Goal: Transaction & Acquisition: Purchase product/service

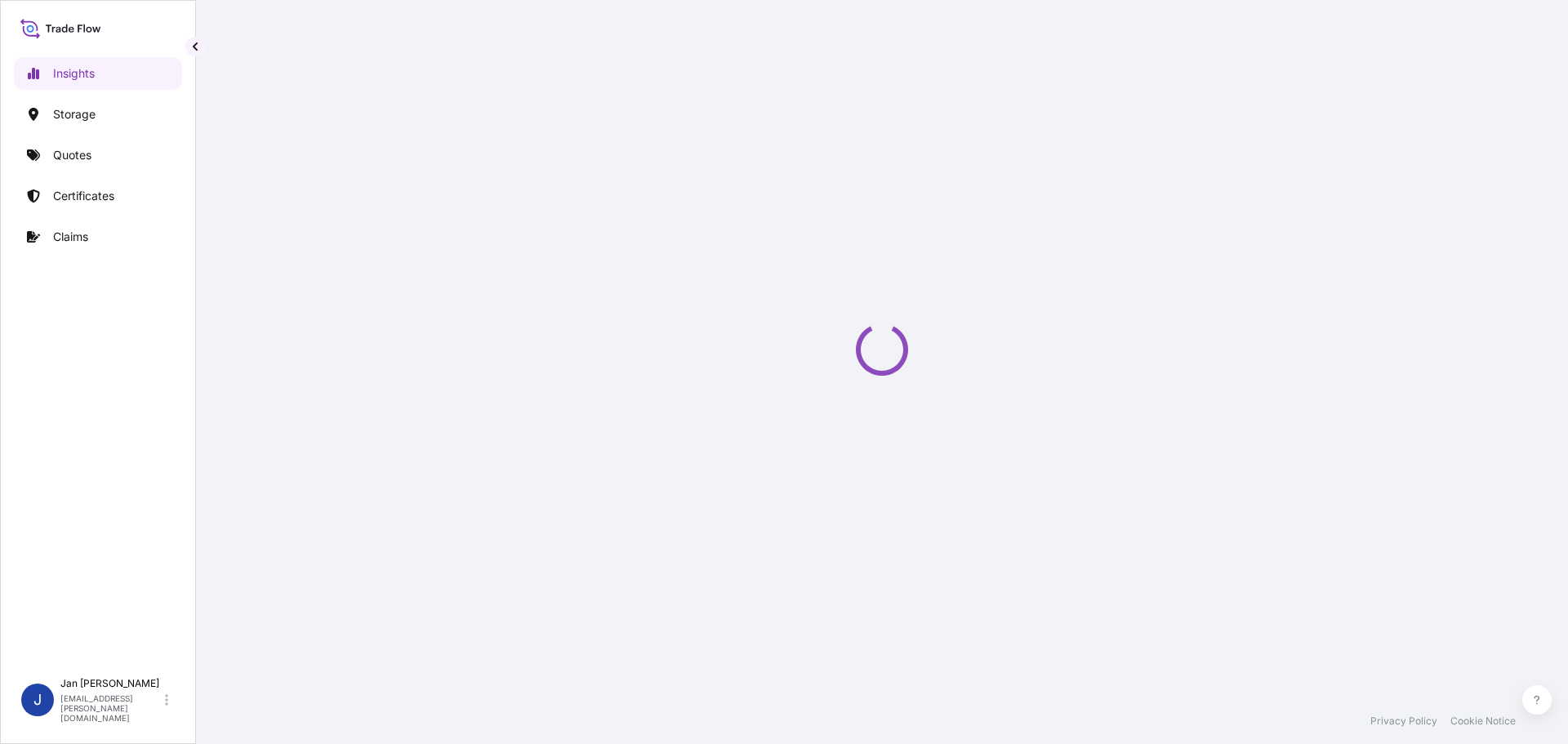
select select "2025"
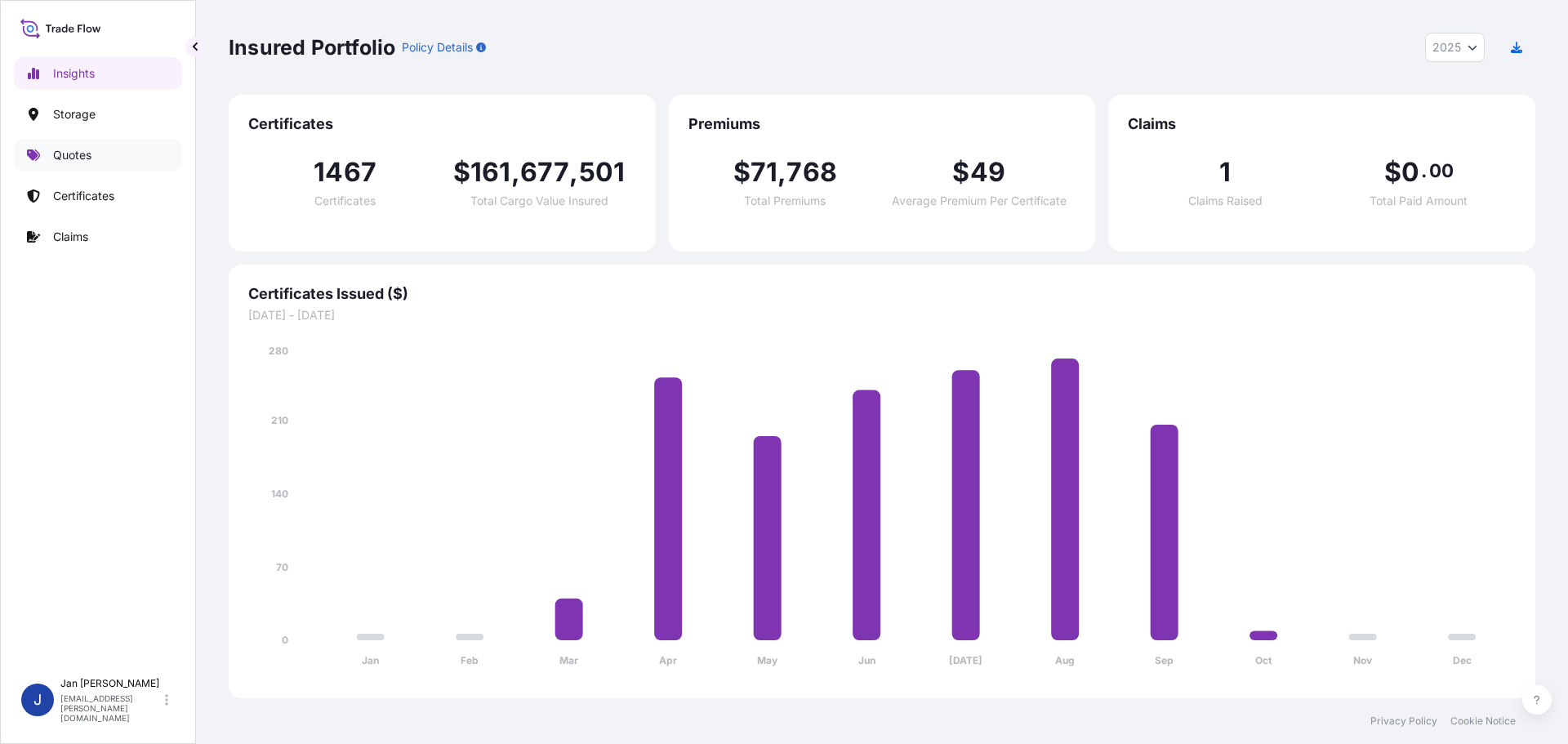
click at [84, 157] on p "Quotes" at bounding box center [72, 155] width 38 height 17
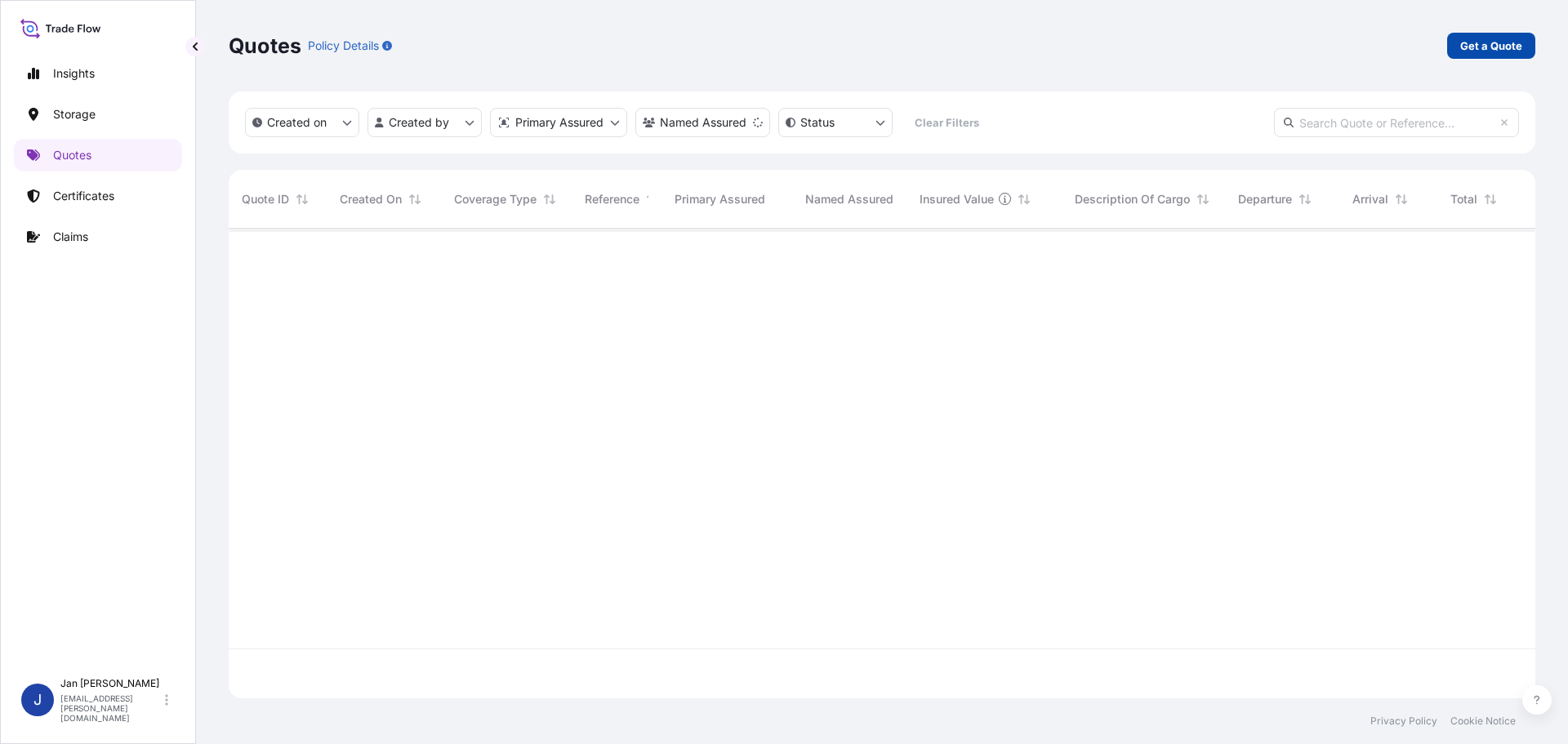
scroll to position [517, 1295]
click at [1453, 52] on link "Get a Quote" at bounding box center [1491, 45] width 89 height 27
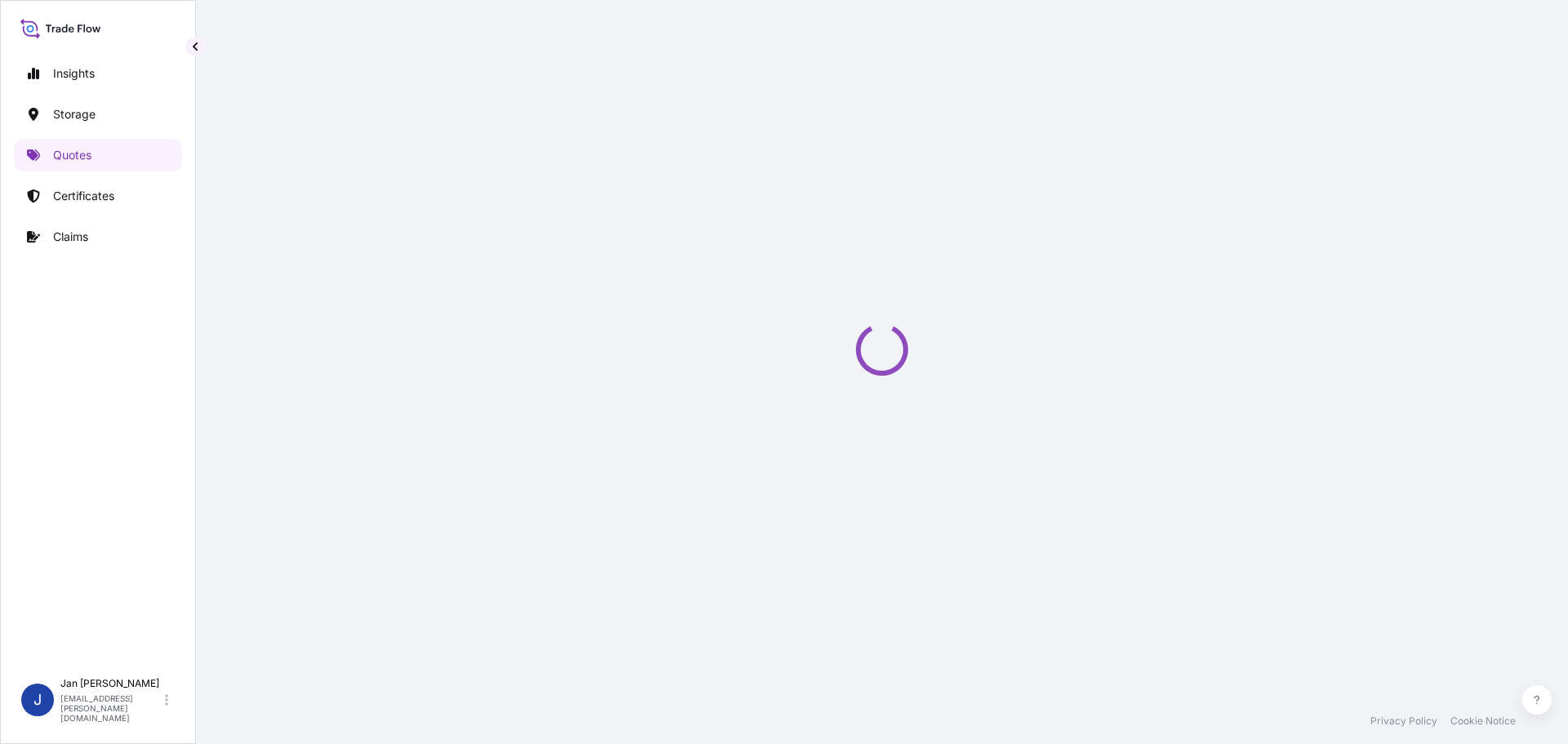
select select "Water"
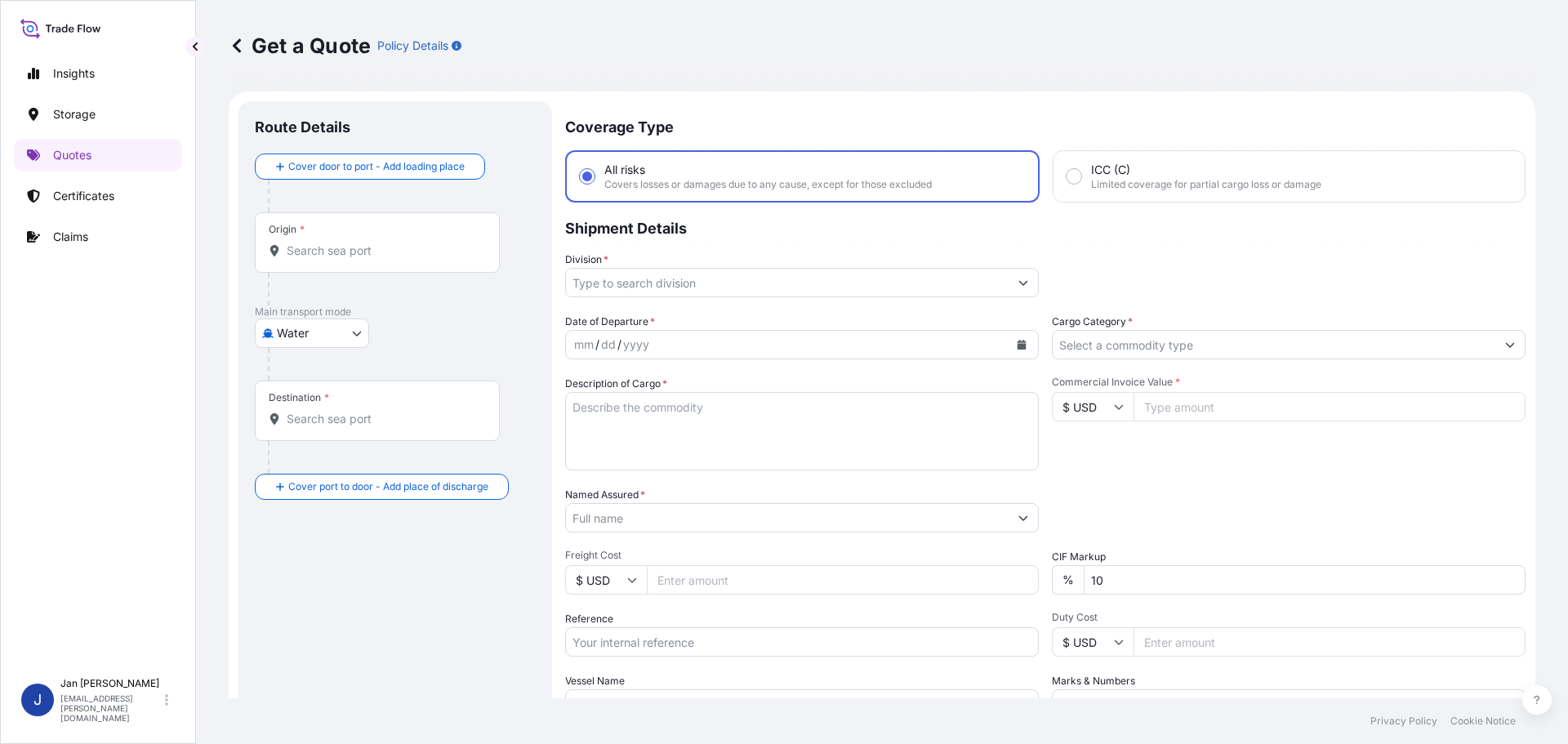
scroll to position [27, 0]
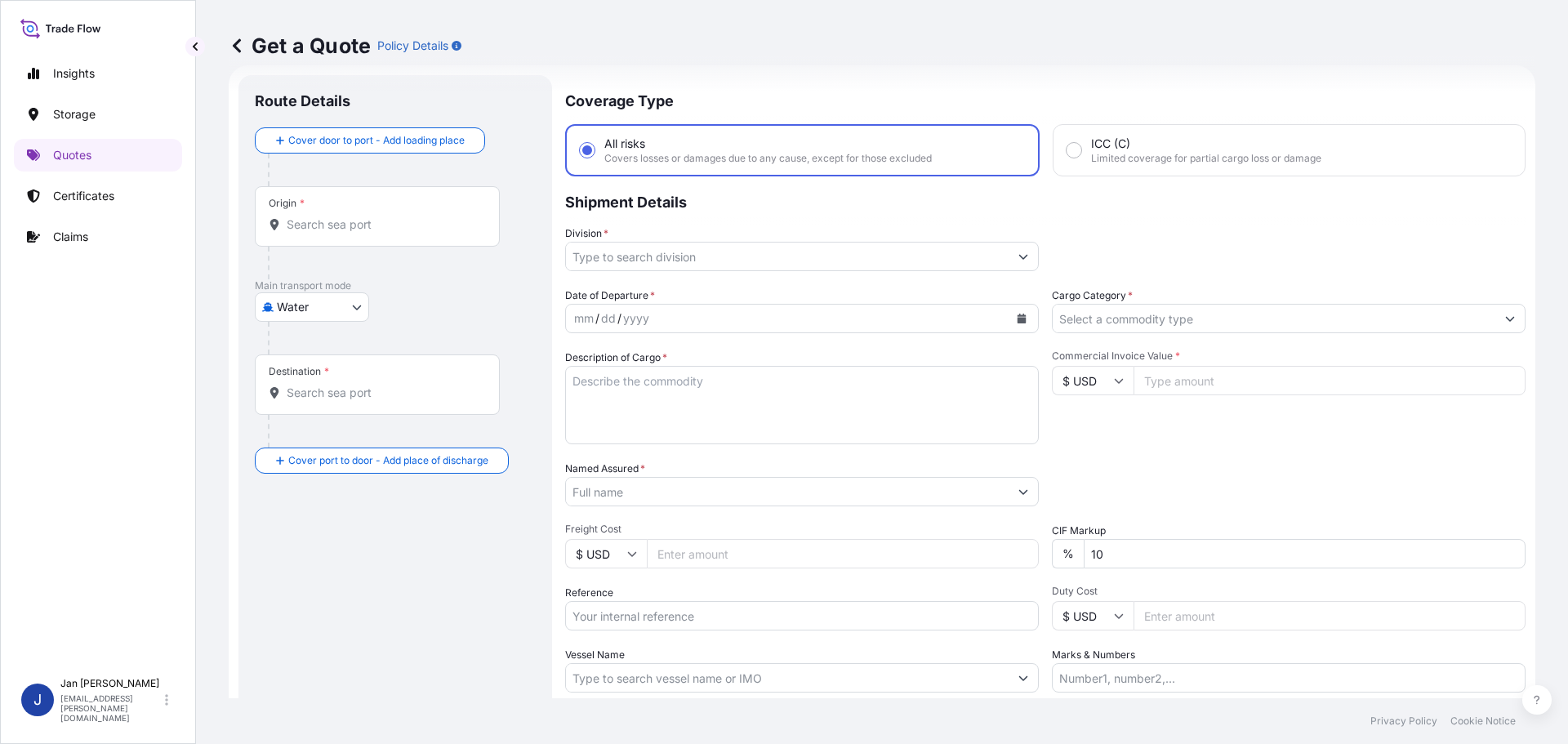
click at [373, 234] on div "Origin *" at bounding box center [377, 216] width 245 height 60
click at [373, 233] on input "Origin *" at bounding box center [383, 224] width 193 height 17
paste input "[GEOGRAPHIC_DATA]"
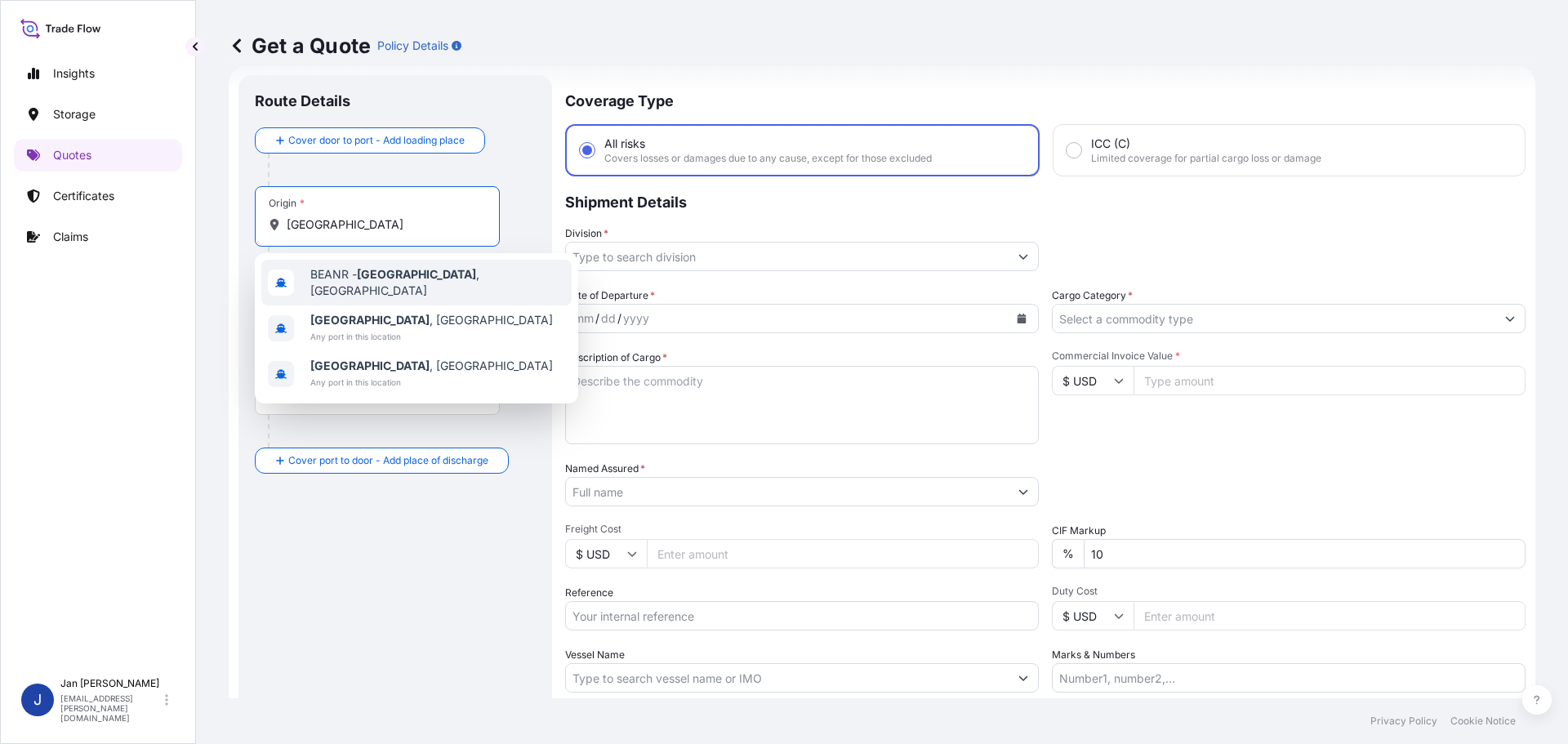
click at [377, 292] on div "BEANR - [GEOGRAPHIC_DATA] , [GEOGRAPHIC_DATA]" at bounding box center [416, 282] width 310 height 45
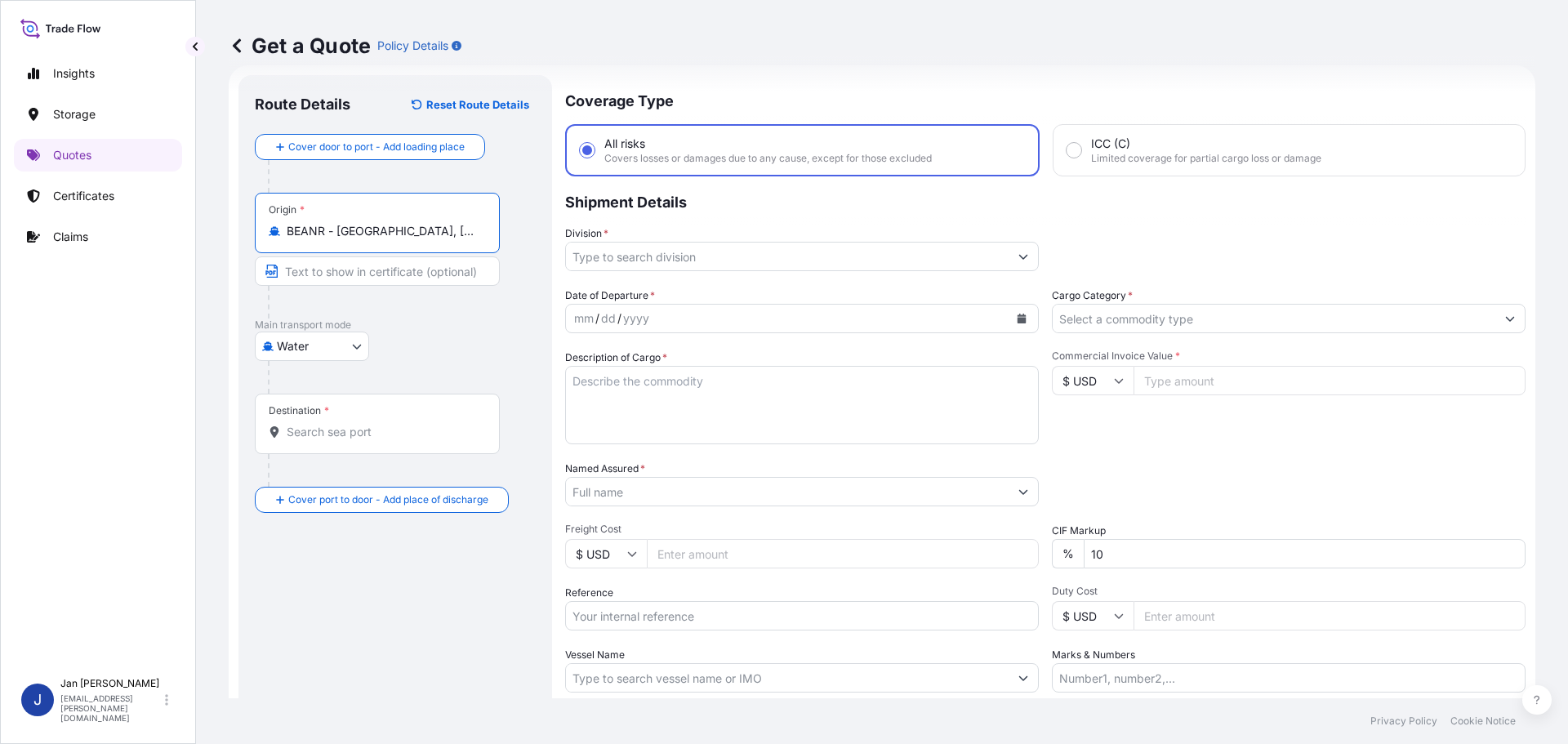
type input "BEANR - [GEOGRAPHIC_DATA], [GEOGRAPHIC_DATA]"
click at [511, 368] on div at bounding box center [404, 377] width 273 height 32
click at [378, 435] on input "Destination *" at bounding box center [383, 432] width 193 height 17
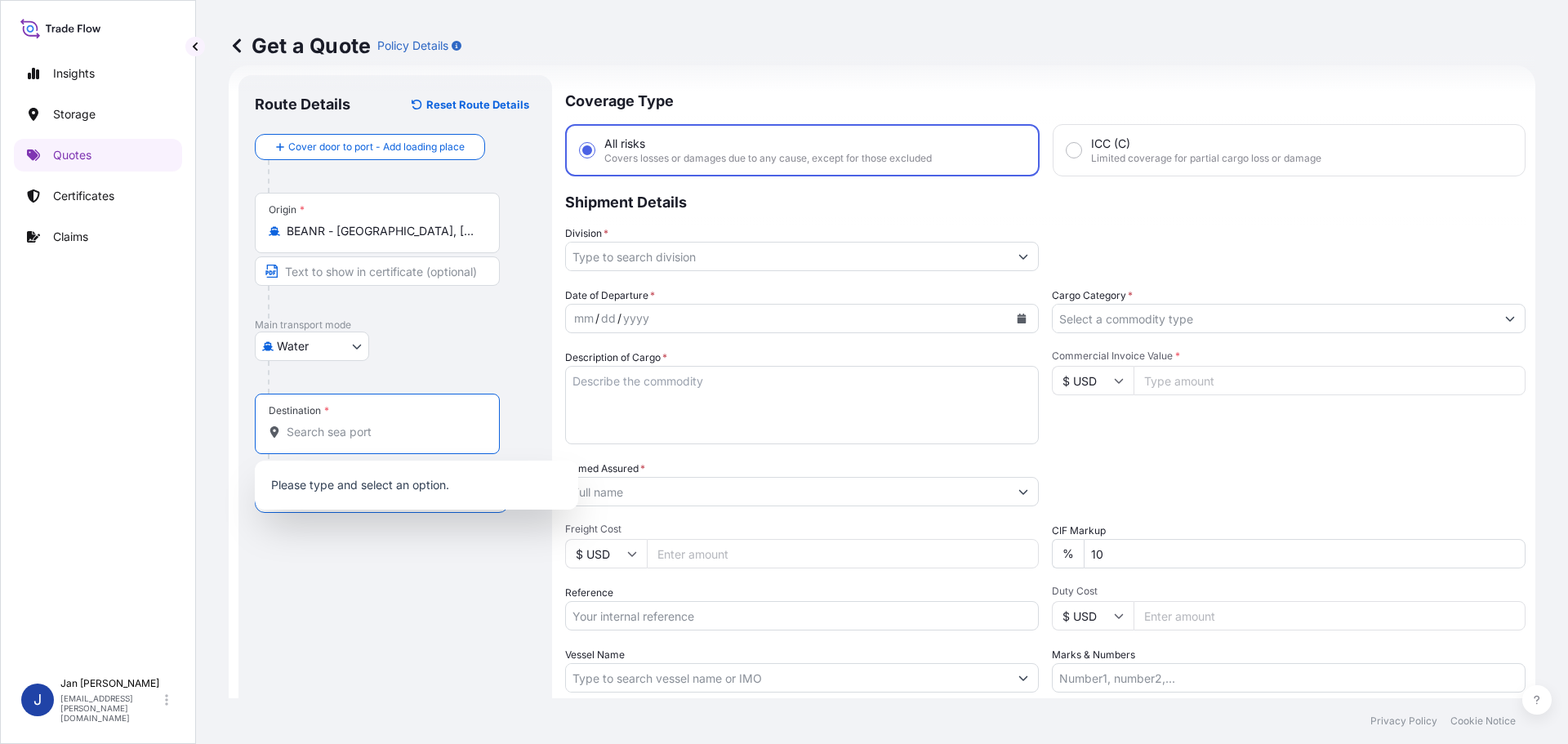
paste input "IZMIR"
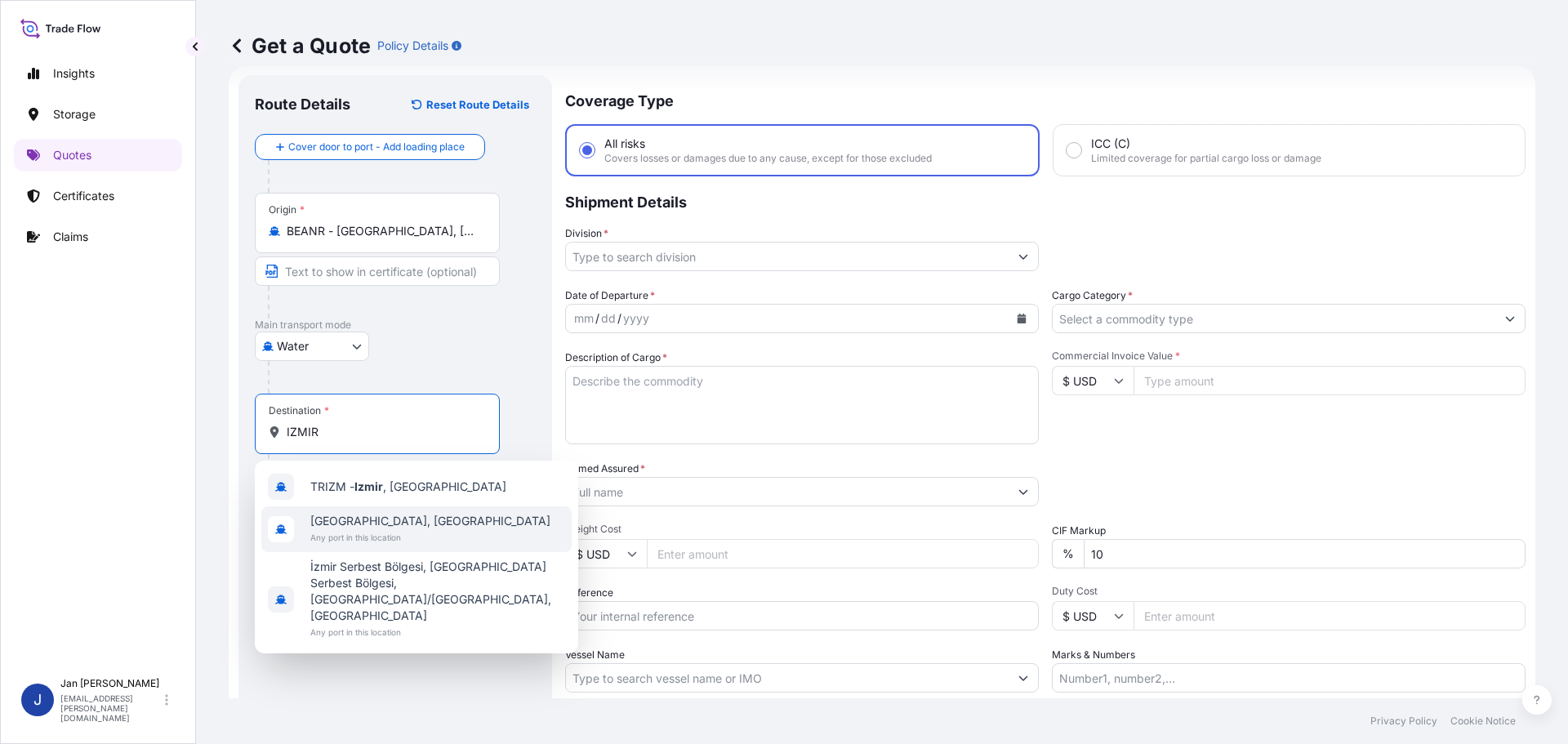
click at [383, 528] on span "[GEOGRAPHIC_DATA], [GEOGRAPHIC_DATA]" at bounding box center [430, 521] width 240 height 17
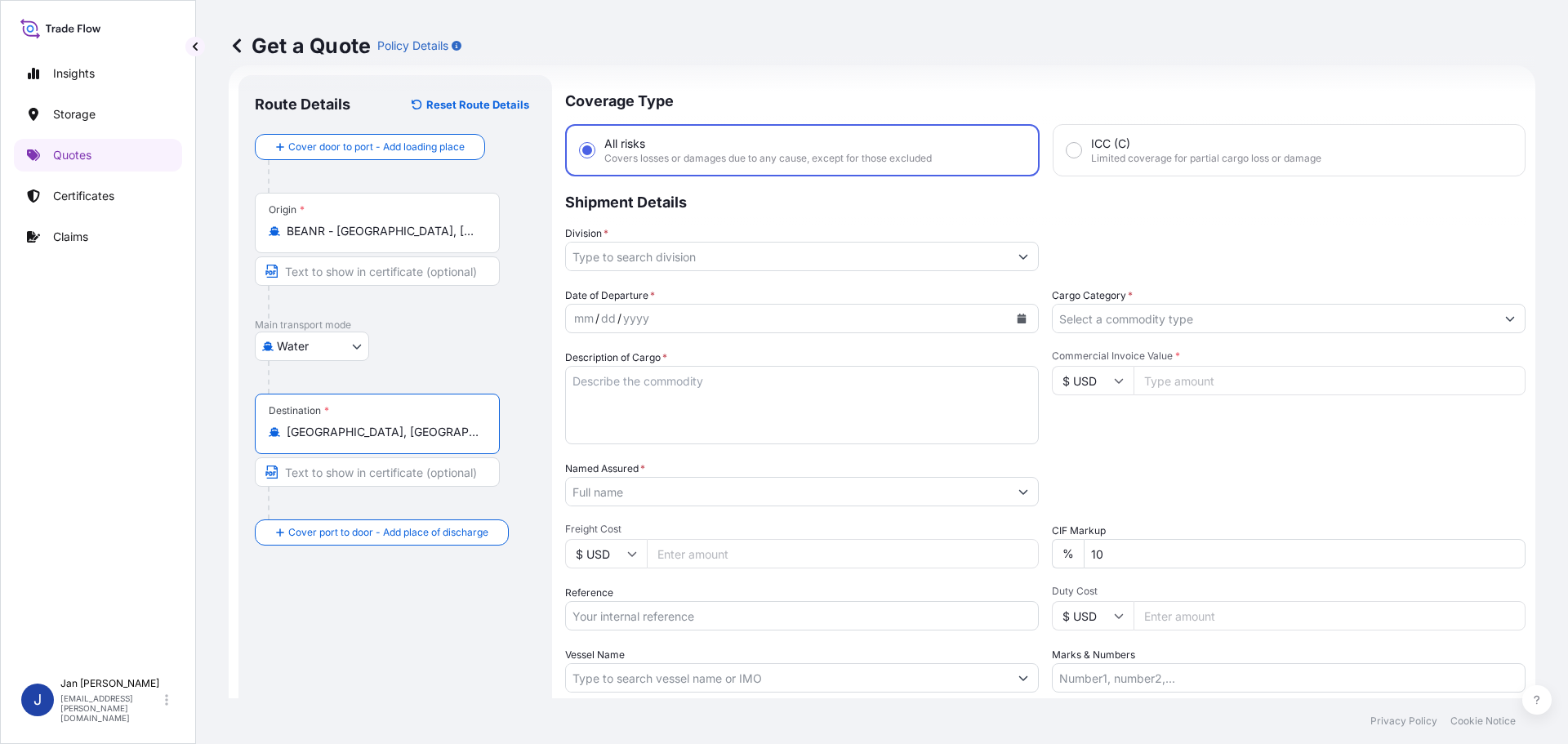
type input "[GEOGRAPHIC_DATA], [GEOGRAPHIC_DATA]"
click at [416, 364] on div at bounding box center [401, 377] width 268 height 32
click at [728, 254] on input "Division *" at bounding box center [787, 257] width 443 height 30
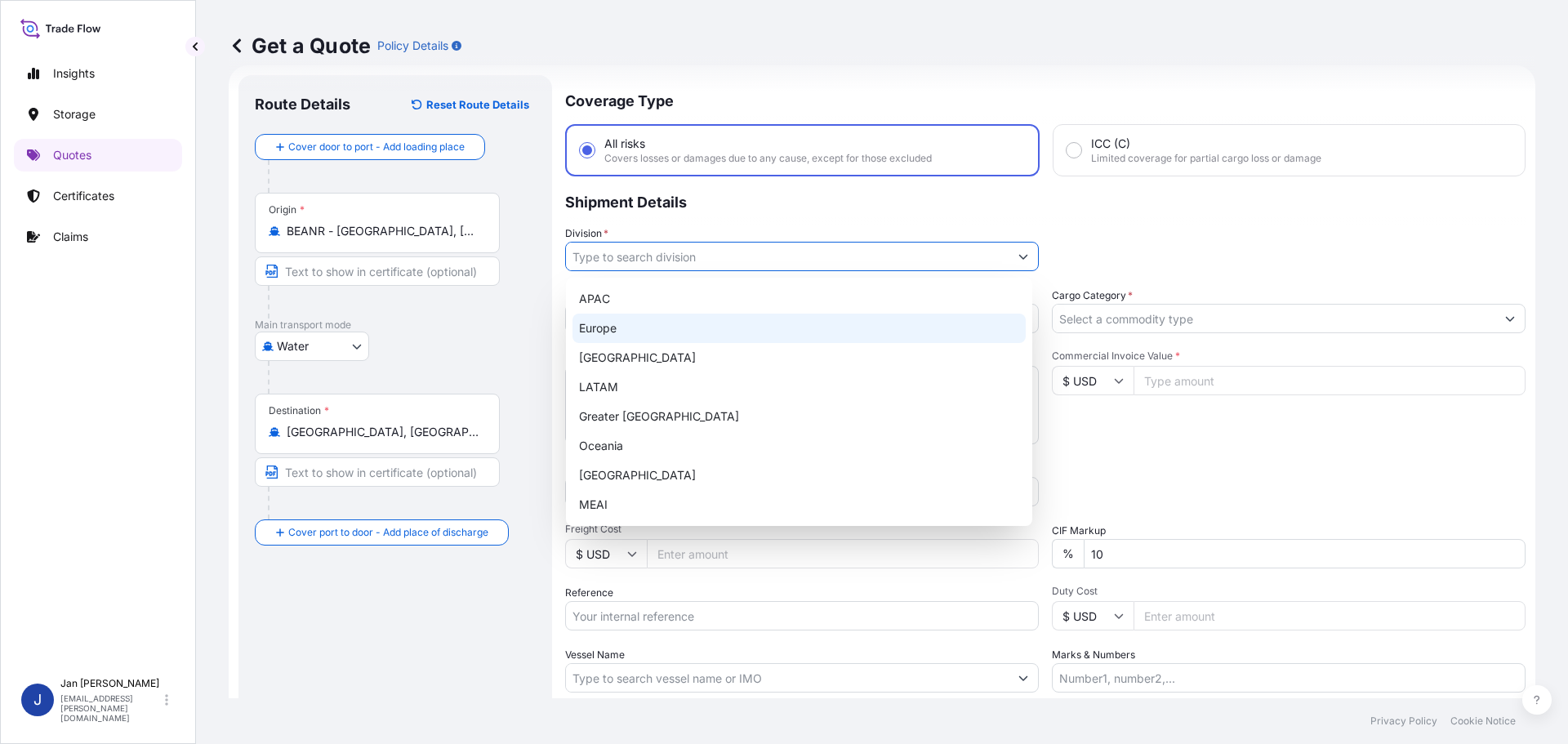
click at [632, 326] on div "Europe" at bounding box center [799, 329] width 453 height 30
type input "Europe"
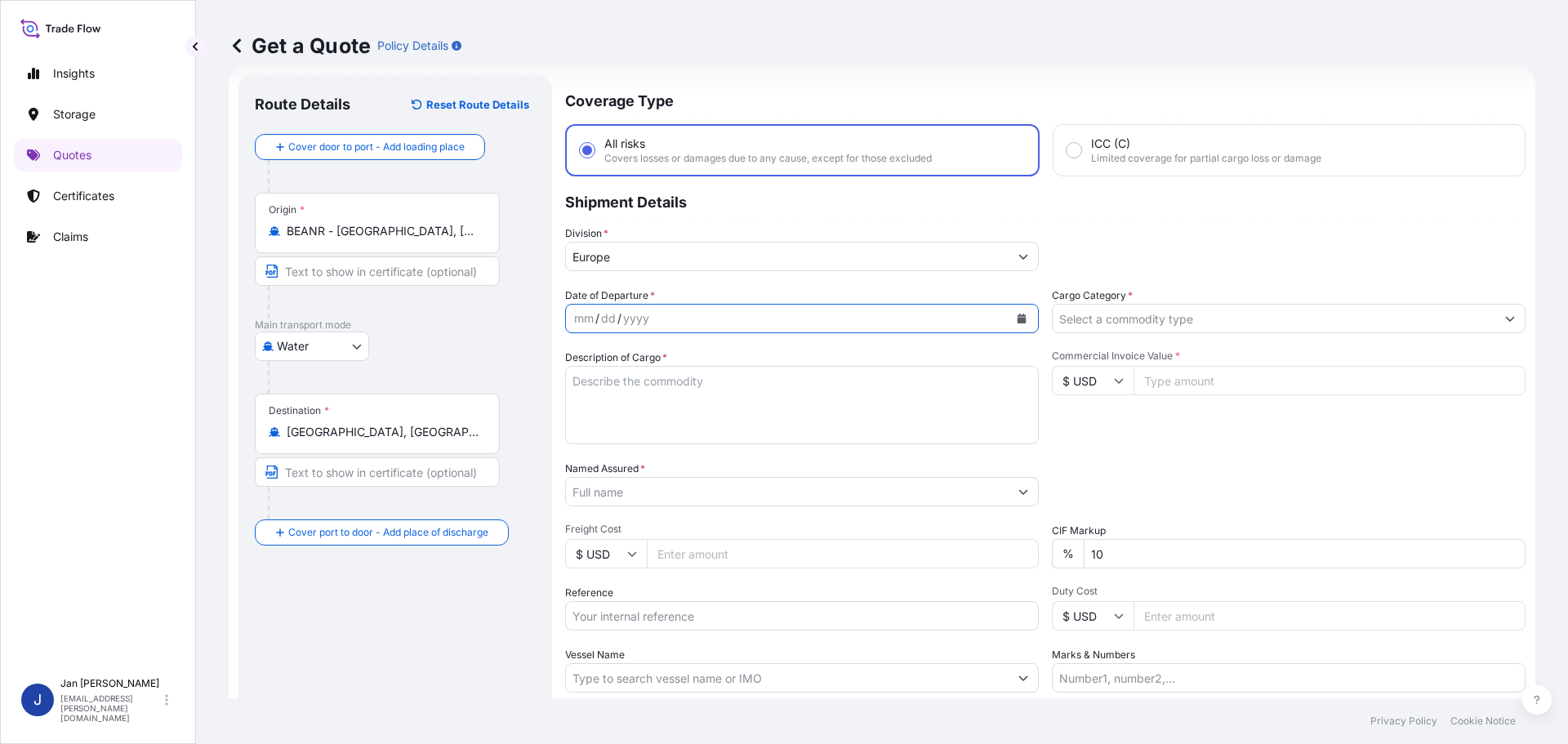
click at [1017, 323] on icon "Calendar" at bounding box center [1021, 319] width 9 height 10
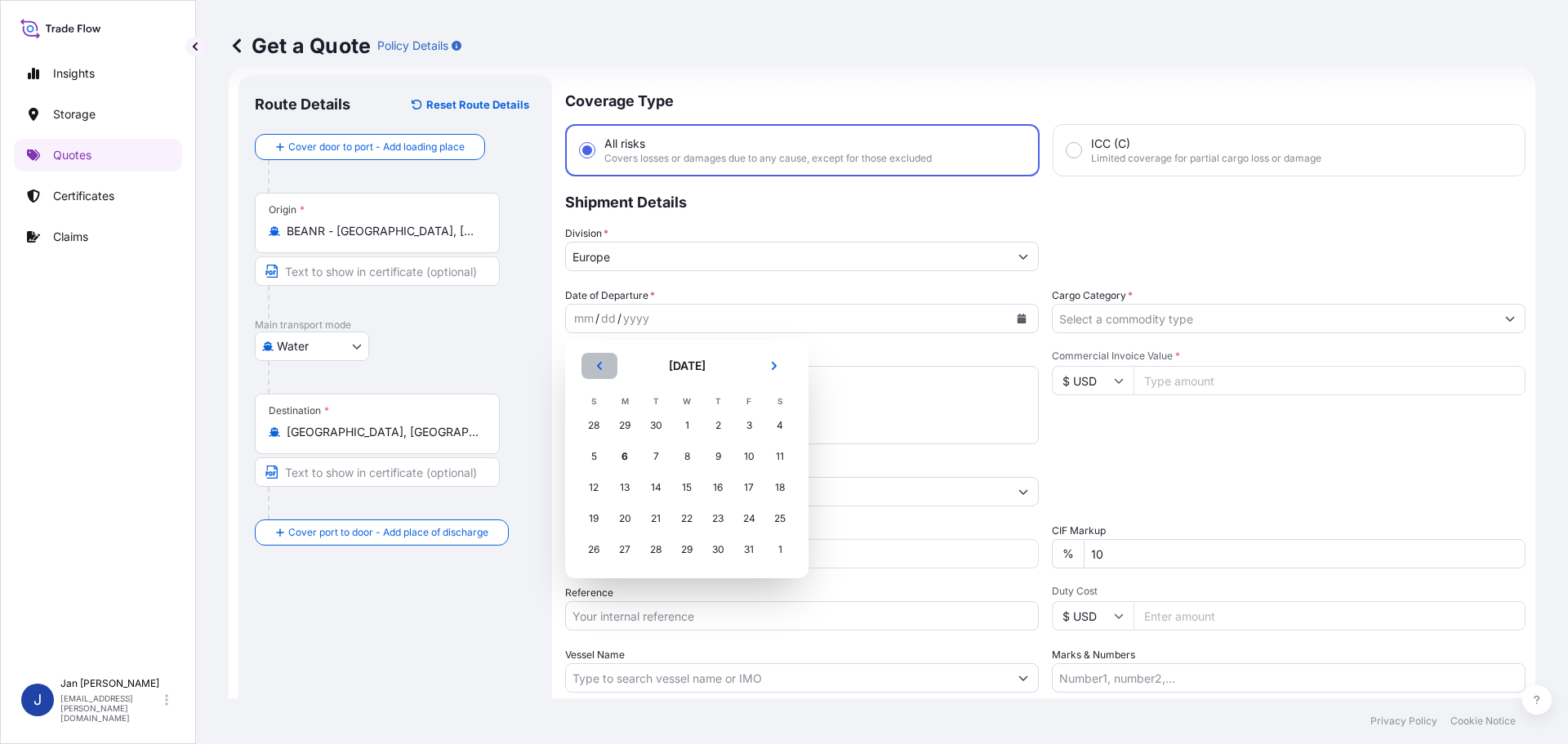
click at [606, 366] on button "Previous" at bounding box center [599, 366] width 36 height 27
click at [633, 552] on div "29" at bounding box center [625, 550] width 30 height 30
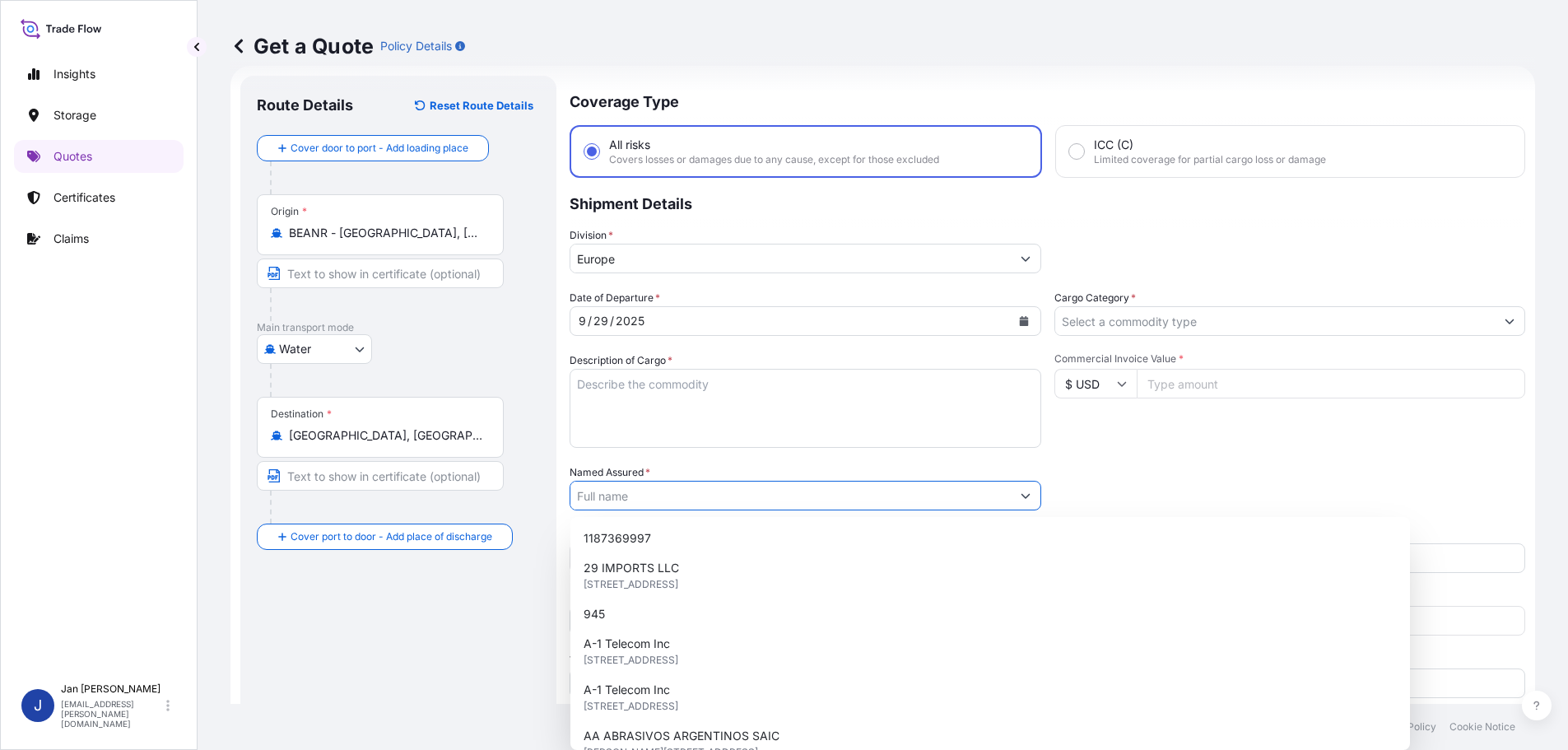
click at [737, 485] on input "Named Assured *" at bounding box center [790, 496] width 440 height 30
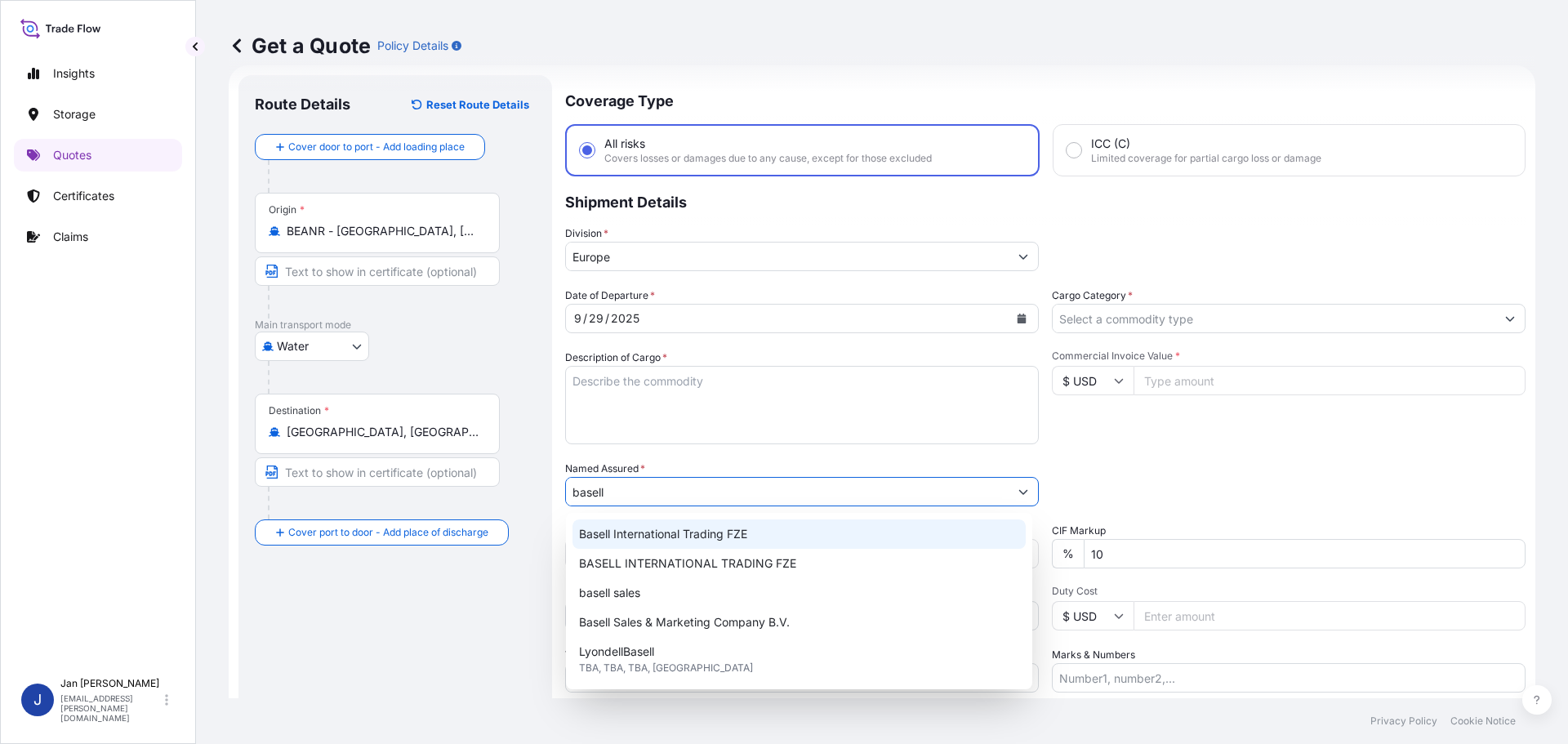
click at [702, 522] on div "Basell International Trading FZE" at bounding box center [799, 534] width 453 height 30
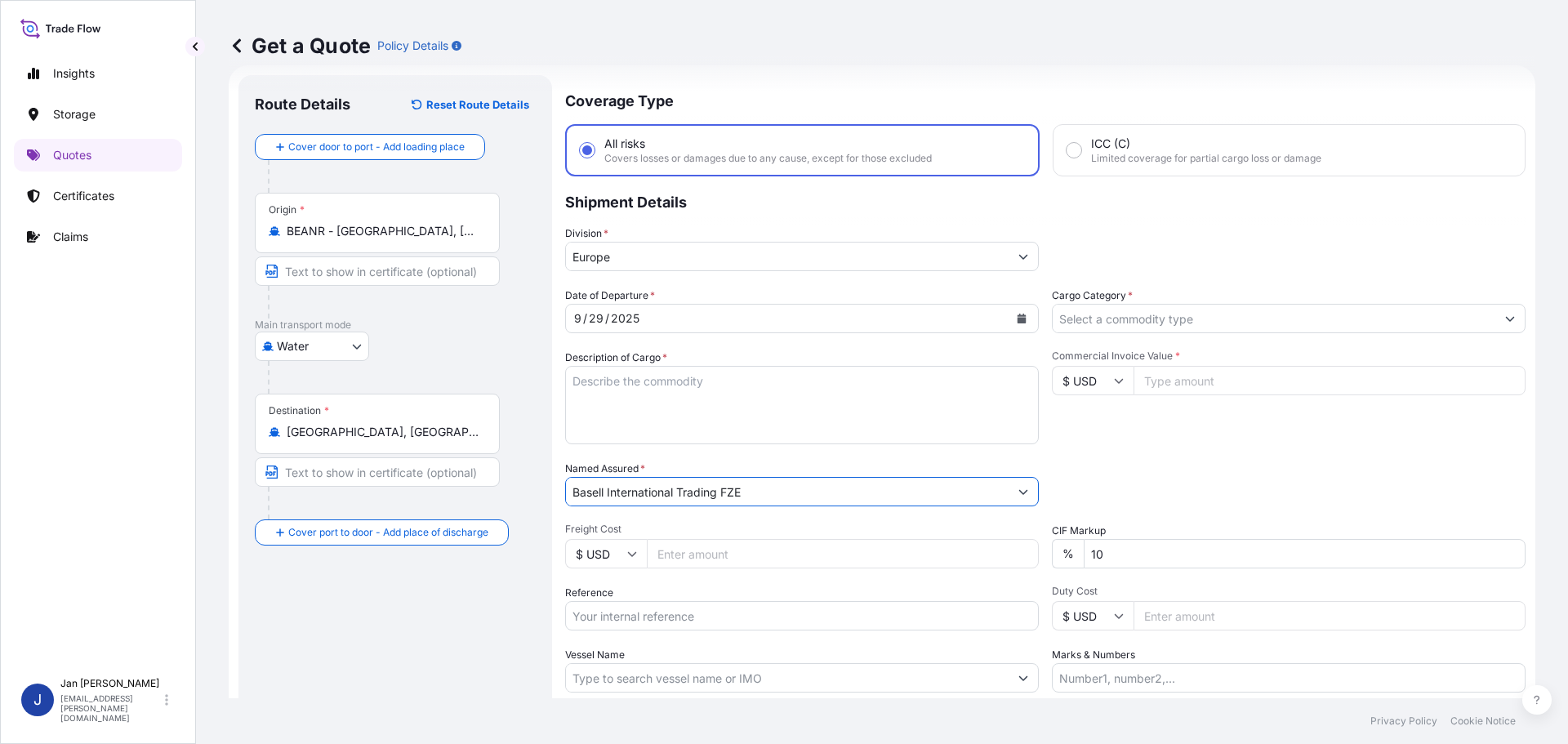
type input "Basell International Trading FZE"
click at [1044, 469] on div "Date of Departure * [DATE] Cargo Category * Description of Cargo * Commercial I…" at bounding box center [1045, 490] width 960 height 405
click at [694, 610] on input "Reference" at bounding box center [801, 616] width 473 height 30
paste input "1187444046"
type input "1187444046 /"
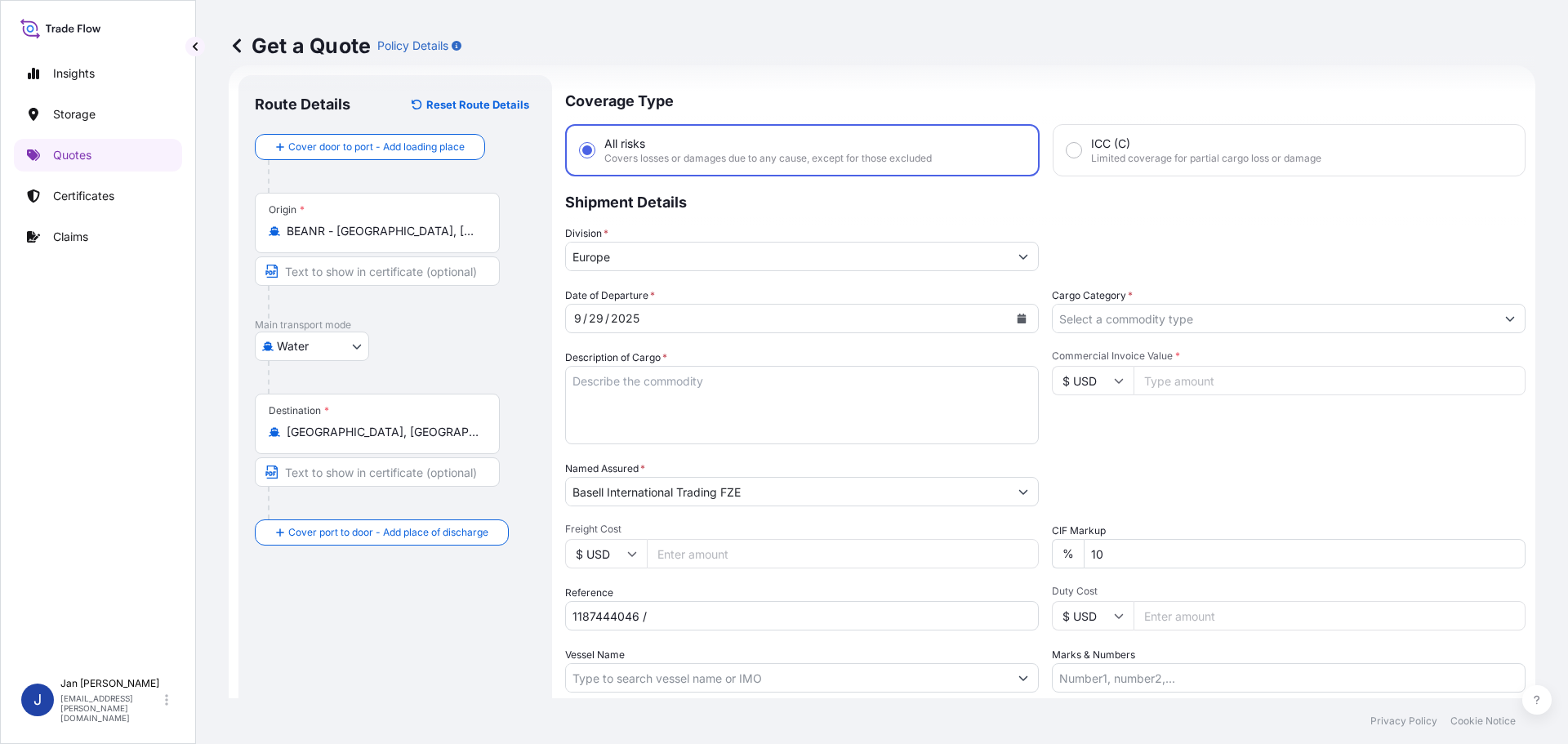
paste input "SOFIA EXPRESS"
click at [757, 682] on input "SOFIA EXPRESS" at bounding box center [787, 678] width 443 height 30
type input "SOFIA EXPRESS"
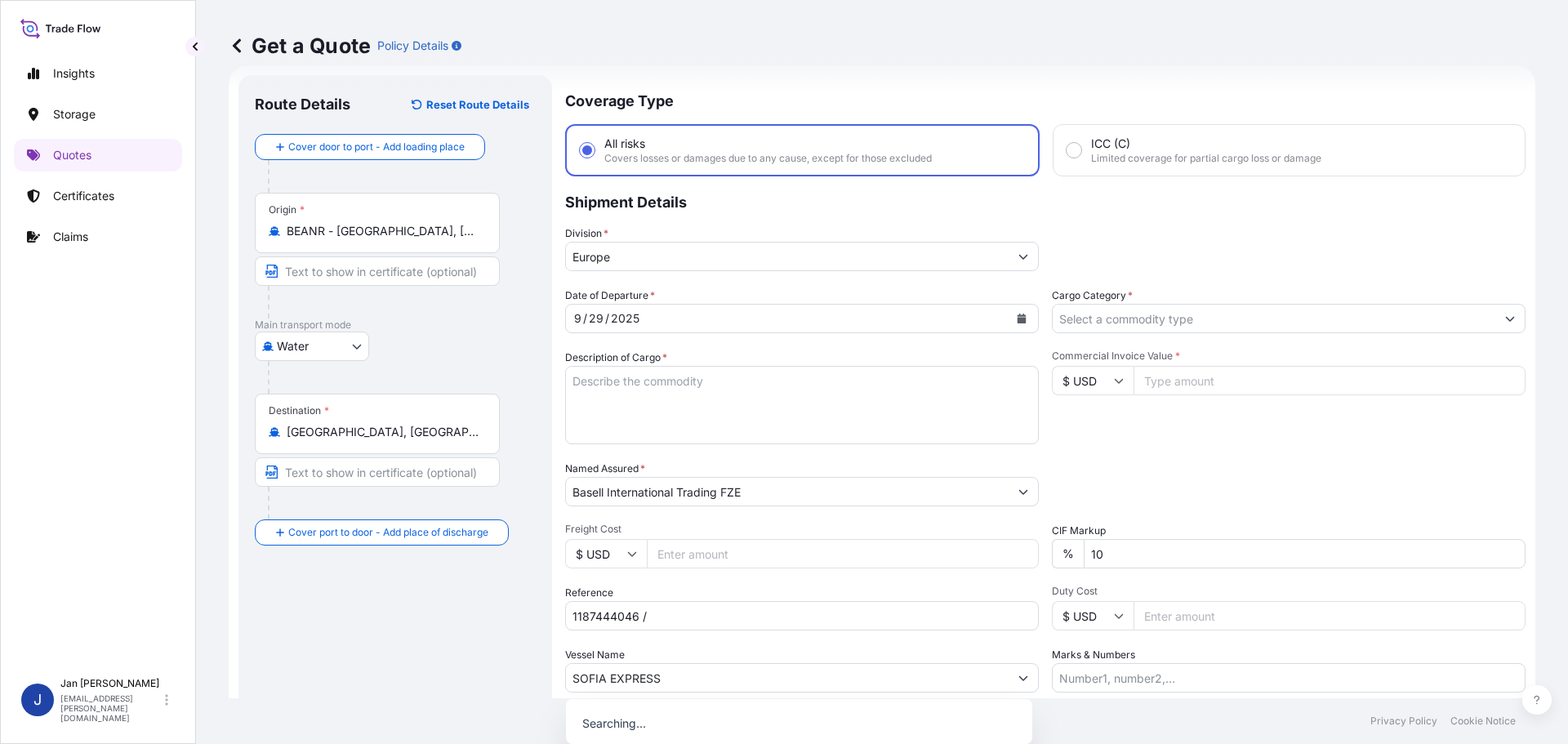
click at [1191, 471] on div "Packing Category Type to search a container mode Please select a primary mode o…" at bounding box center [1288, 483] width 473 height 45
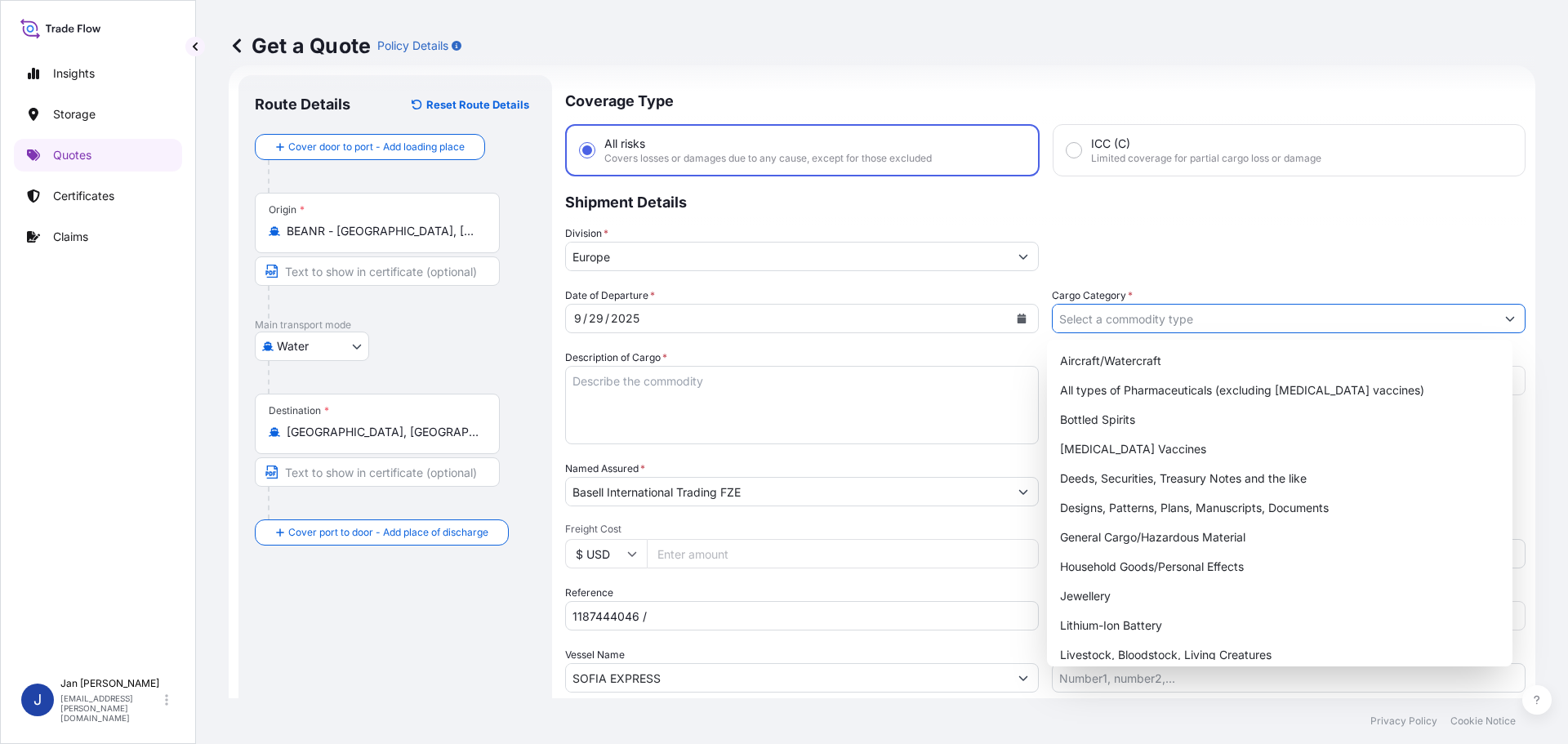
click at [1089, 305] on input "Cargo Category *" at bounding box center [1274, 319] width 443 height 30
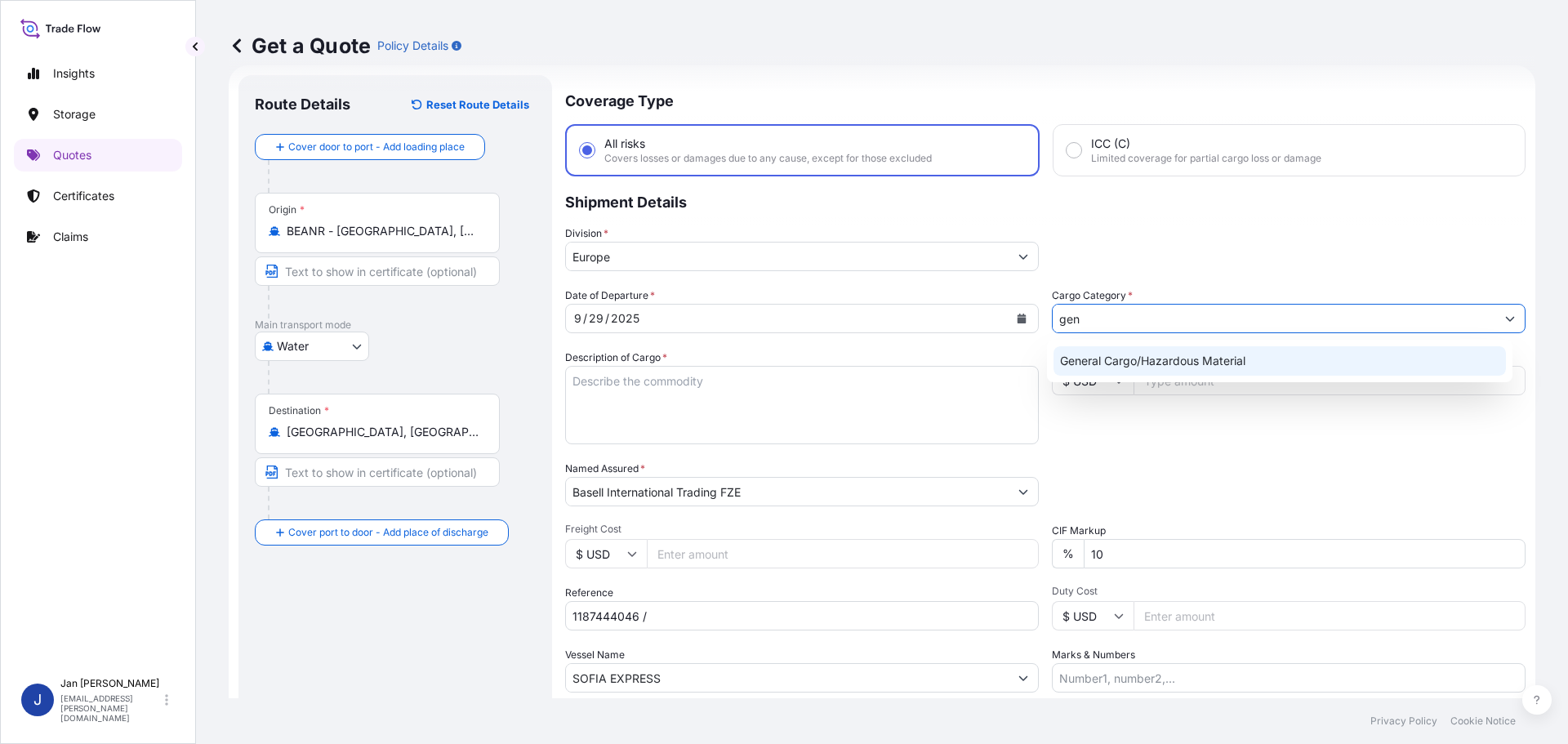
click at [1110, 355] on div "General Cargo/Hazardous Material" at bounding box center [1280, 361] width 453 height 30
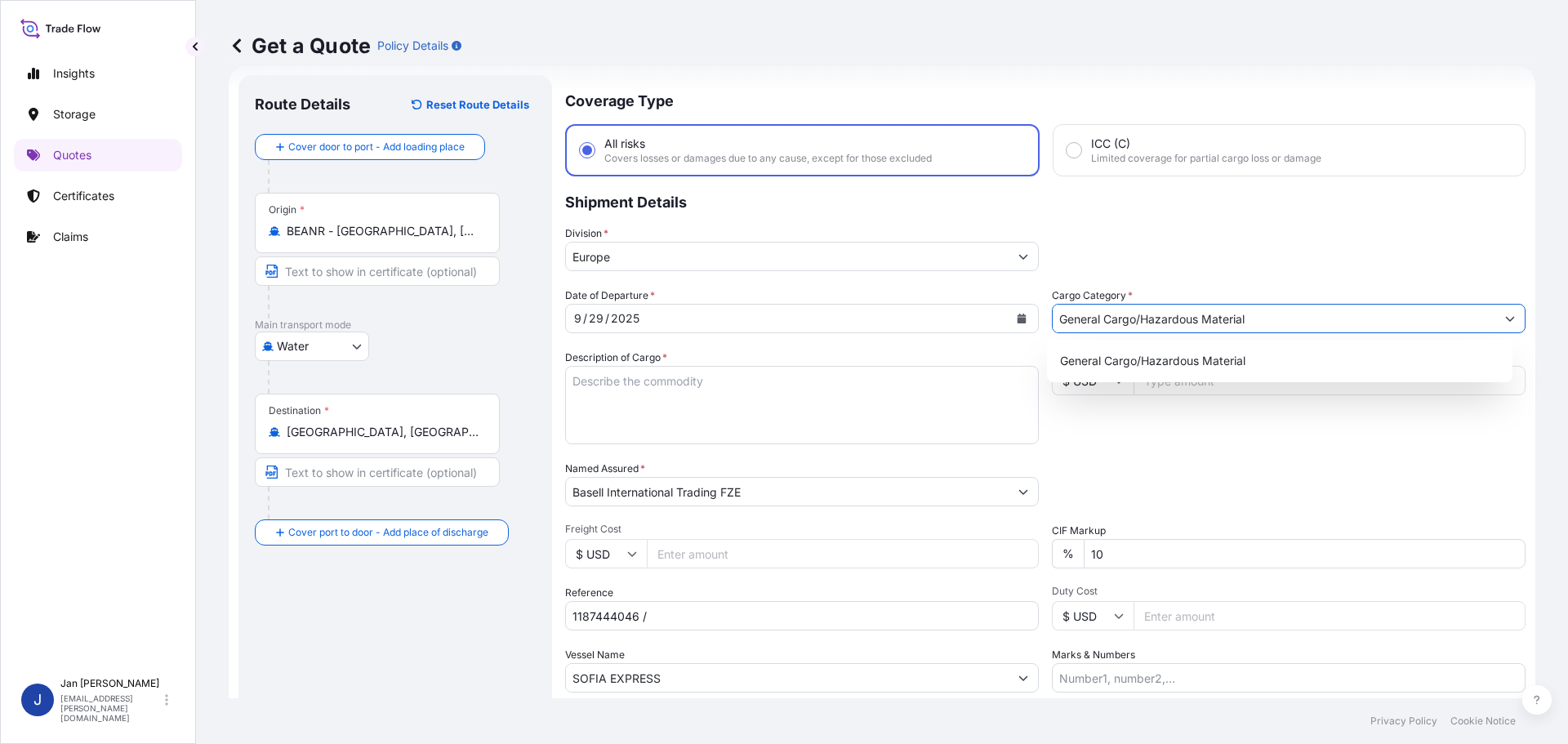
type input "General Cargo/Hazardous Material"
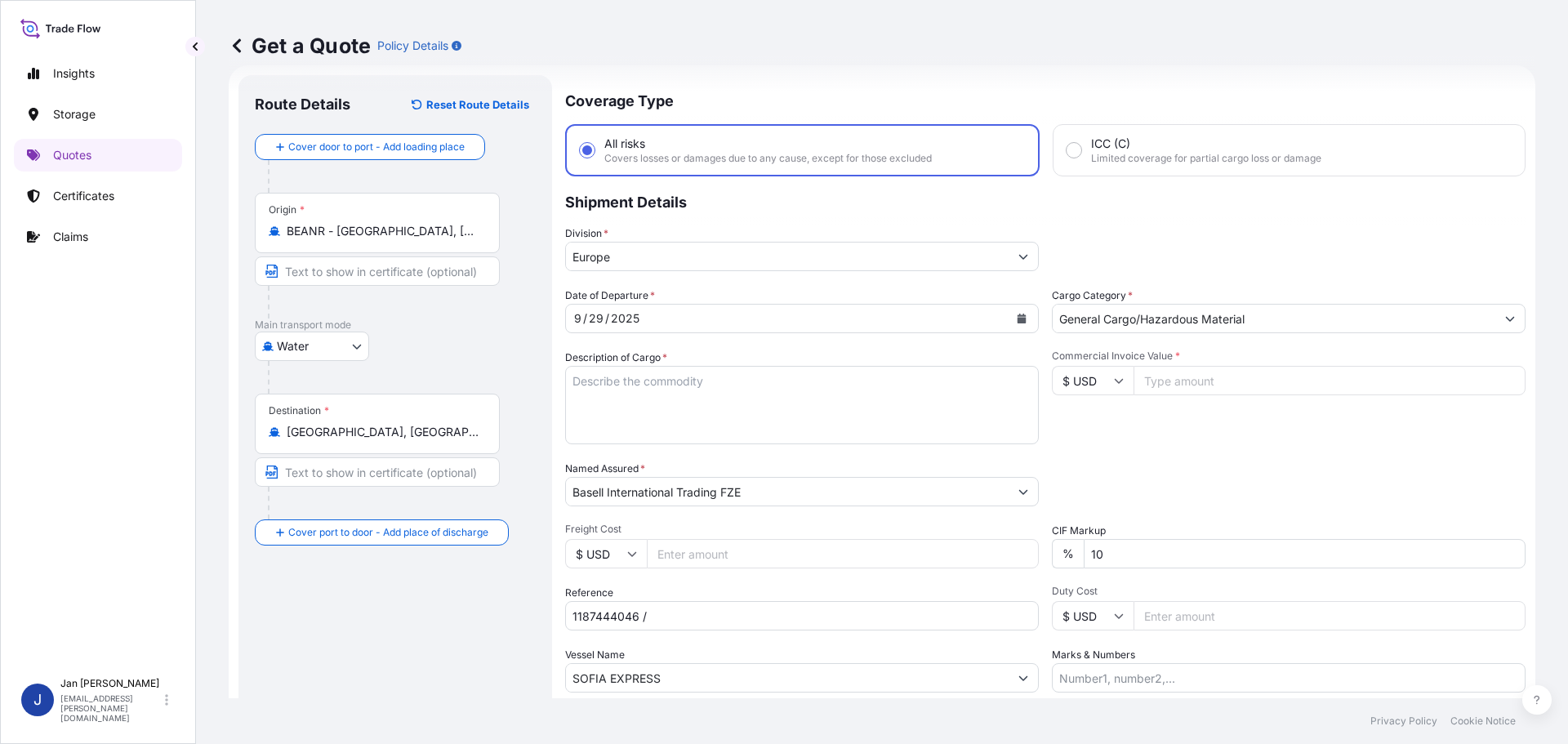
click at [1144, 290] on div "Cargo Category * General Cargo/Hazardous Material" at bounding box center [1288, 310] width 473 height 45
click at [1070, 369] on input "$ USD" at bounding box center [1092, 381] width 82 height 30
click at [1079, 421] on div "€ EUR" at bounding box center [1087, 426] width 69 height 31
type input "€ EUR"
click at [1205, 386] on input "Commercial Invoice Value *" at bounding box center [1329, 381] width 392 height 30
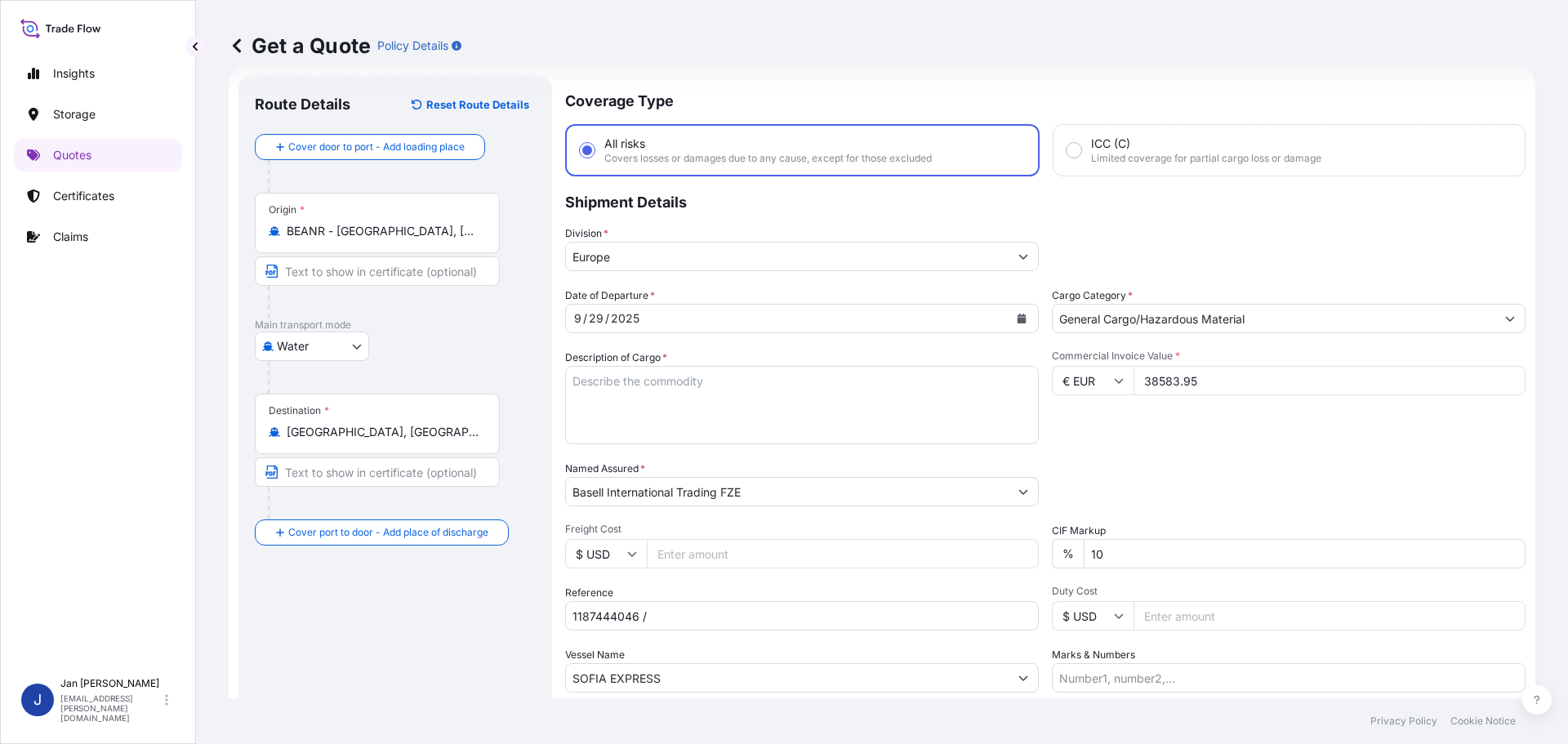
type input "38583.95"
click at [1201, 404] on div "Commercial Invoice Value * € EUR 38583.95" at bounding box center [1288, 397] width 473 height 94
click at [872, 434] on textarea "Description of Cargo *" at bounding box center [801, 405] width 473 height 79
paste textarea "POLYPROPYLENE 990 BAGS LOADED ONTO 18 PALLETS LOADED INTO 1 40' HIGH CUBE CONTA…"
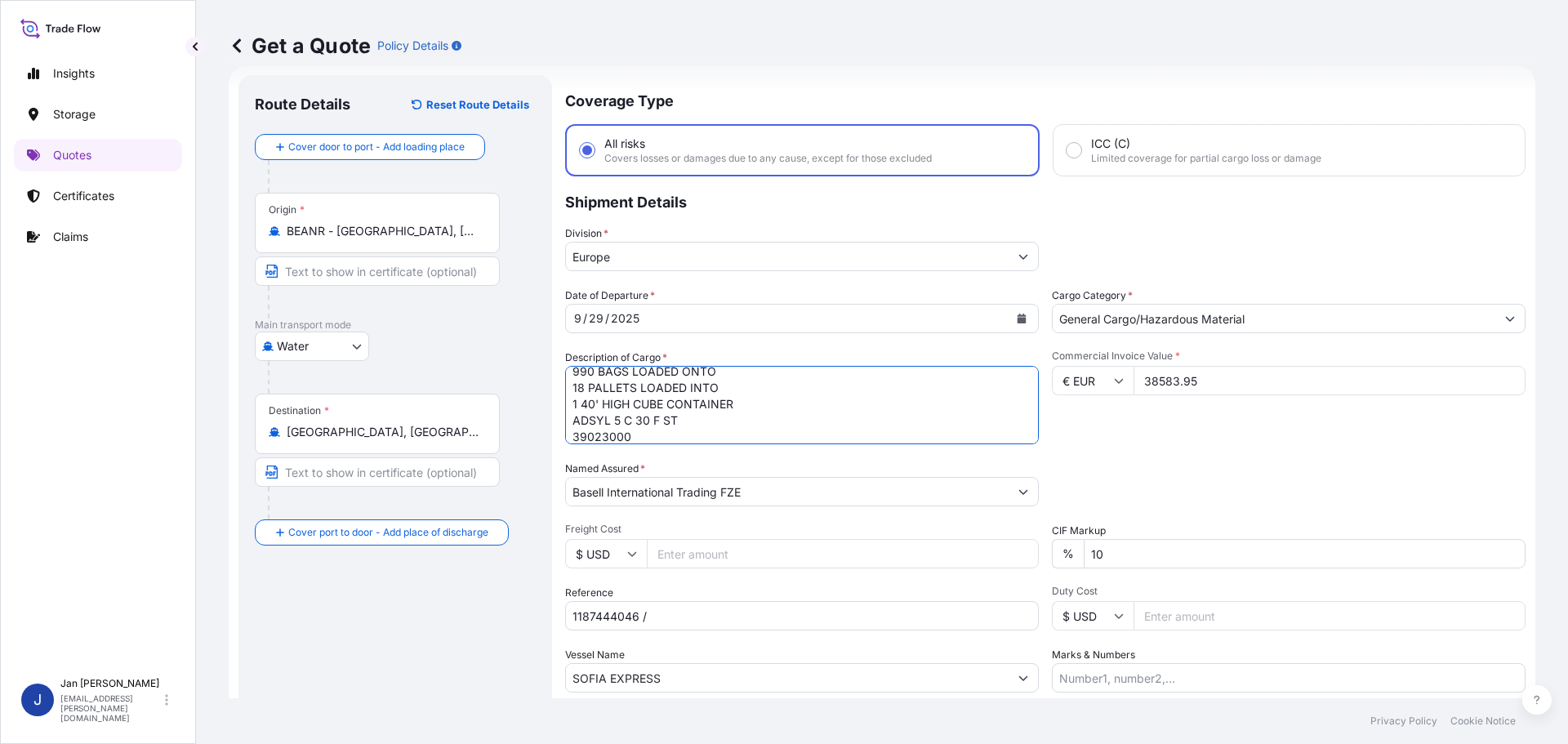
type textarea "POLYPROPYLENE 990 BAGS LOADED ONTO 18 PALLETS LOADED INTO 1 40' HIGH CUBE CONTA…"
click at [1181, 450] on div "Date of Departure * [DATE] Cargo Category * General Cargo/Hazardous Material De…" at bounding box center [1045, 490] width 960 height 405
click at [770, 616] on input "1187444046 /" at bounding box center [801, 616] width 473 height 30
paste input "5013250639 / 5013252917 / 304275928"
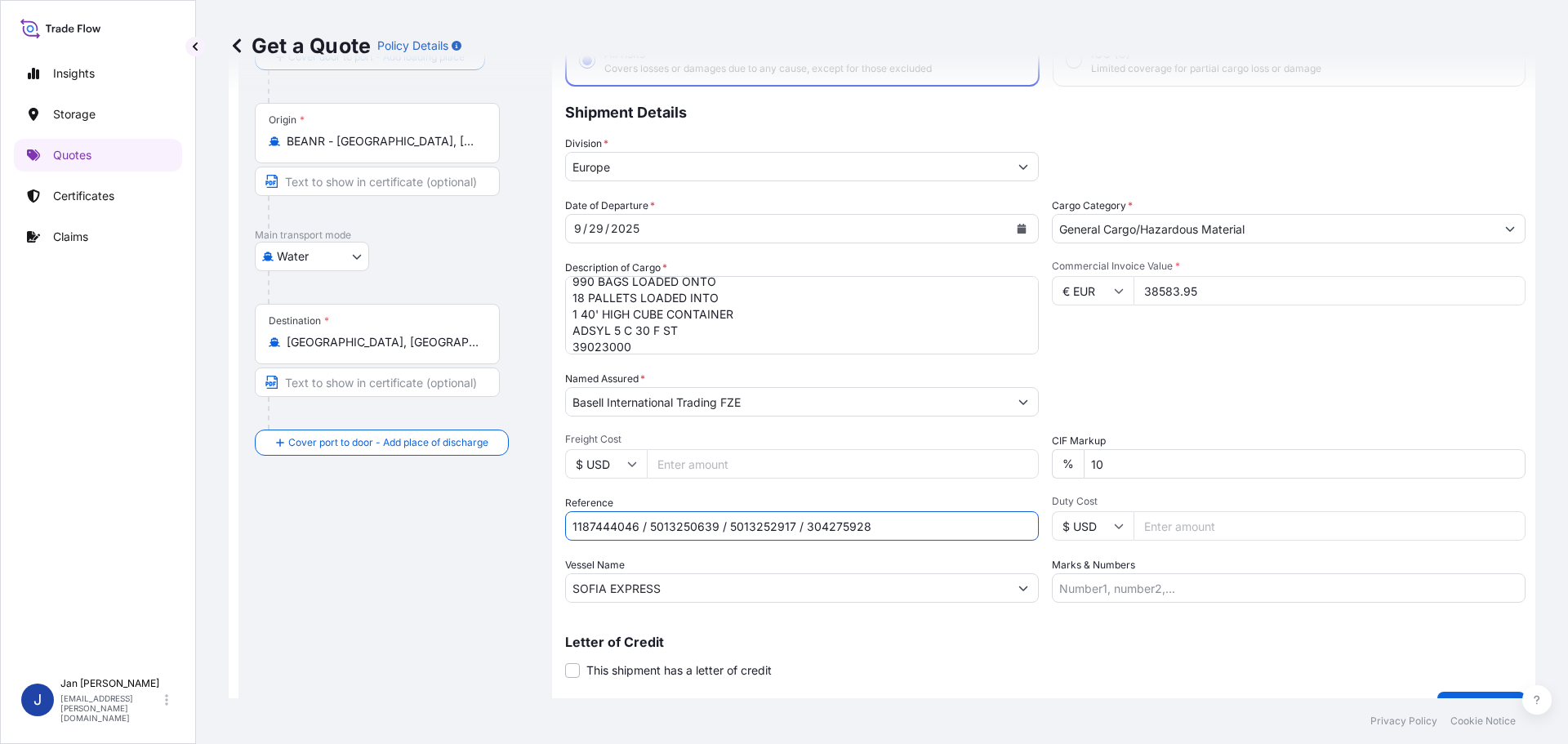
scroll to position [152, 0]
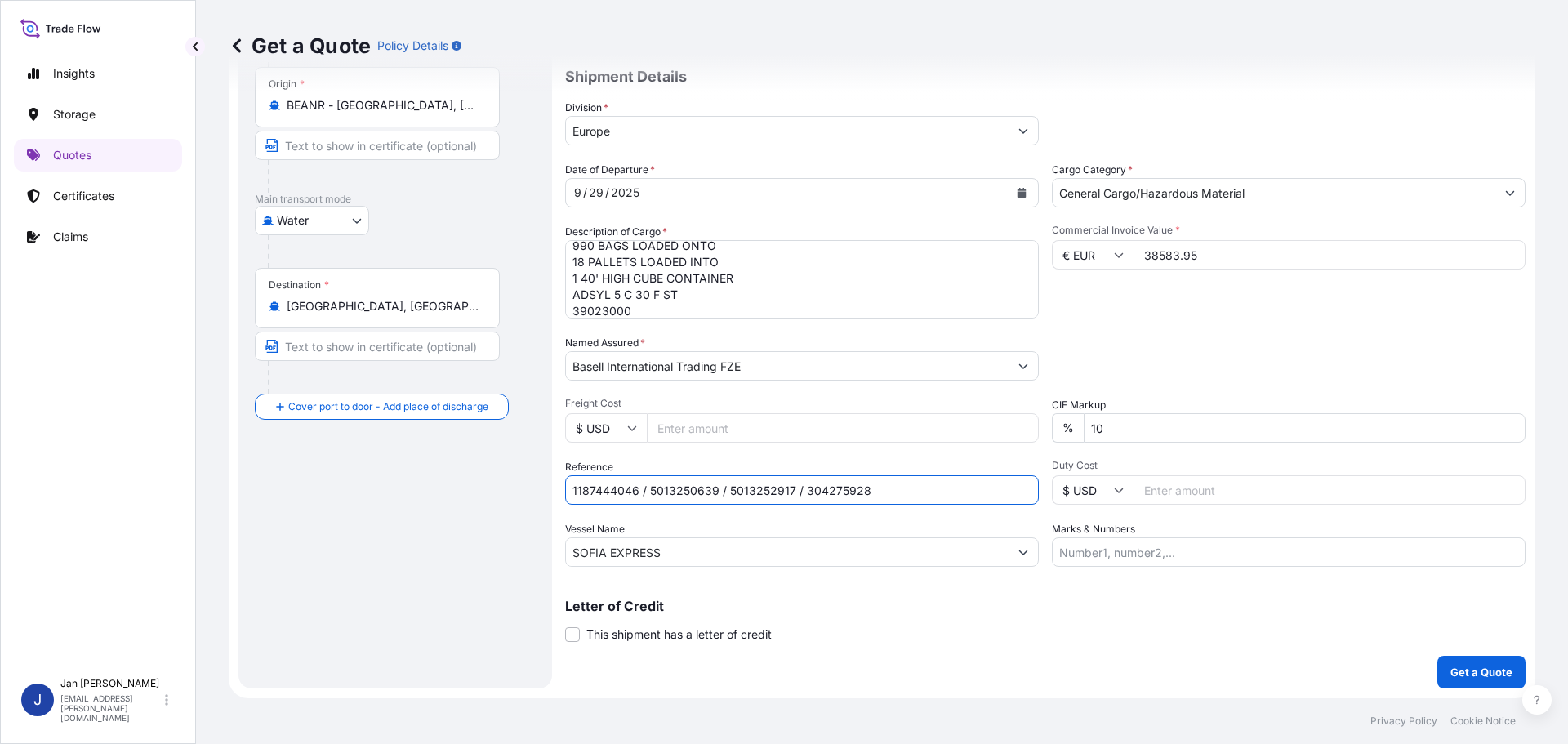
type input "1187444046 / 5013250639 / 5013252917 / 304275928"
click at [1478, 668] on p "Get a Quote" at bounding box center [1480, 672] width 62 height 17
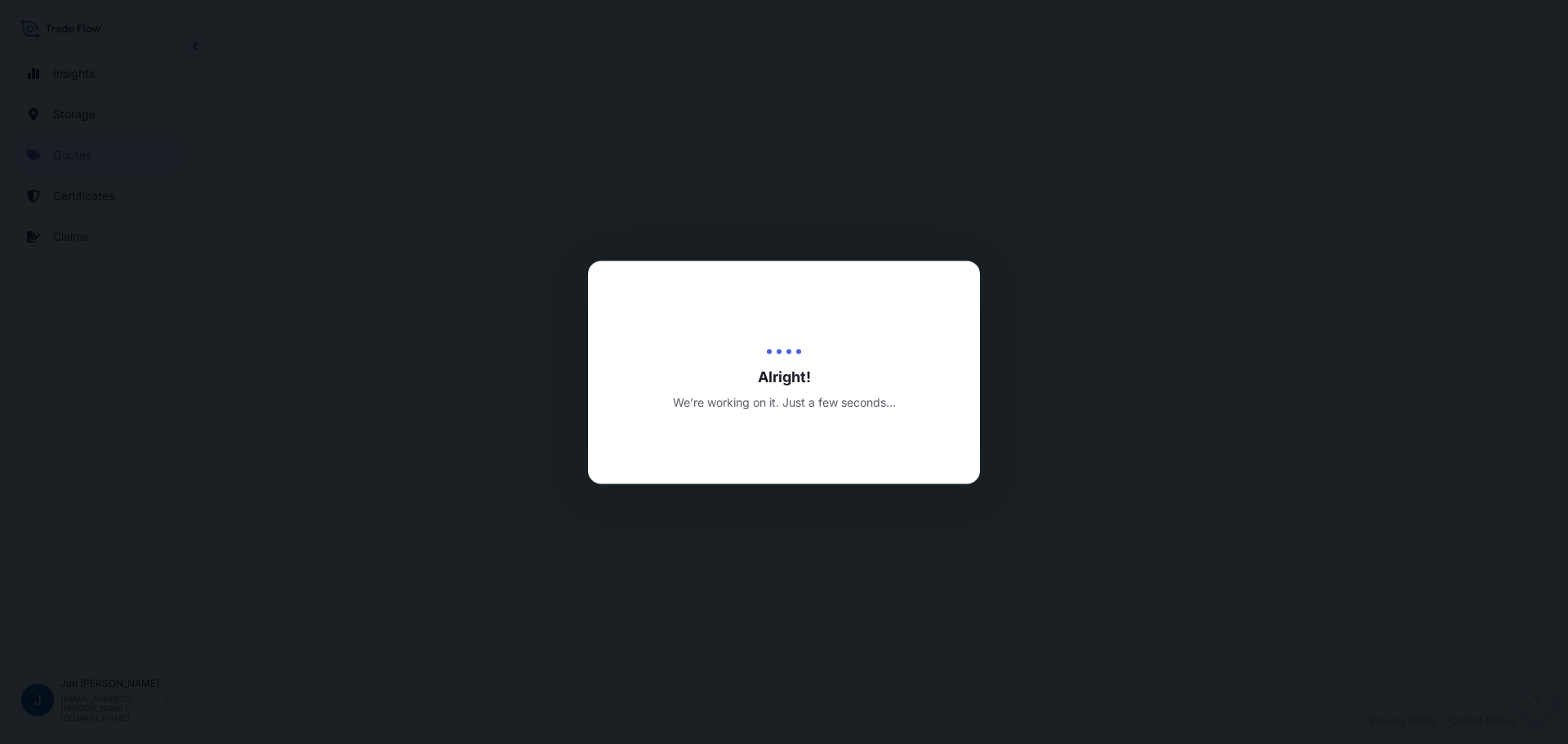
select select "Water"
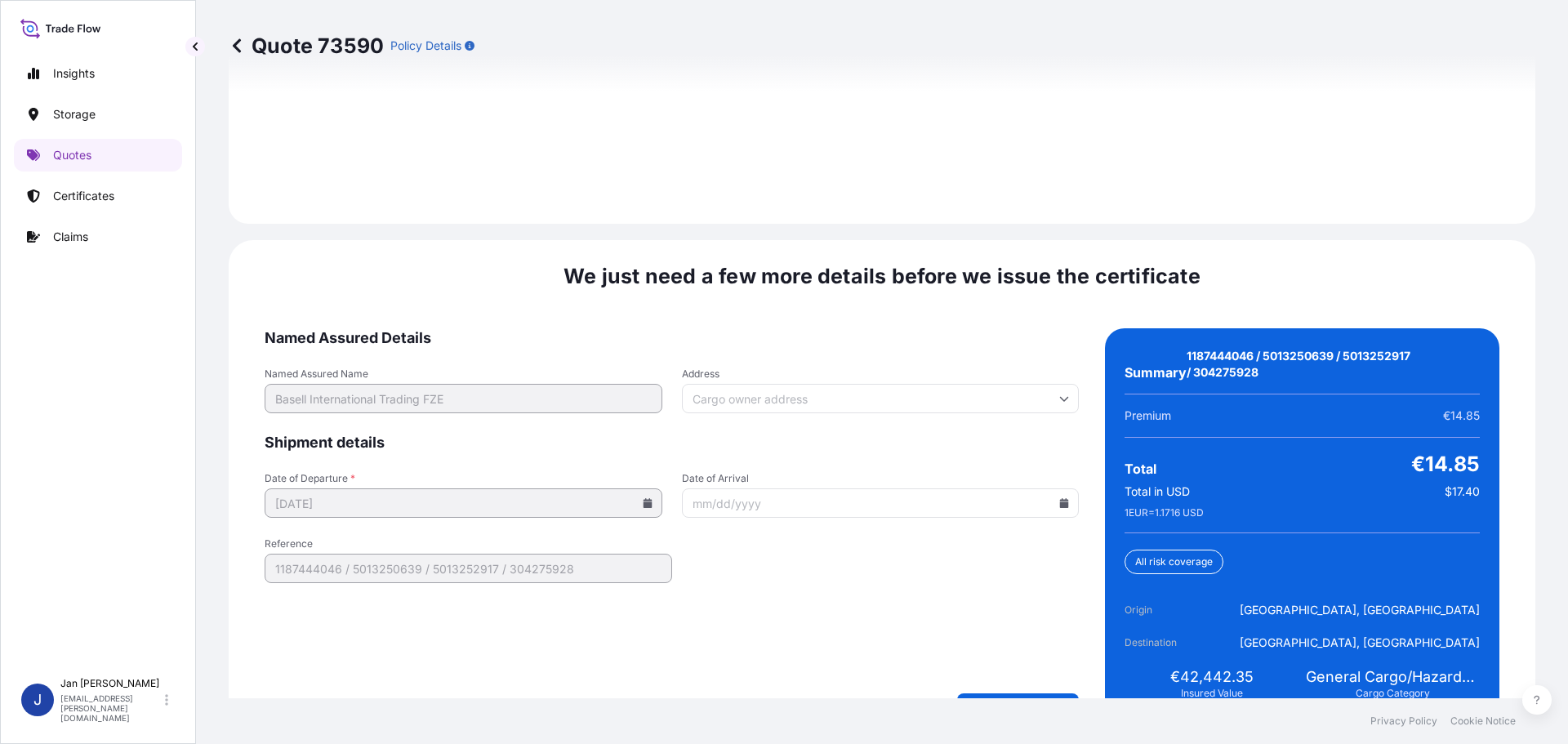
scroll to position [2404, 0]
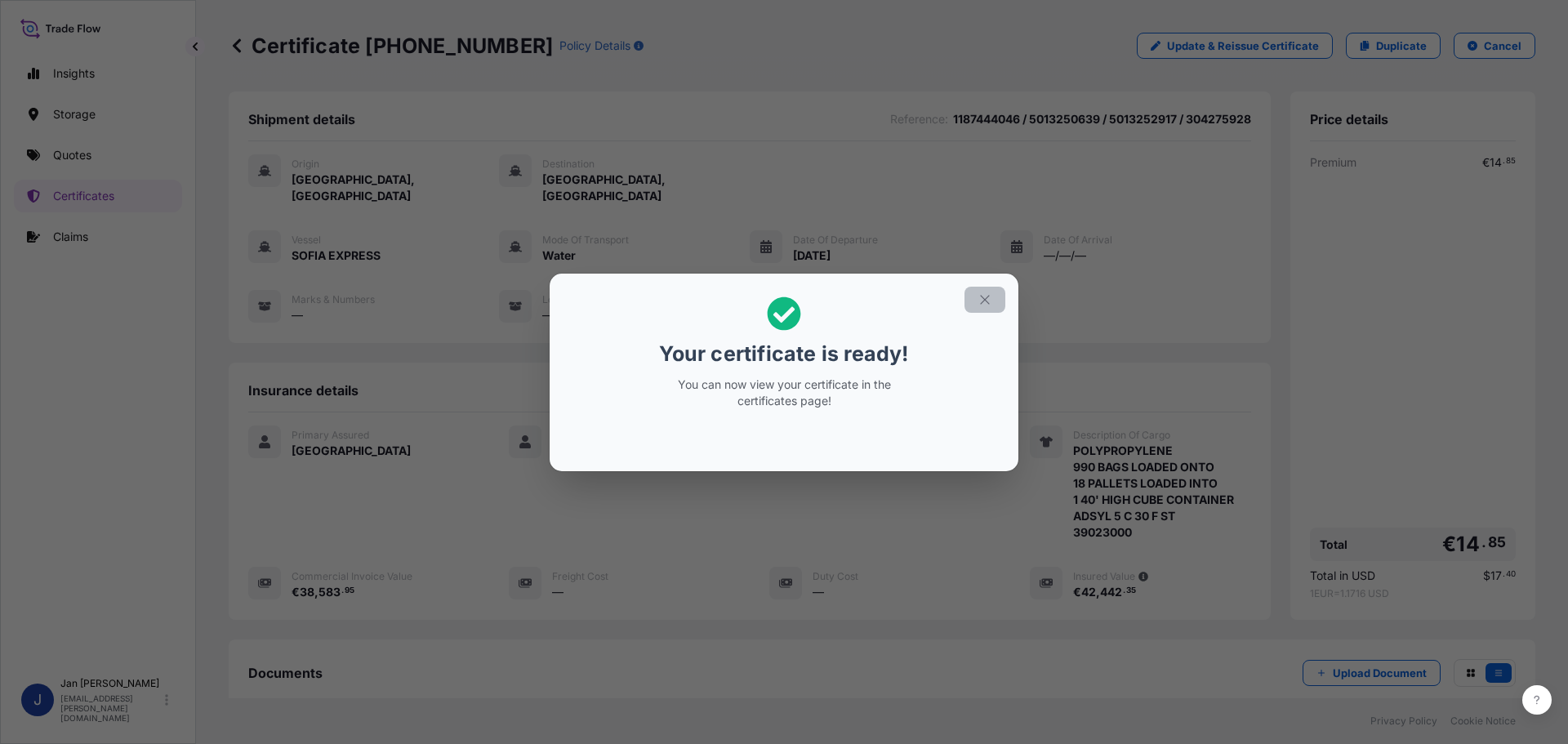
click at [995, 295] on button "button" at bounding box center [985, 299] width 41 height 27
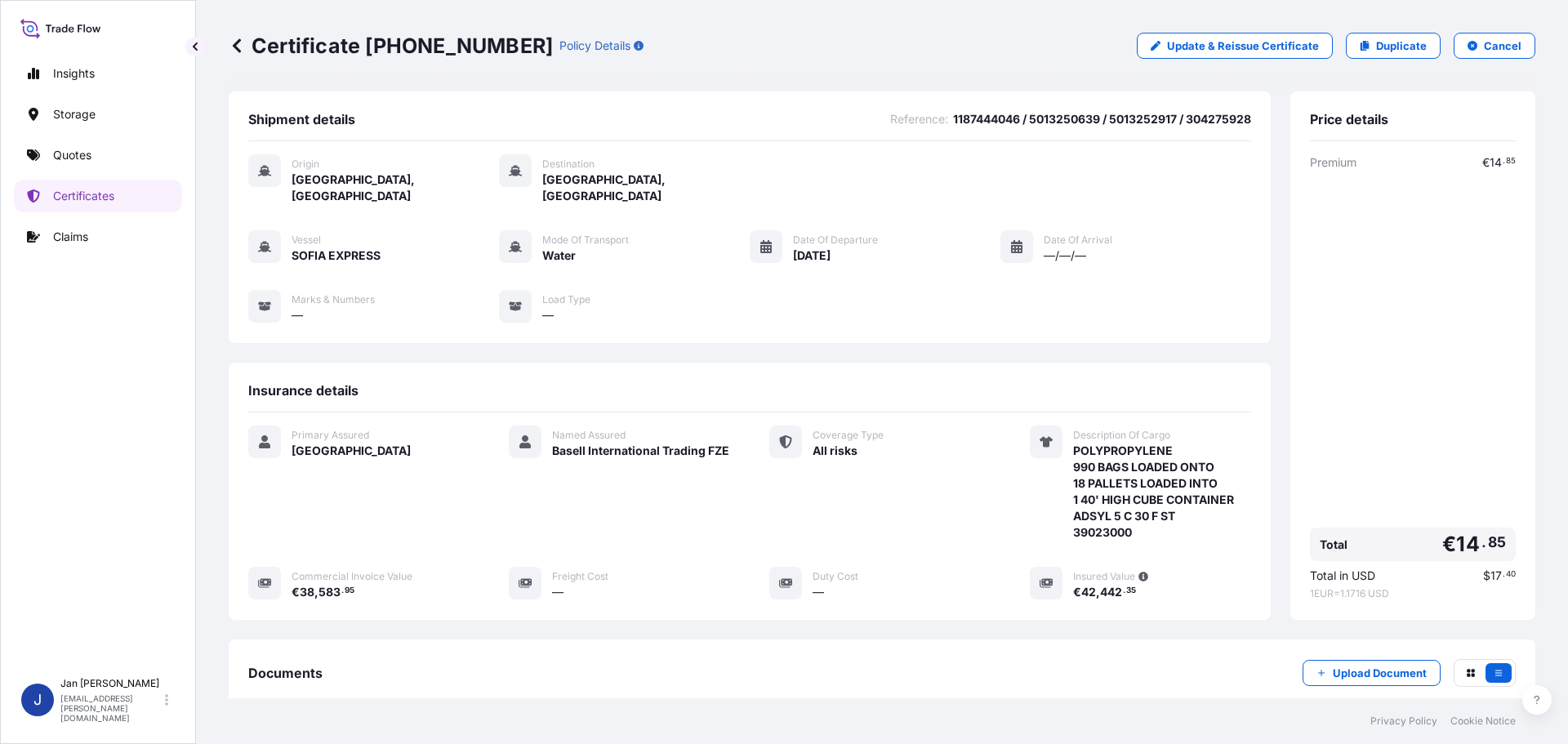
scroll to position [180, 0]
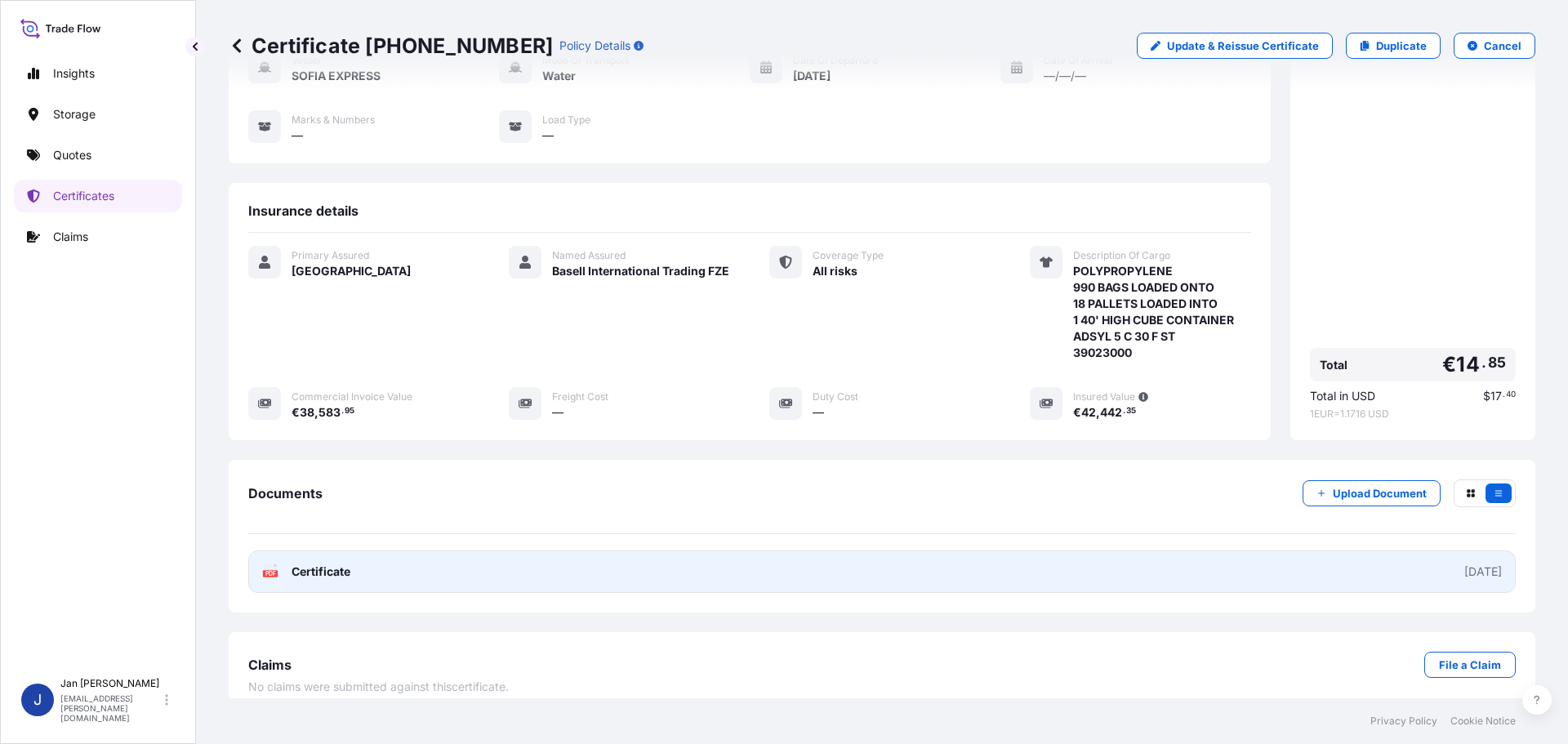
click at [787, 555] on link "PDF Certificate [DATE]" at bounding box center [881, 571] width 1267 height 42
click at [323, 564] on span "Certificate" at bounding box center [321, 572] width 59 height 17
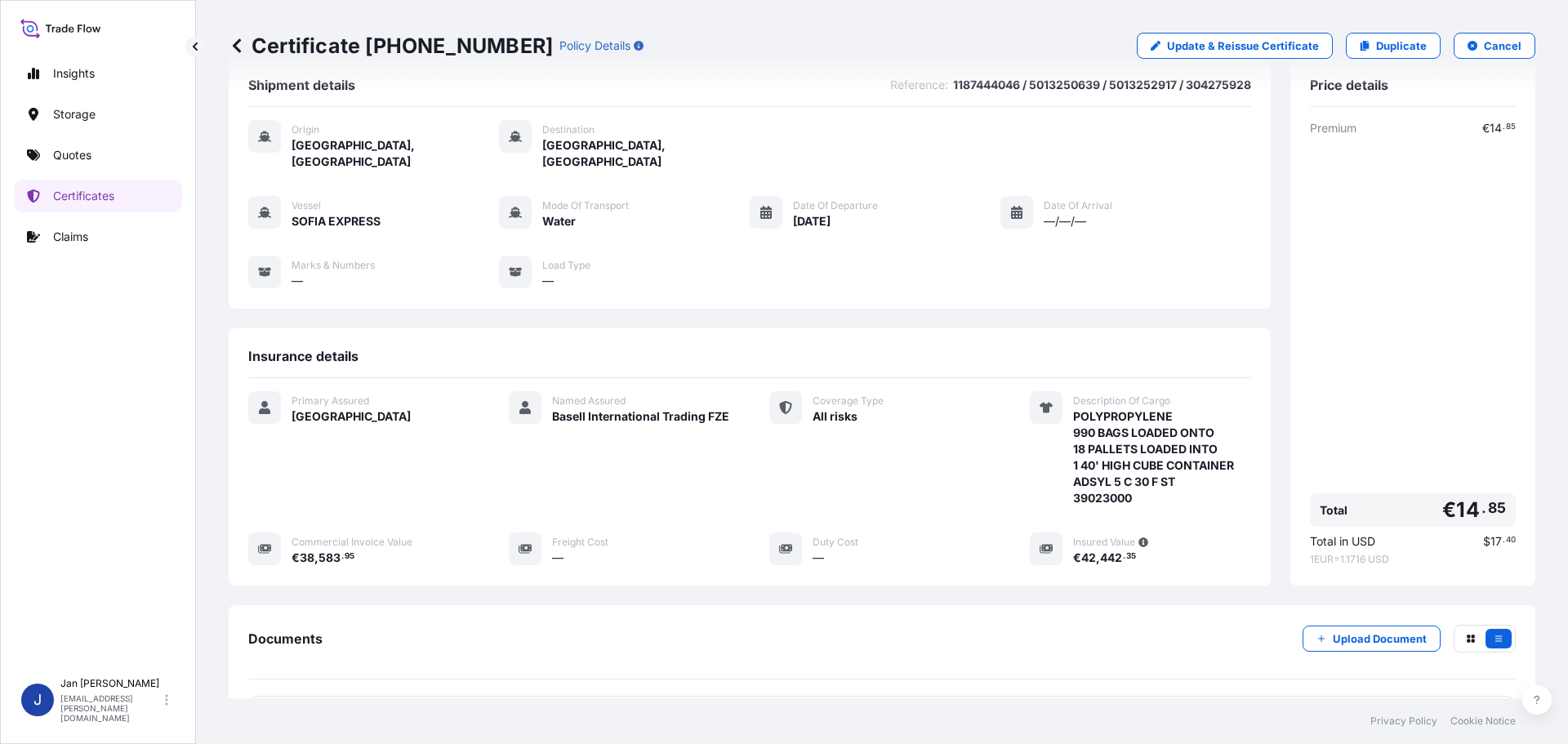
scroll to position [0, 0]
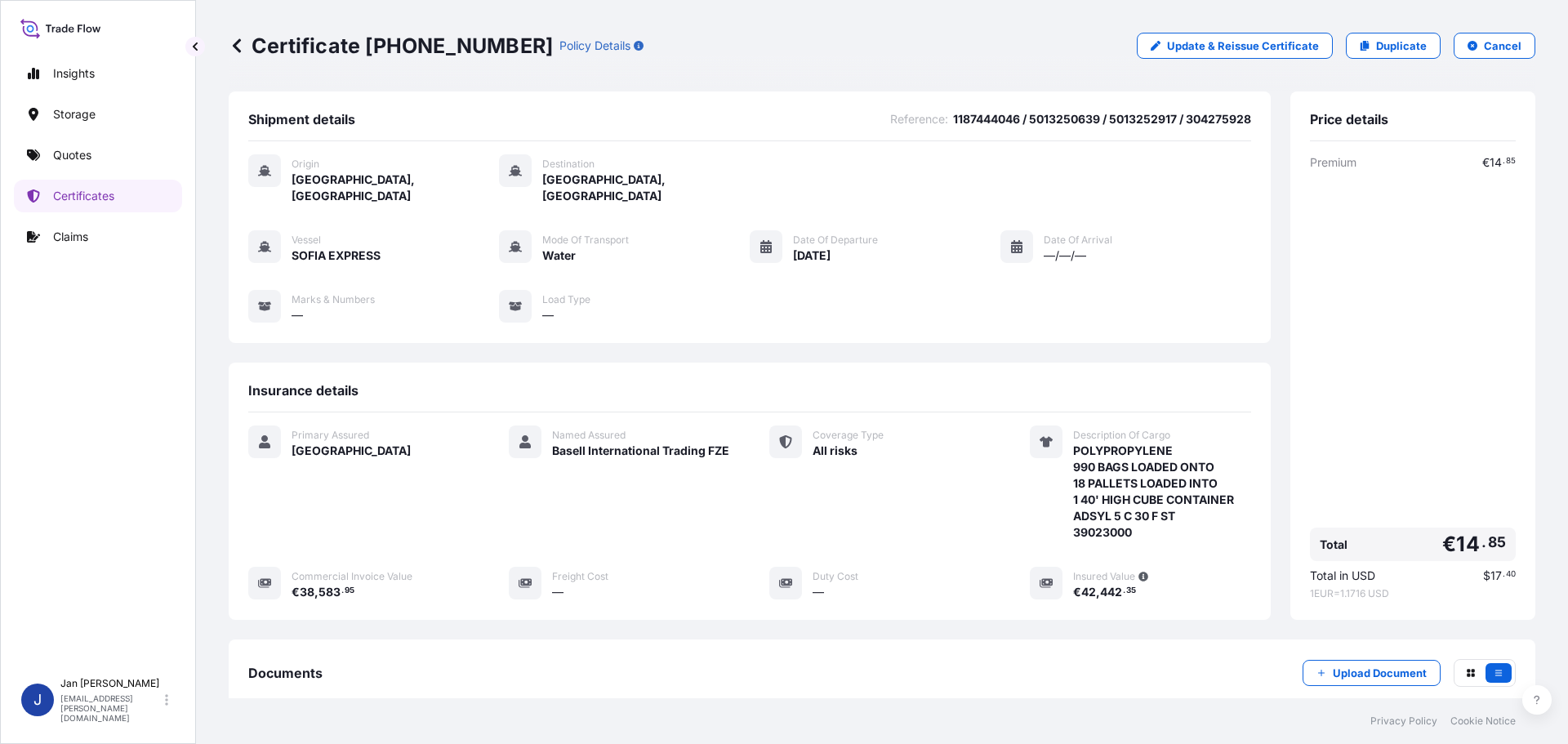
click at [1408, 31] on div "Certificate [PHONE_NUMBER] Policy Details Update & Reissue Certificate Duplicat…" at bounding box center [881, 45] width 1306 height 92
click at [1411, 40] on p "Duplicate" at bounding box center [1401, 45] width 50 height 17
select select "Water"
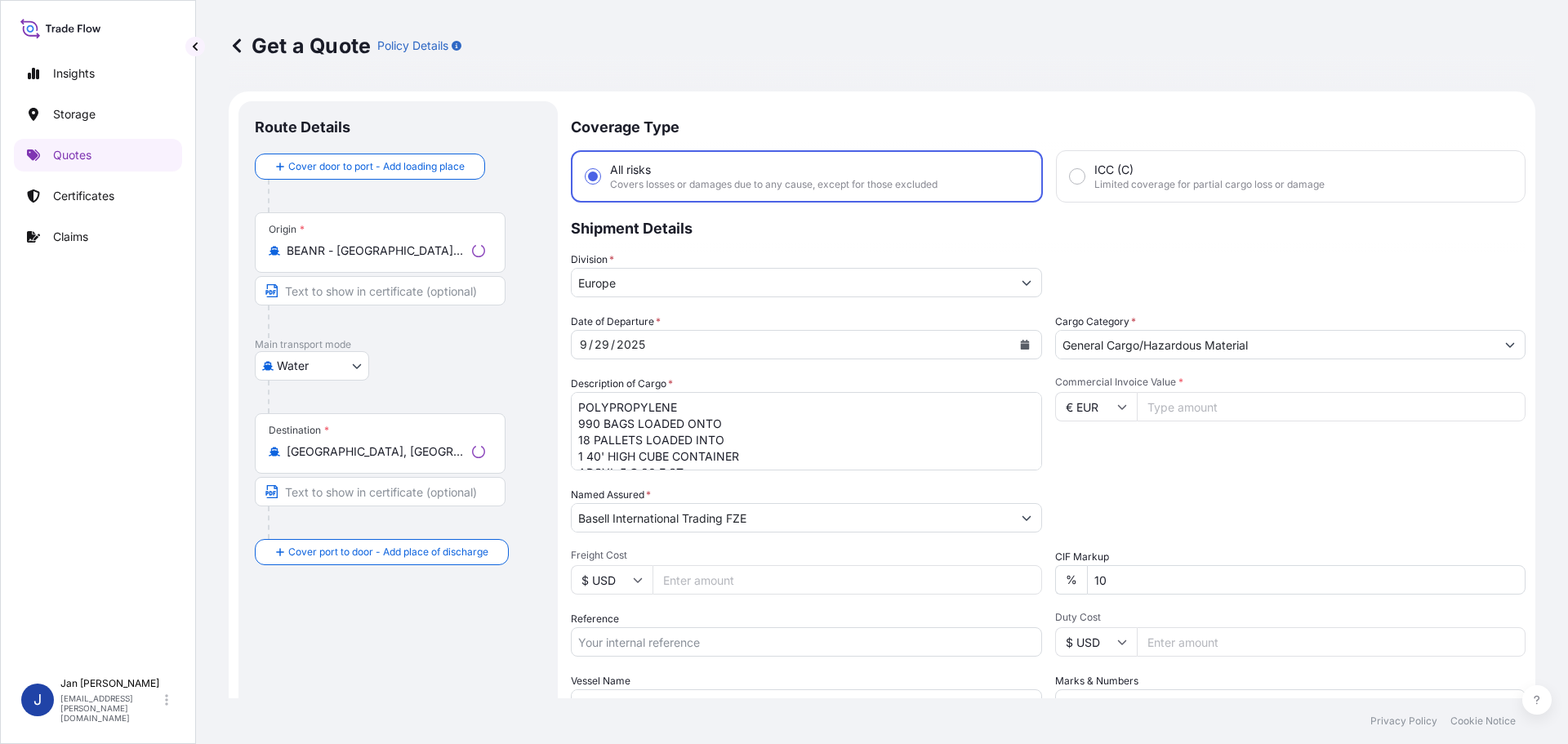
scroll to position [27, 0]
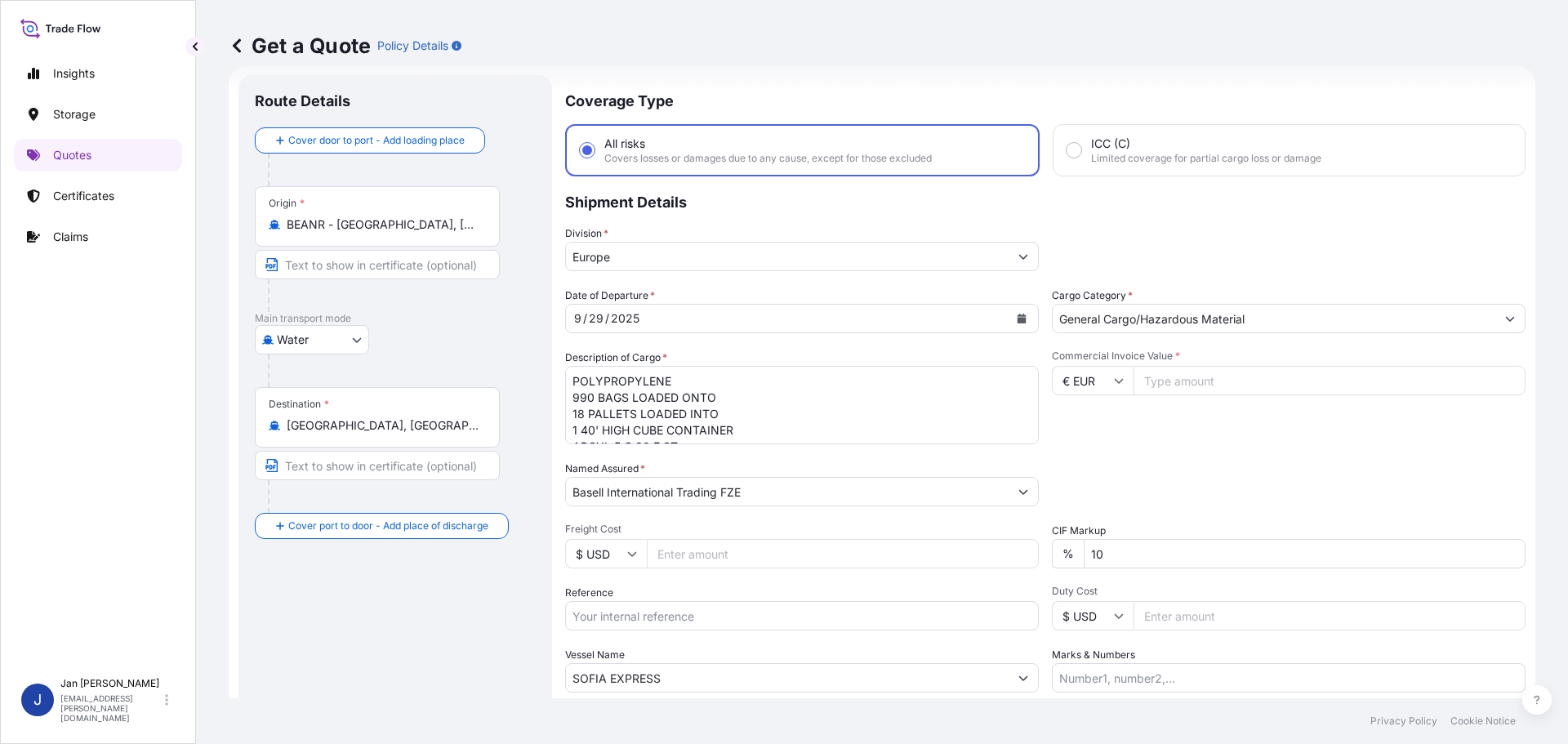
click at [877, 703] on footer "Privacy Policy Cookie Notice" at bounding box center [881, 721] width 1372 height 45
click at [877, 671] on input "SOFIA EXPRESS" at bounding box center [787, 678] width 443 height 30
paste input "W [GEOGRAPHIC_DATA]"
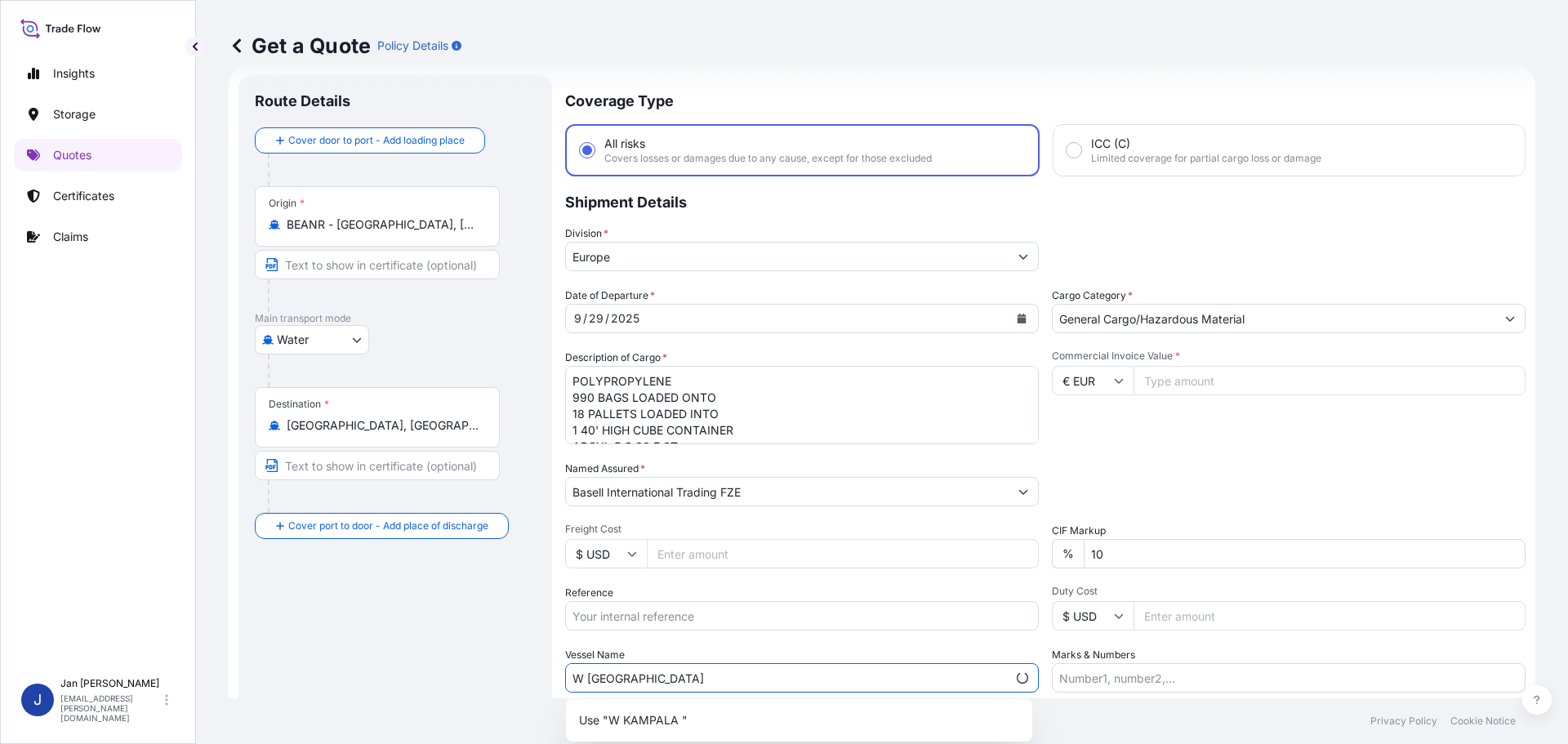
type input "W [GEOGRAPHIC_DATA]"
click at [825, 622] on input "Reference" at bounding box center [801, 616] width 473 height 30
paste input "1187444052"
type input "1187444052 /"
click at [911, 410] on textarea "POLYPROPYLENE 990 BAGS LOADED ONTO 18 PALLETS LOADED INTO 1 40' HIGH CUBE CONTA…" at bounding box center [801, 405] width 473 height 79
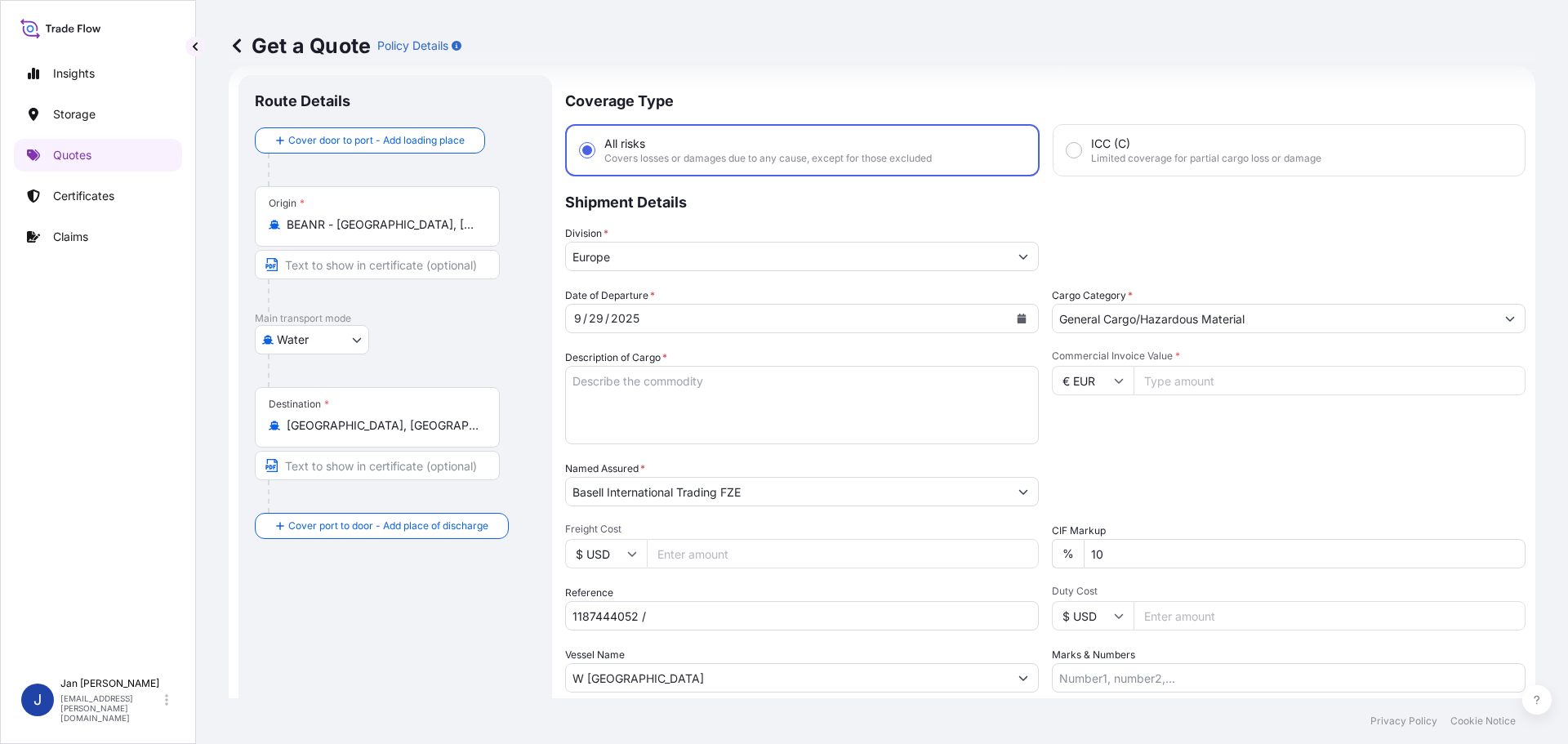
click at [1287, 388] on input "Commercial Invoice Value *" at bounding box center [1329, 381] width 392 height 30
type input "38583.95"
click at [1296, 421] on div "Commercial Invoice Value * € EUR 38583.95" at bounding box center [1288, 397] width 473 height 94
click at [687, 415] on textarea "POLYPROPYLENE 990 BAGS LOADED ONTO 18 PALLETS LOADED INTO 1 40' HIGH CUBE CONTA…" at bounding box center [801, 405] width 473 height 79
paste textarea "POLYPROPYLENE 990 BAGS LOADED ONTO 18 PALLETS LOADED INTO 1 40' HIGH CUBE CONTA…"
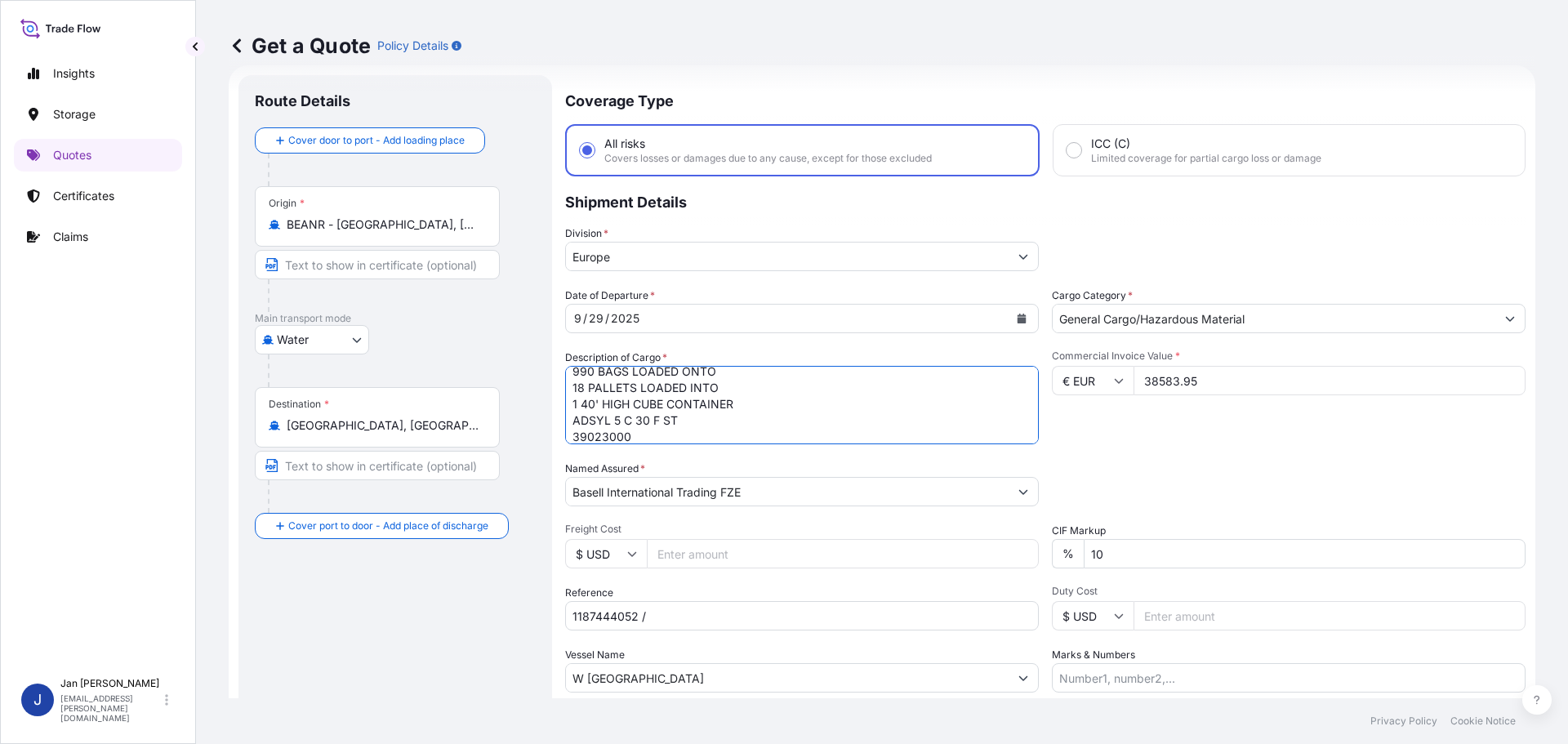
type textarea "POLYPROPYLENE 990 BAGS LOADED ONTO 18 PALLETS LOADED INTO 1 40' HIGH CUBE CONTA…"
click at [844, 688] on input "W [GEOGRAPHIC_DATA]" at bounding box center [787, 678] width 443 height 30
paste input "5013250640 / 5013252918 / 304275995"
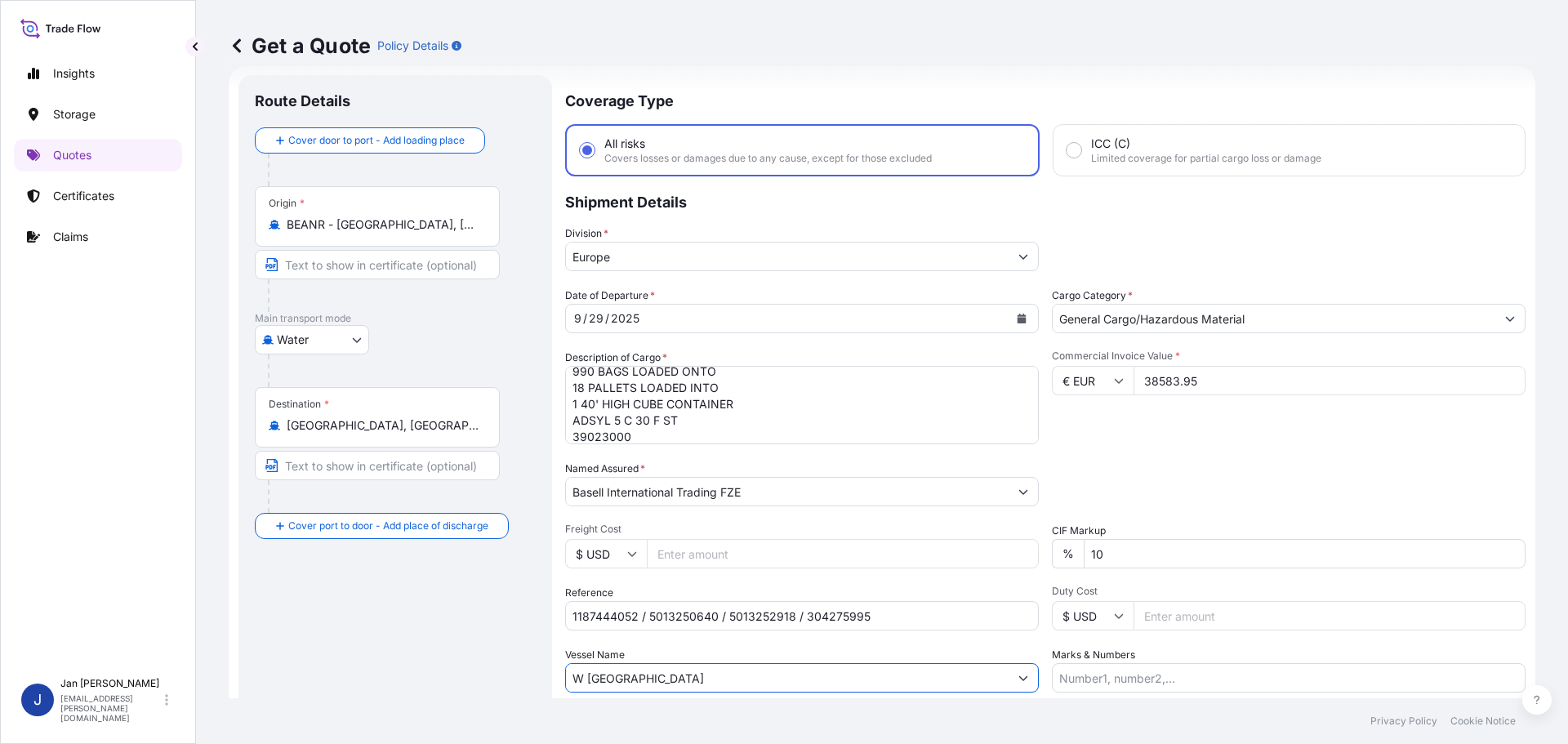
click at [810, 619] on input "1187444052 / 5013250640 / 5013252918 / 304275995" at bounding box center [801, 616] width 473 height 30
type input "1187444052 / 5013250640 / 5013252918 / 304275995"
click at [1324, 484] on div "Packing Category Type to search a container mode Please select a primary mode o…" at bounding box center [1288, 483] width 473 height 45
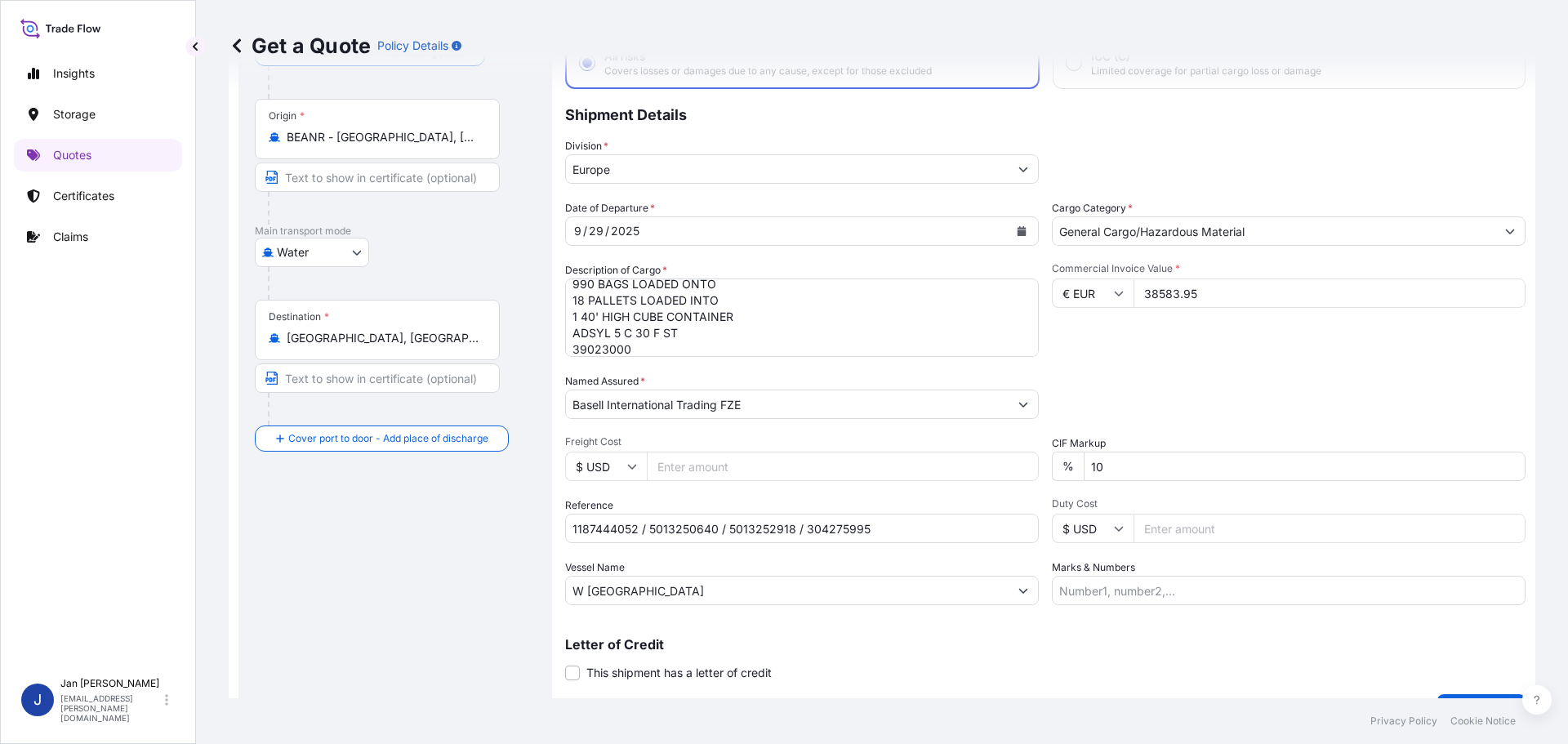
scroll to position [152, 0]
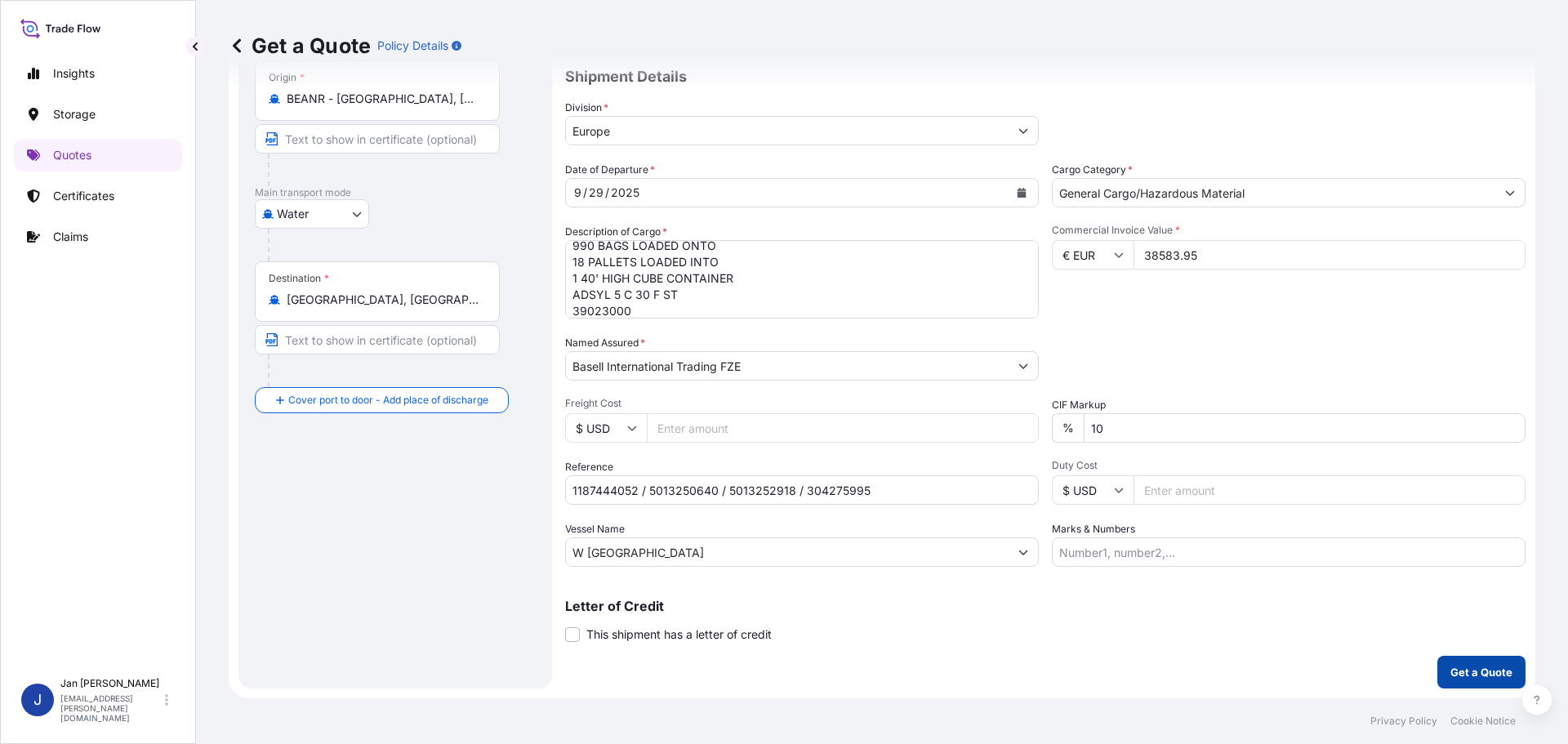
click at [1500, 666] on button "Get a Quote" at bounding box center [1481, 672] width 89 height 32
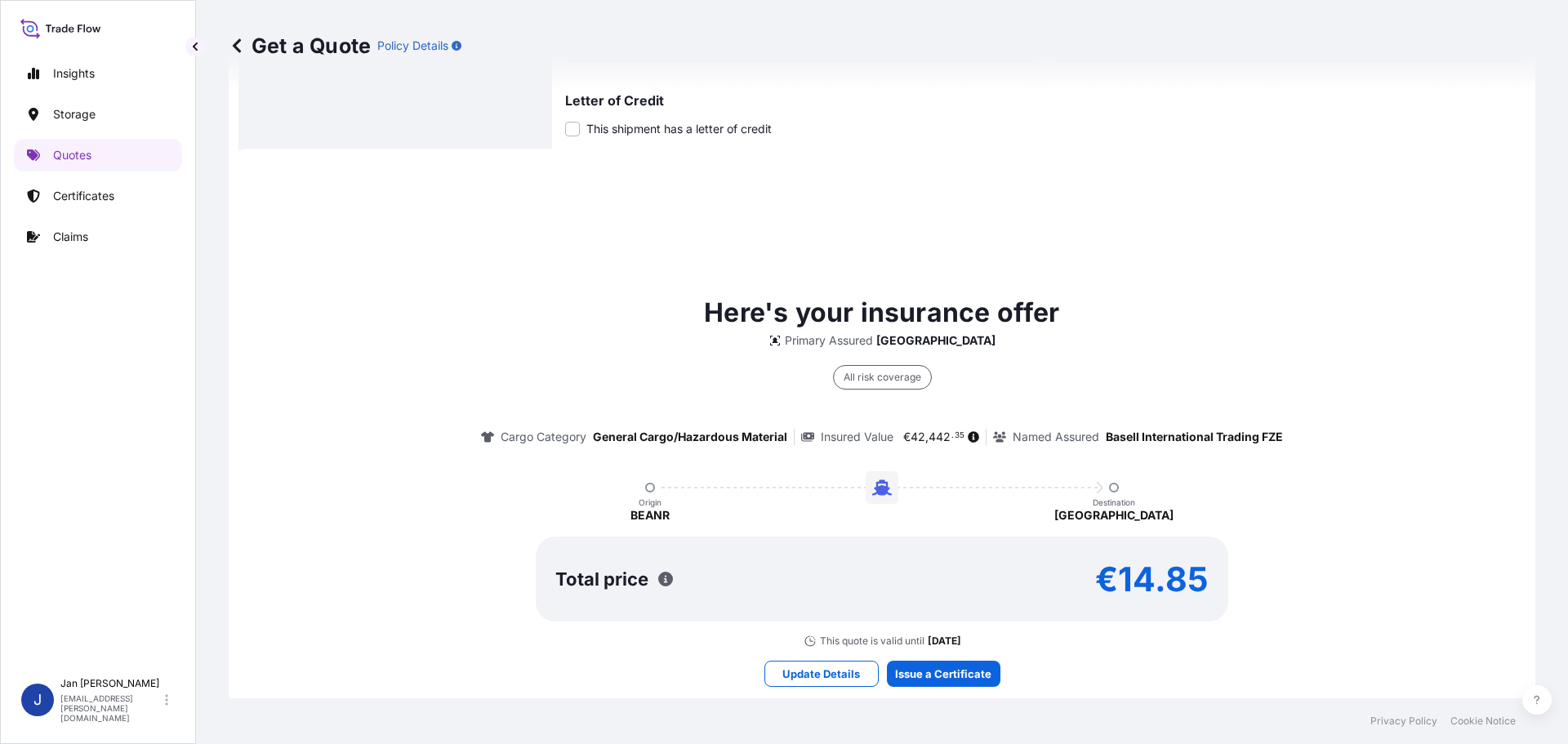
scroll to position [724, 0]
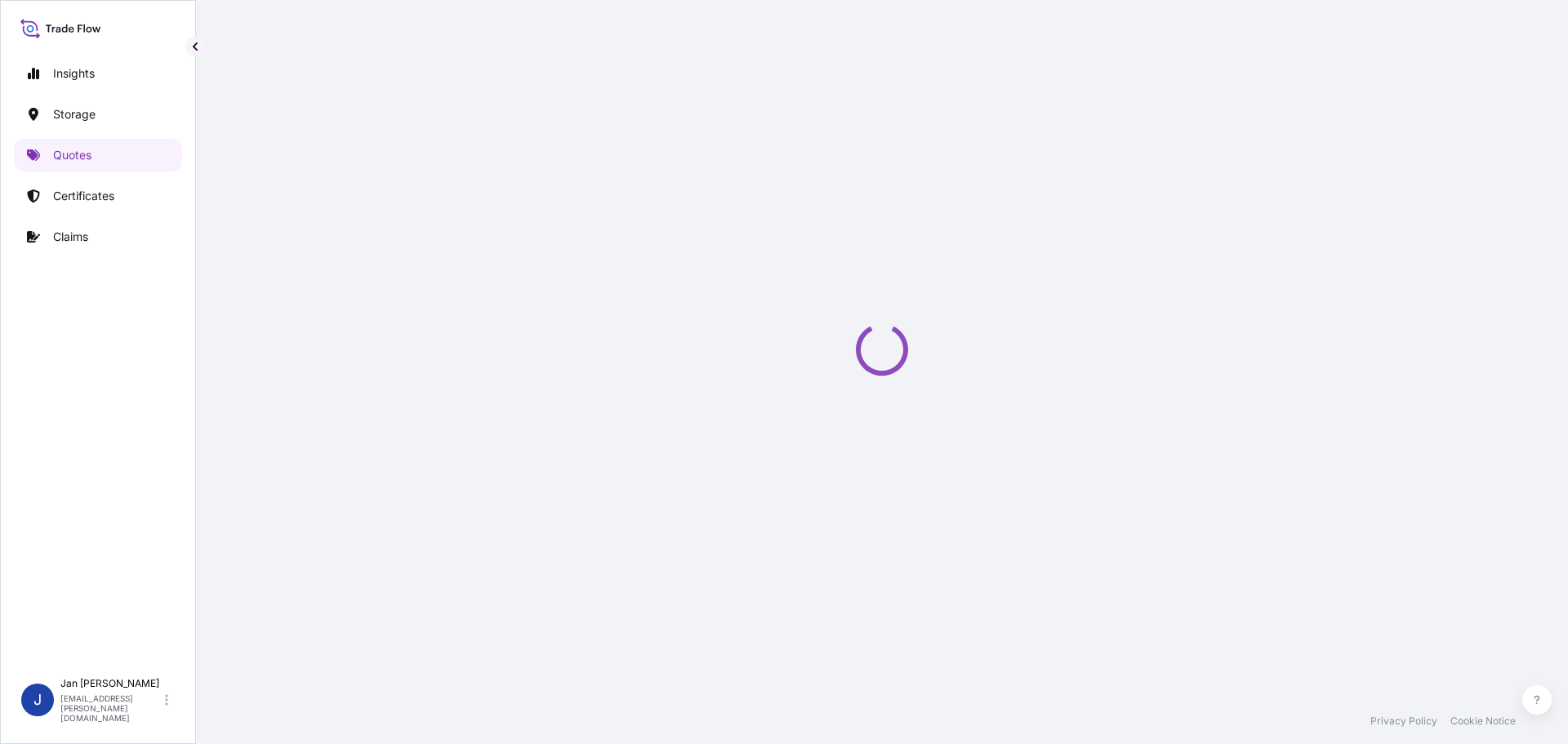
select select "Water"
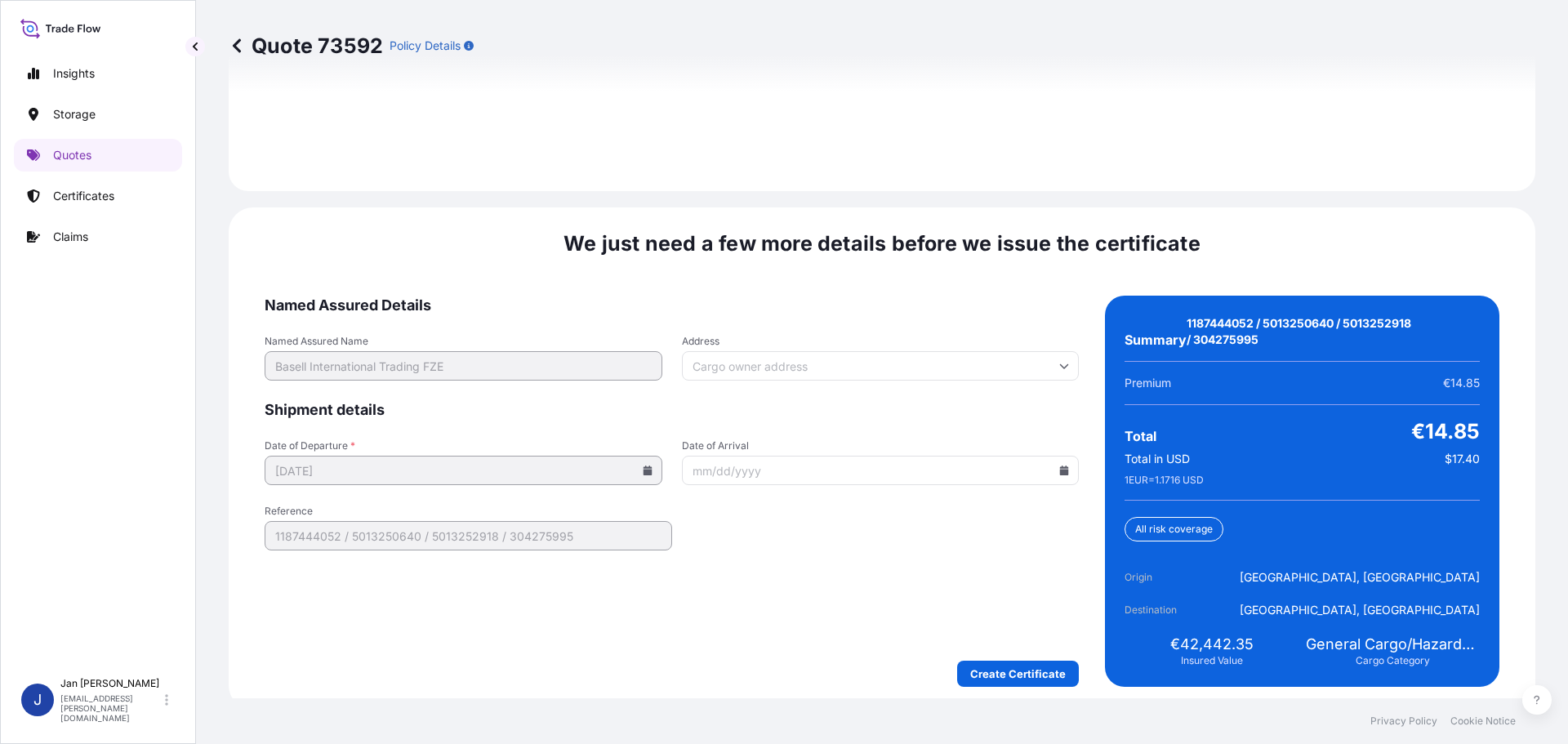
scroll to position [2404, 0]
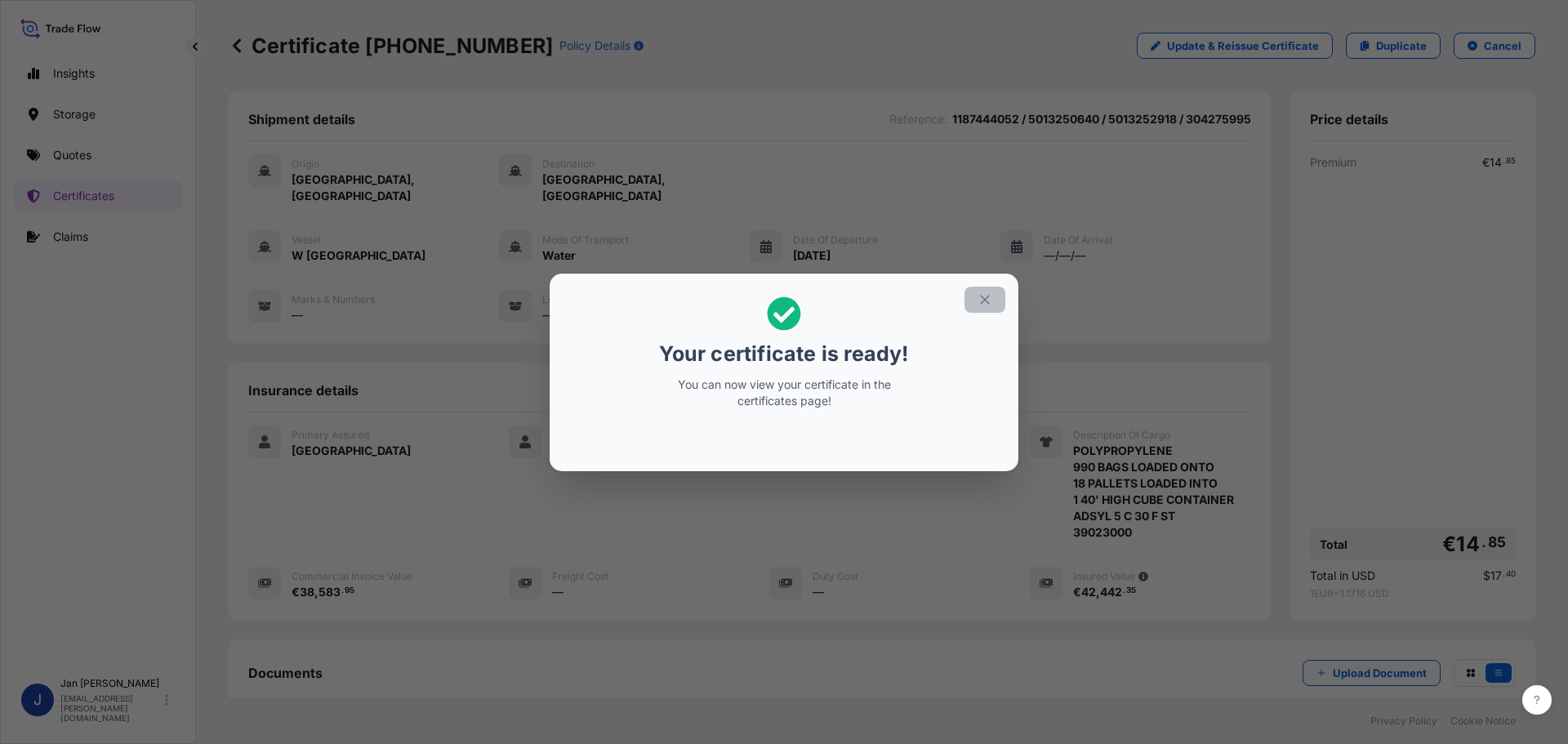
click at [972, 286] on button "button" at bounding box center [985, 299] width 41 height 27
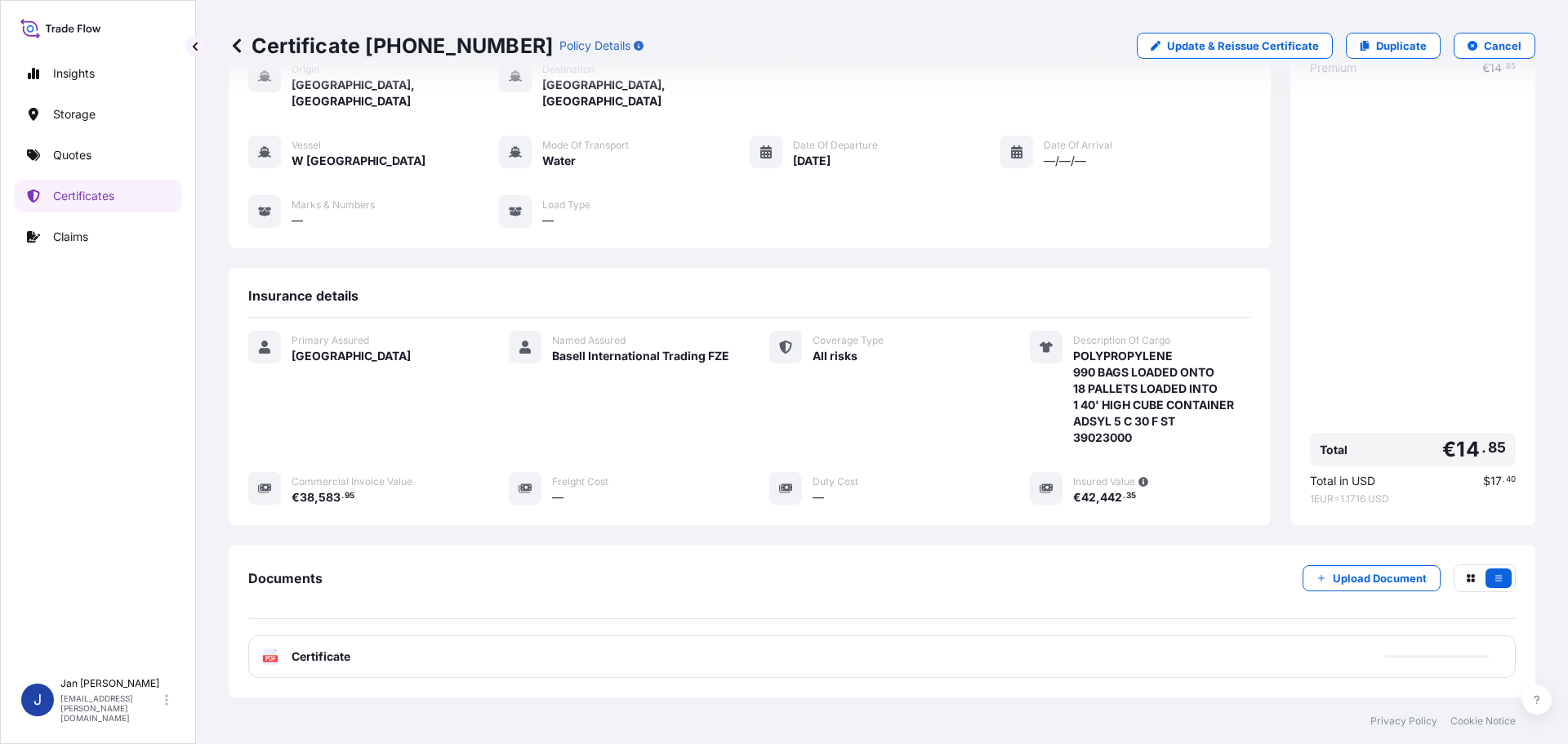
scroll to position [180, 0]
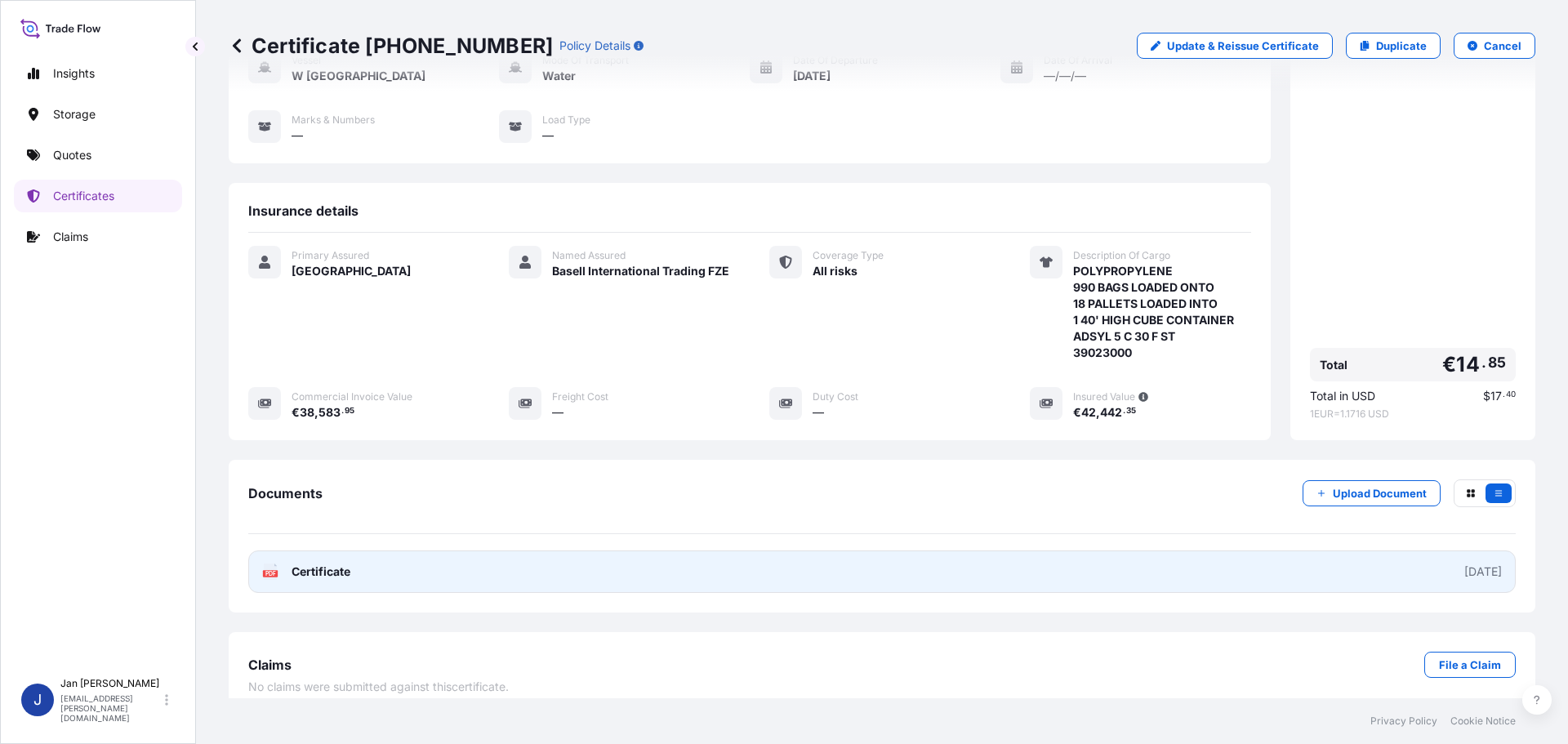
click at [395, 563] on link "PDF Certificate [DATE]" at bounding box center [881, 571] width 1267 height 42
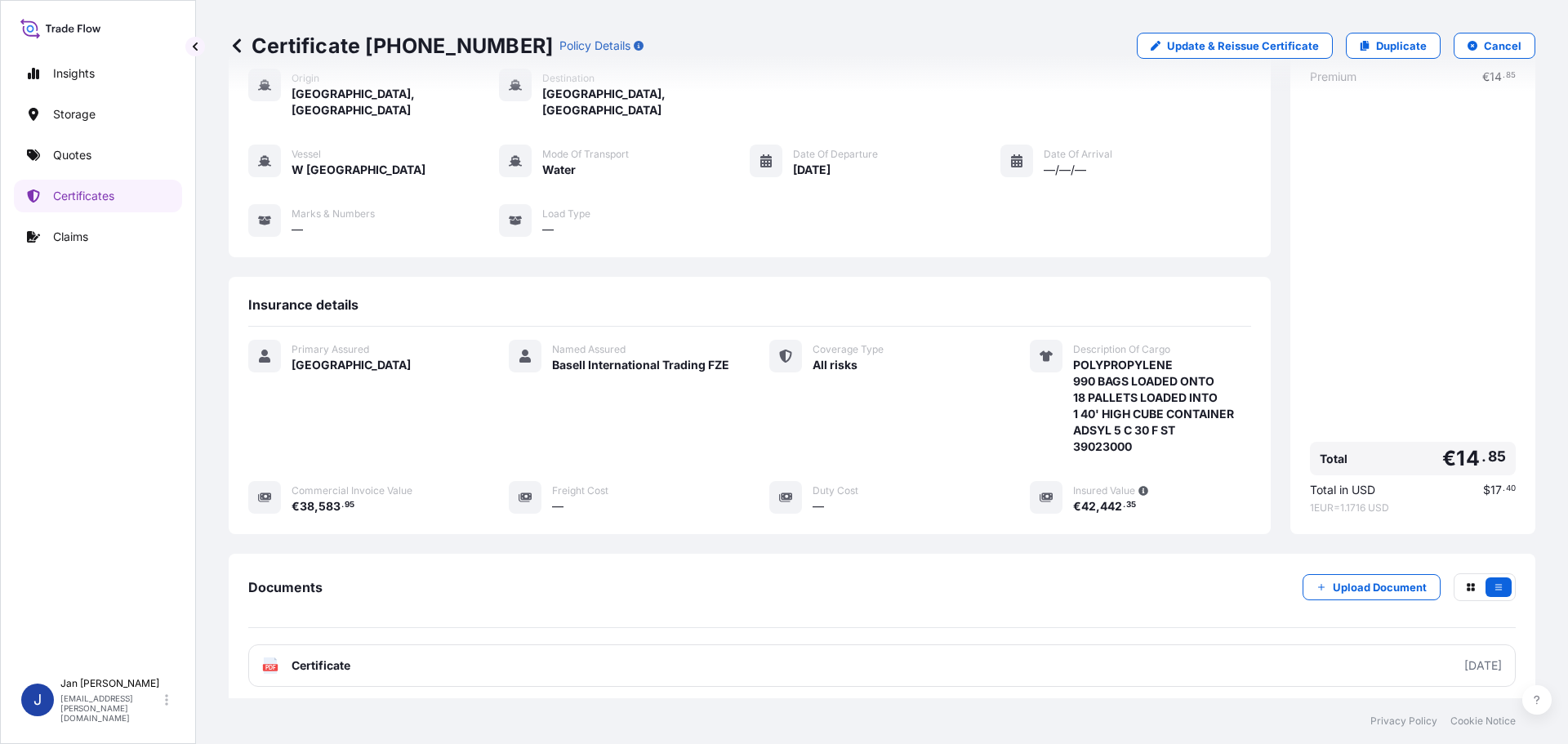
scroll to position [0, 0]
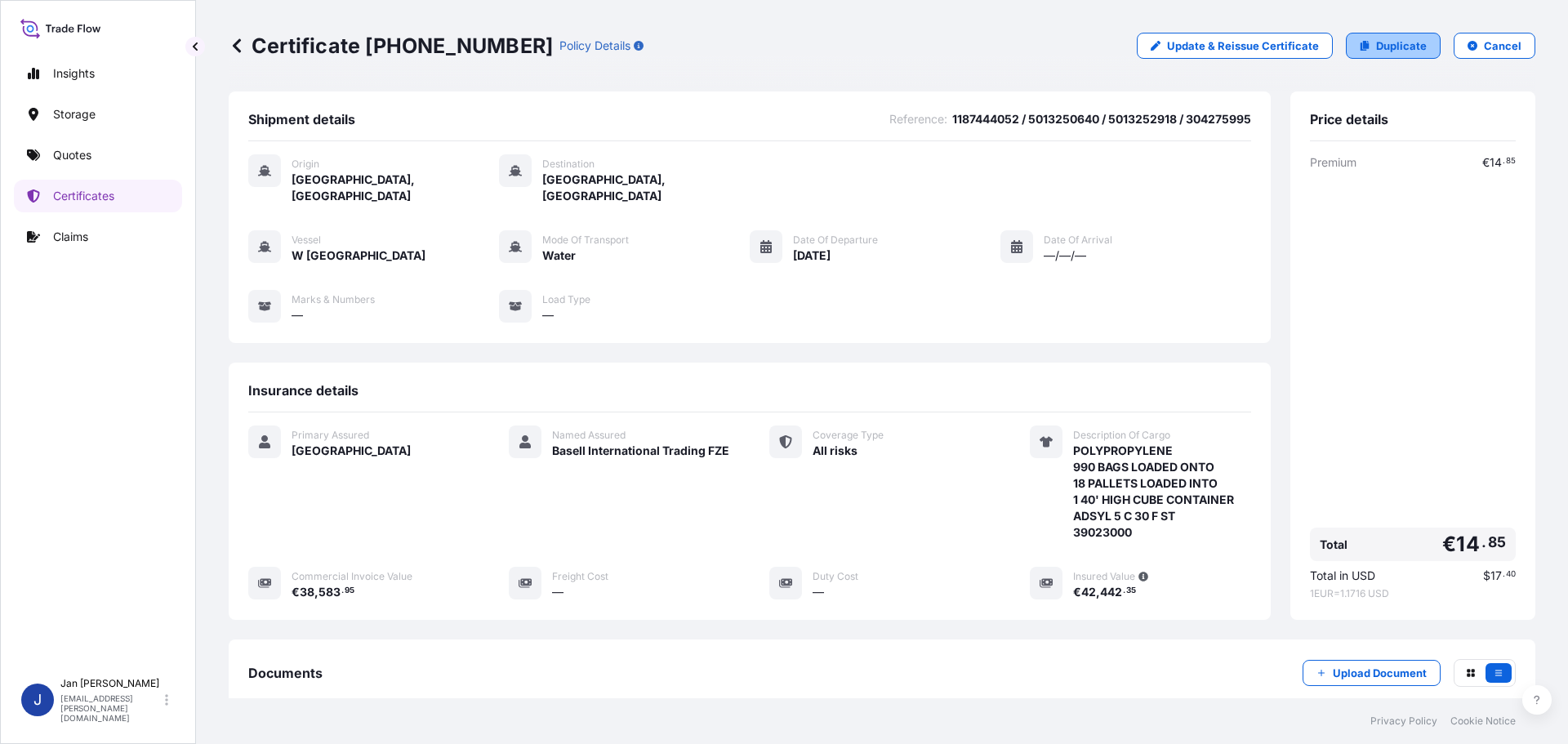
click at [1381, 47] on p "Duplicate" at bounding box center [1401, 45] width 50 height 17
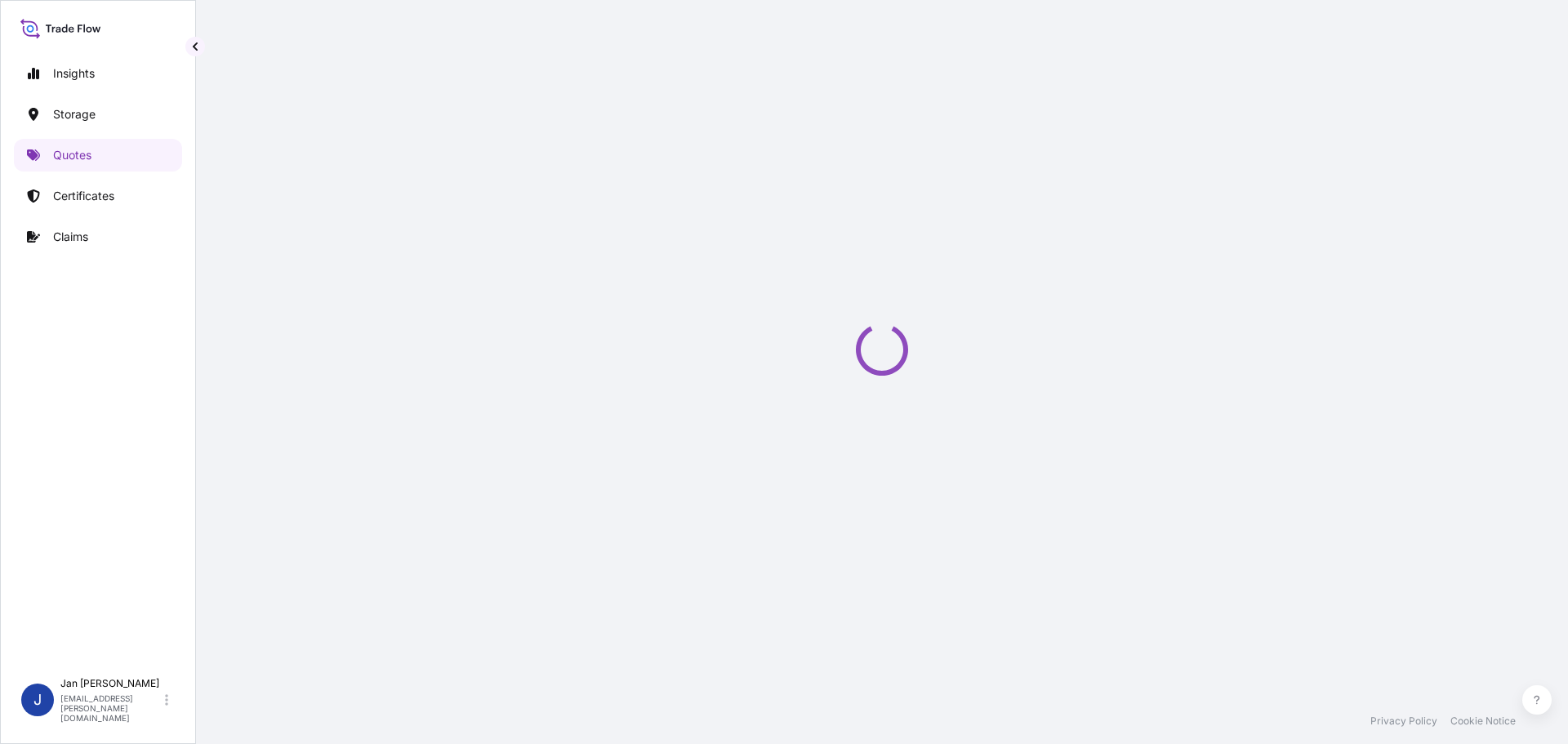
scroll to position [27, 0]
select select "Water"
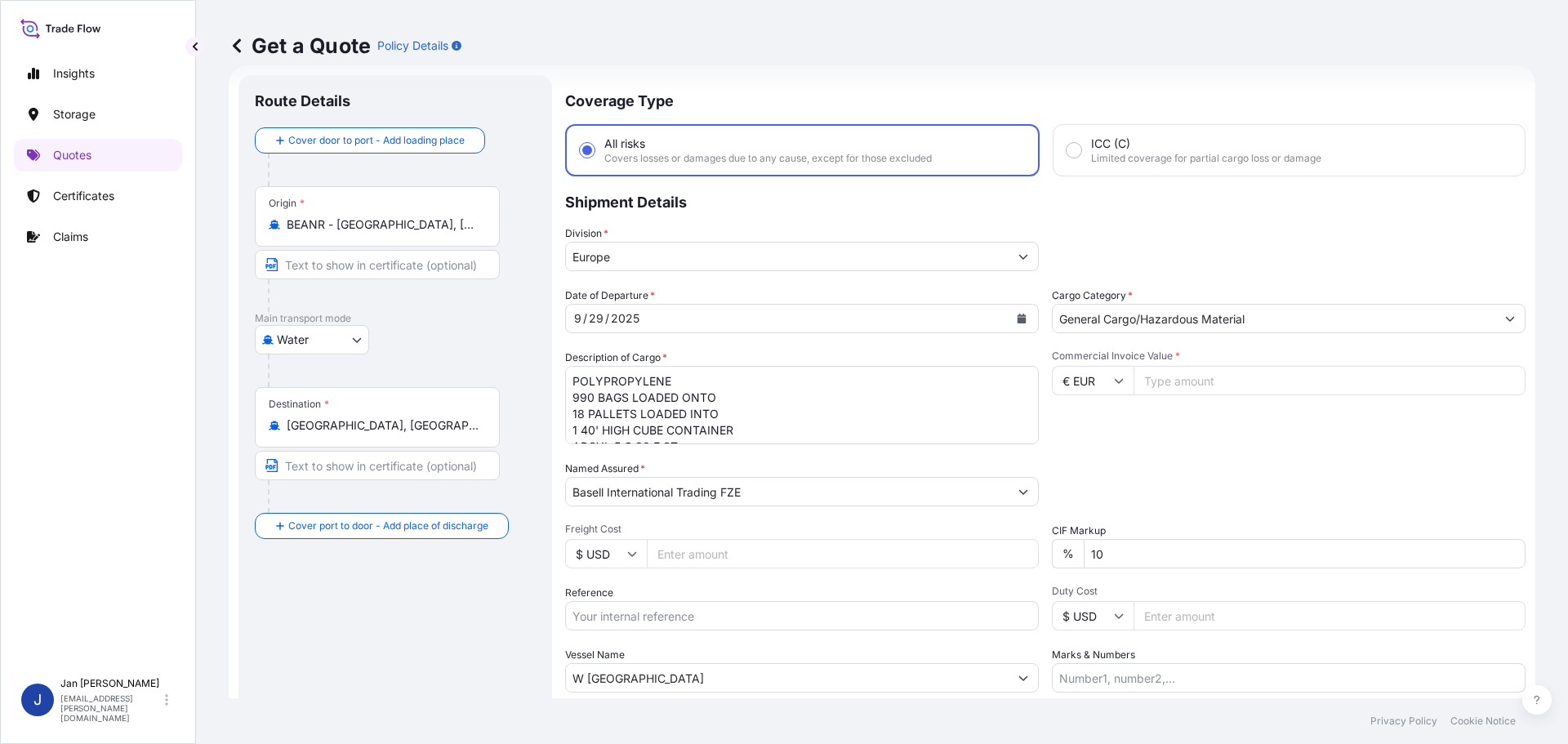
click at [384, 441] on div "Destination * [GEOGRAPHIC_DATA], [GEOGRAPHIC_DATA]" at bounding box center [377, 416] width 245 height 60
click at [384, 434] on input "[GEOGRAPHIC_DATA], [GEOGRAPHIC_DATA]" at bounding box center [383, 425] width 193 height 17
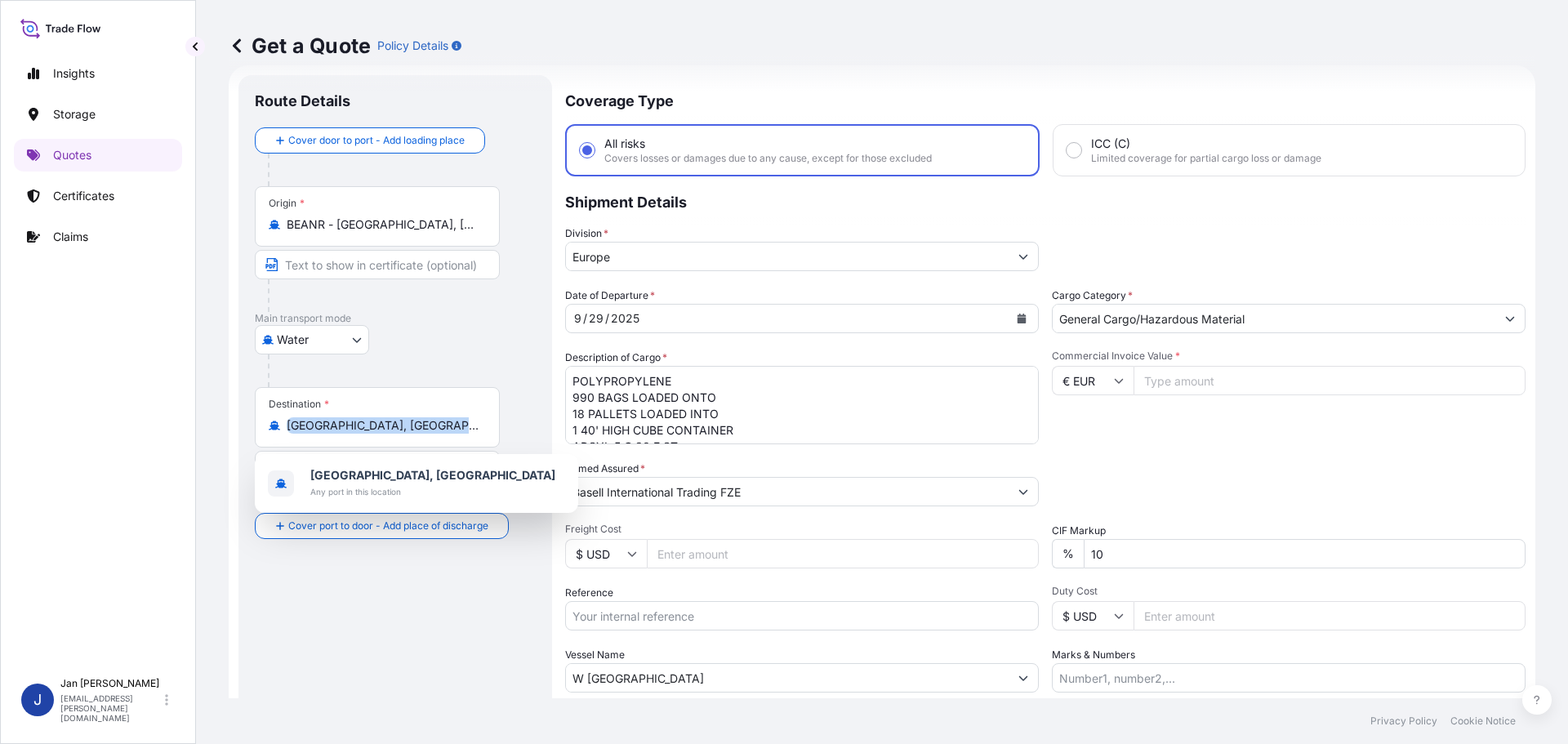
click at [384, 441] on div "Destination * [GEOGRAPHIC_DATA], [GEOGRAPHIC_DATA]" at bounding box center [377, 416] width 245 height 60
click at [384, 434] on input "[GEOGRAPHIC_DATA], [GEOGRAPHIC_DATA]" at bounding box center [383, 425] width 193 height 17
click at [384, 441] on div "Destination * [GEOGRAPHIC_DATA], [GEOGRAPHIC_DATA]" at bounding box center [377, 416] width 245 height 60
click at [384, 434] on input "[GEOGRAPHIC_DATA], [GEOGRAPHIC_DATA]" at bounding box center [383, 425] width 193 height 17
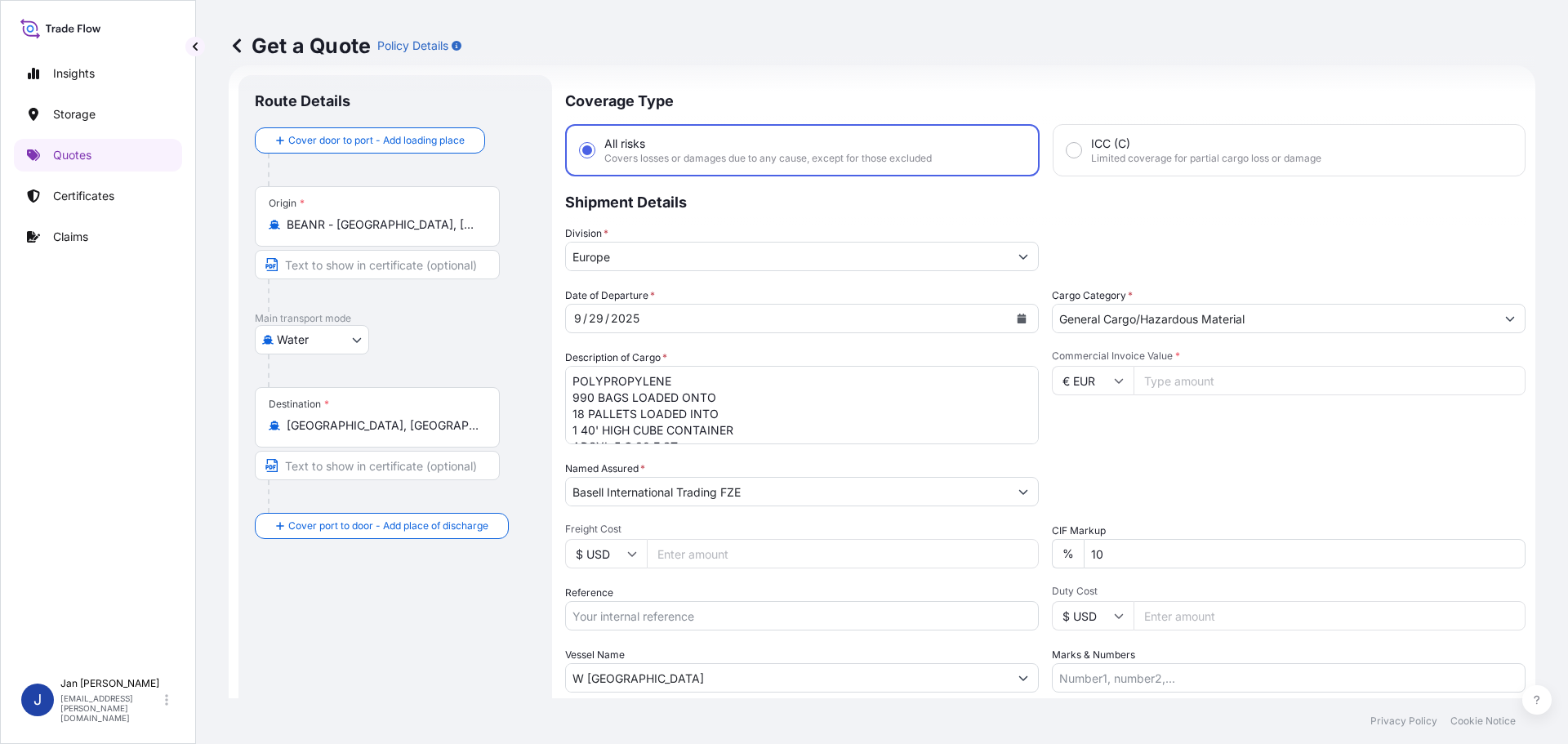
click at [387, 421] on input "[GEOGRAPHIC_DATA], [GEOGRAPHIC_DATA]" at bounding box center [383, 425] width 193 height 17
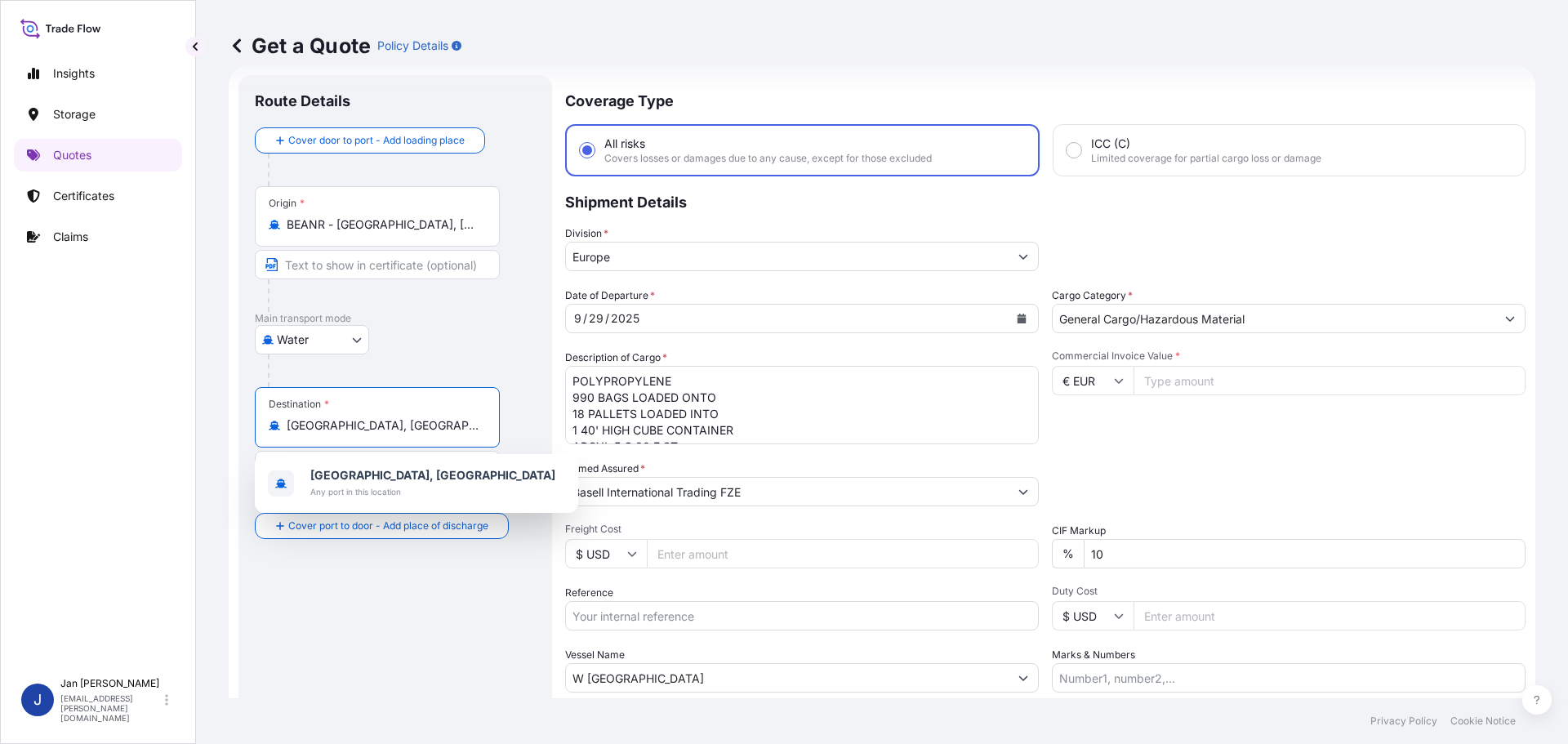
click at [387, 421] on input "[GEOGRAPHIC_DATA], [GEOGRAPHIC_DATA]" at bounding box center [383, 425] width 193 height 17
paste input "DAMMAM"
click at [387, 421] on input "[GEOGRAPHIC_DATA], [GEOGRAPHIC_DATA]" at bounding box center [383, 425] width 193 height 17
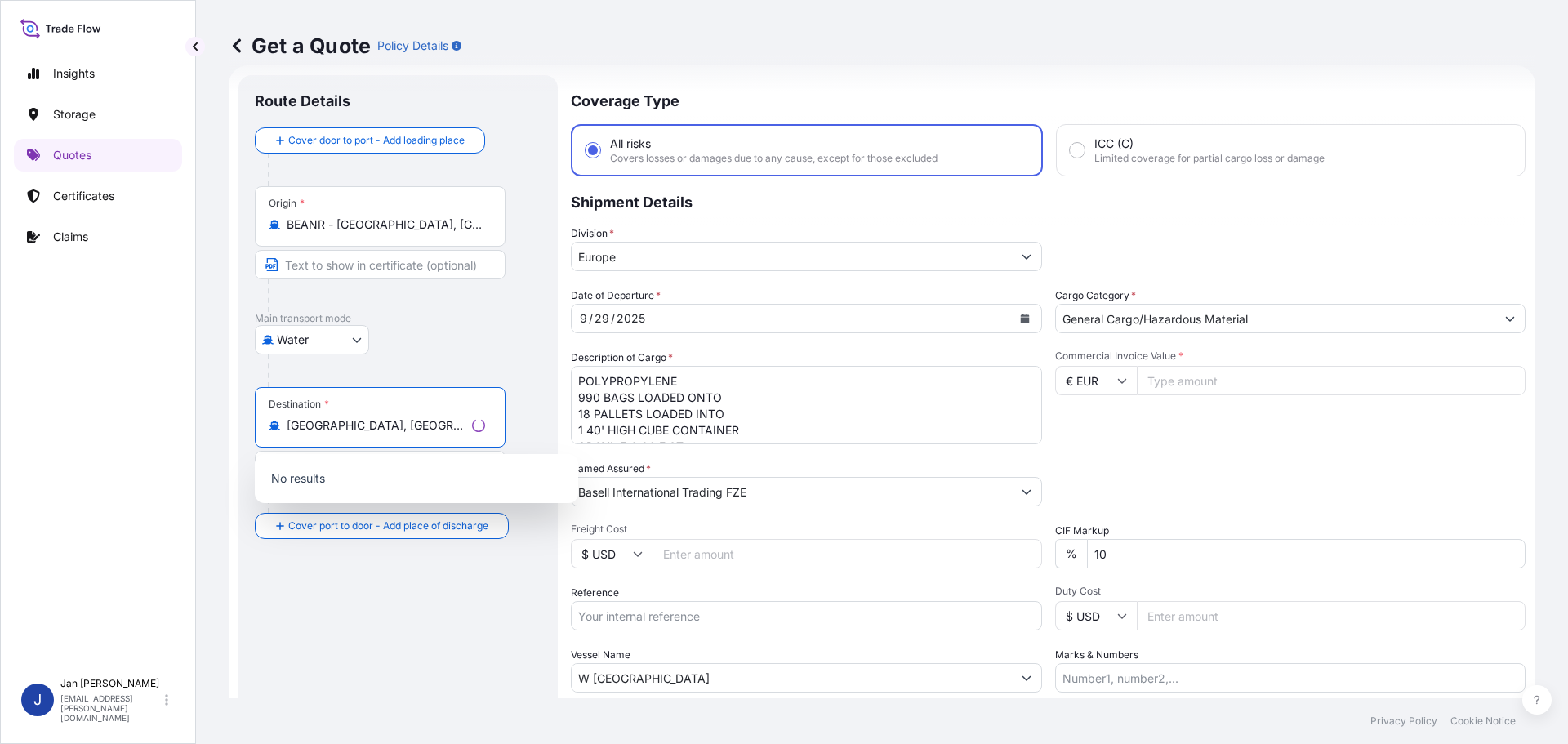
click at [387, 421] on input "[GEOGRAPHIC_DATA], [GEOGRAPHIC_DATA]" at bounding box center [376, 425] width 179 height 17
paste input "Destination"
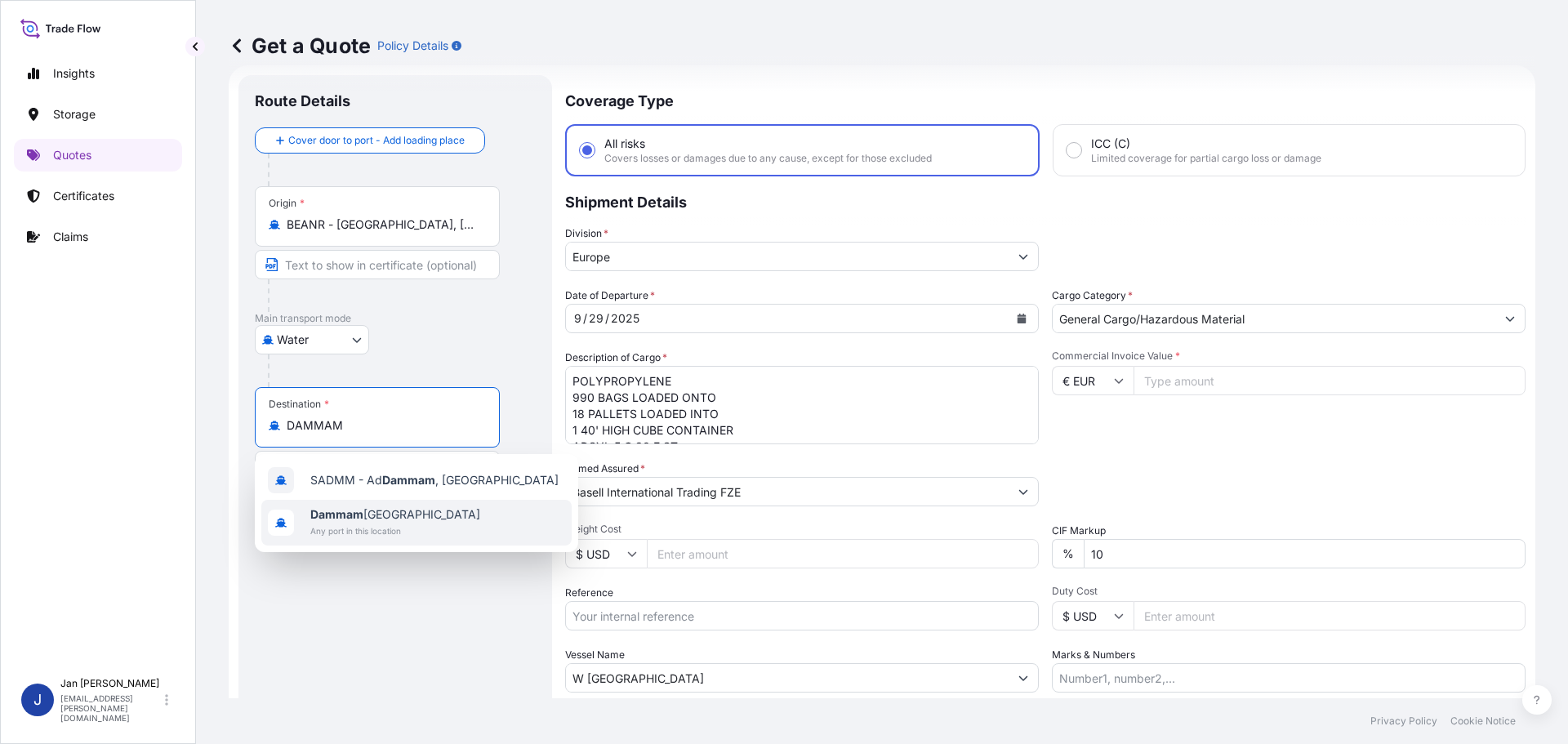
click at [381, 521] on span "Dammam [GEOGRAPHIC_DATA]" at bounding box center [394, 515] width 170 height 17
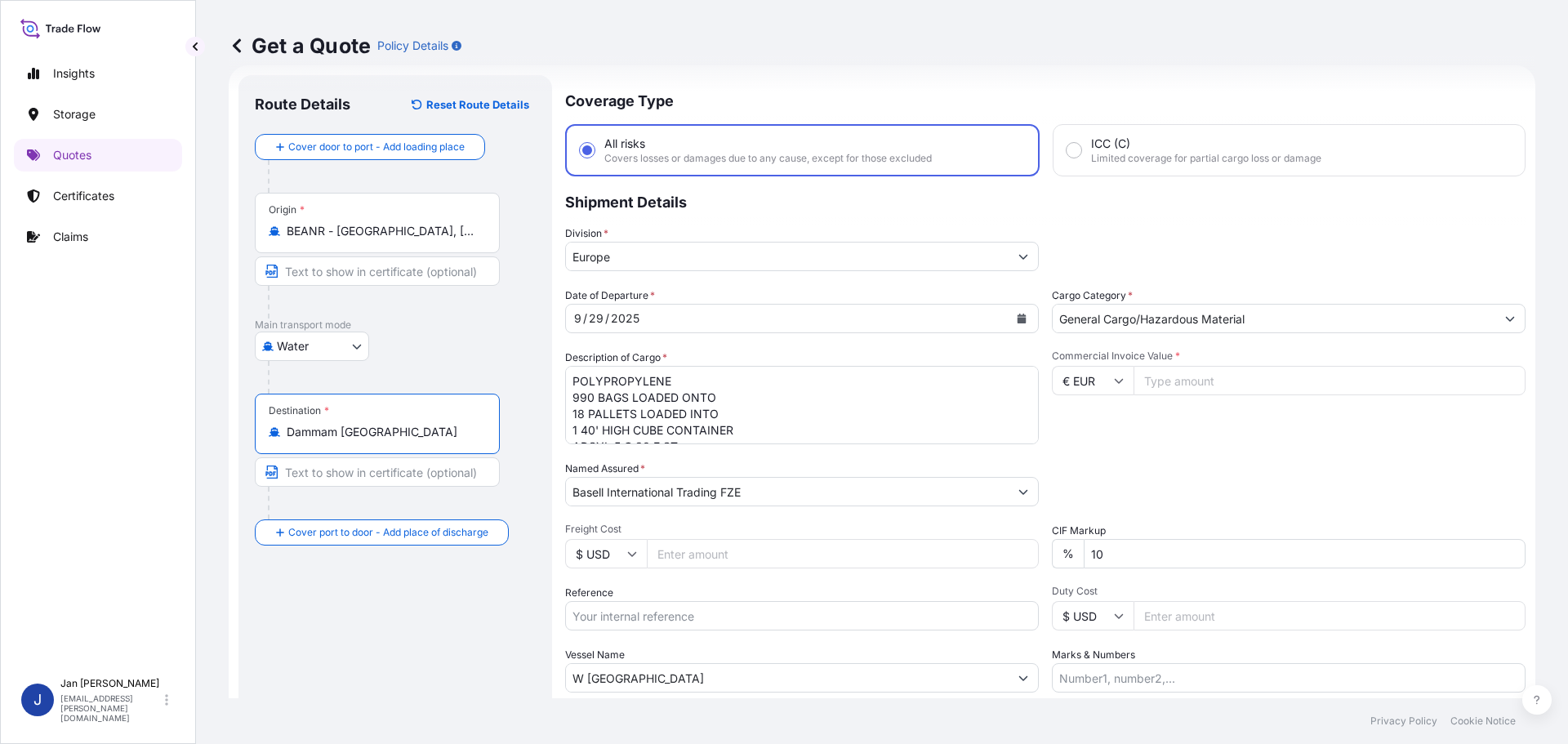
type input "Dammam [GEOGRAPHIC_DATA]"
click at [453, 343] on div "Water Air Water Inland" at bounding box center [395, 346] width 281 height 30
click at [866, 361] on div "Description of Cargo * POLYPROPYLENE 990 BAGS LOADED ONTO 18 PALLETS LOADED INT…" at bounding box center [801, 397] width 473 height 94
click at [878, 412] on textarea "POLYPROPYLENE 990 BAGS LOADED ONTO 18 PALLETS LOADED INTO 1 40' HIGH CUBE CONTA…" at bounding box center [801, 405] width 473 height 79
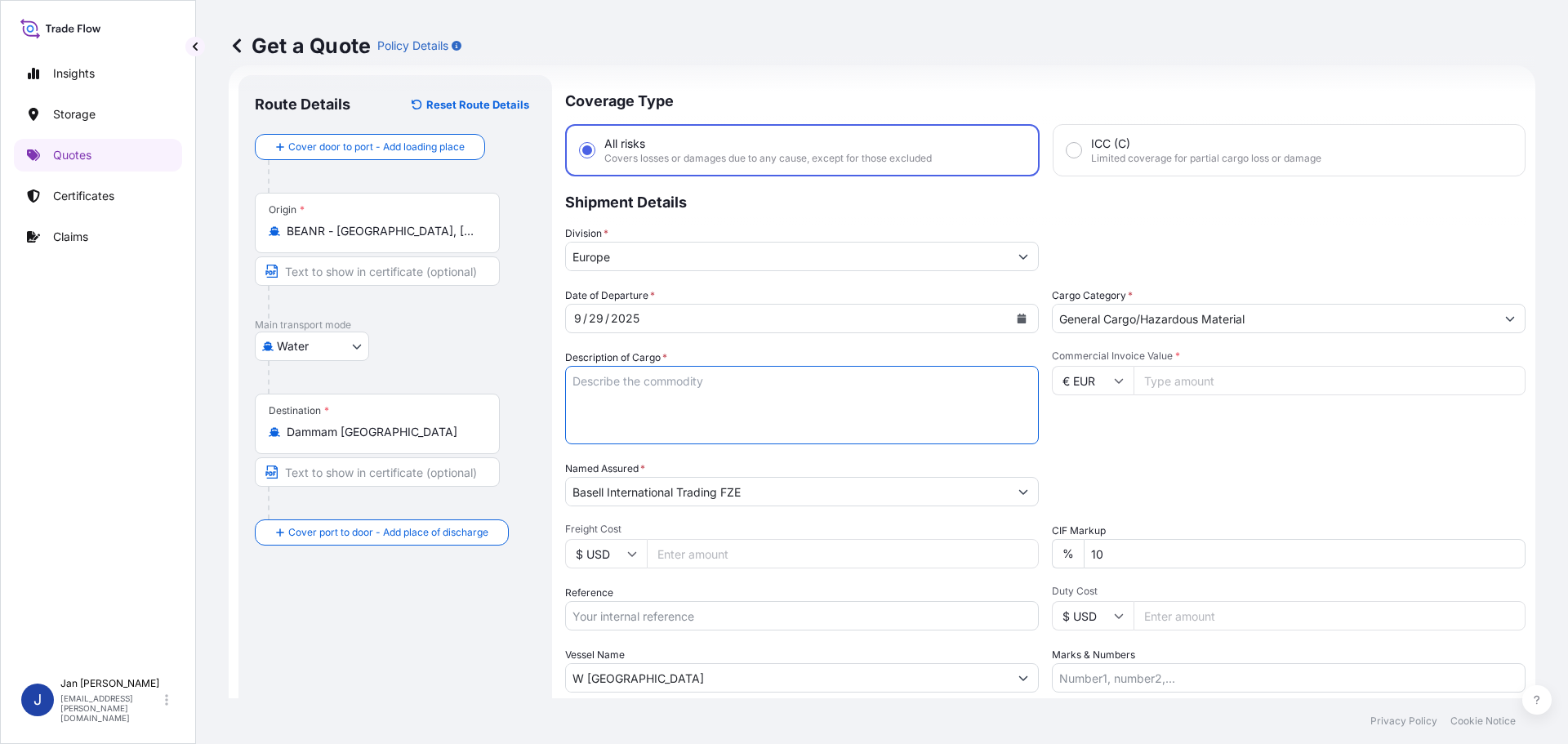
click at [1017, 319] on icon "Calendar" at bounding box center [1021, 319] width 9 height 10
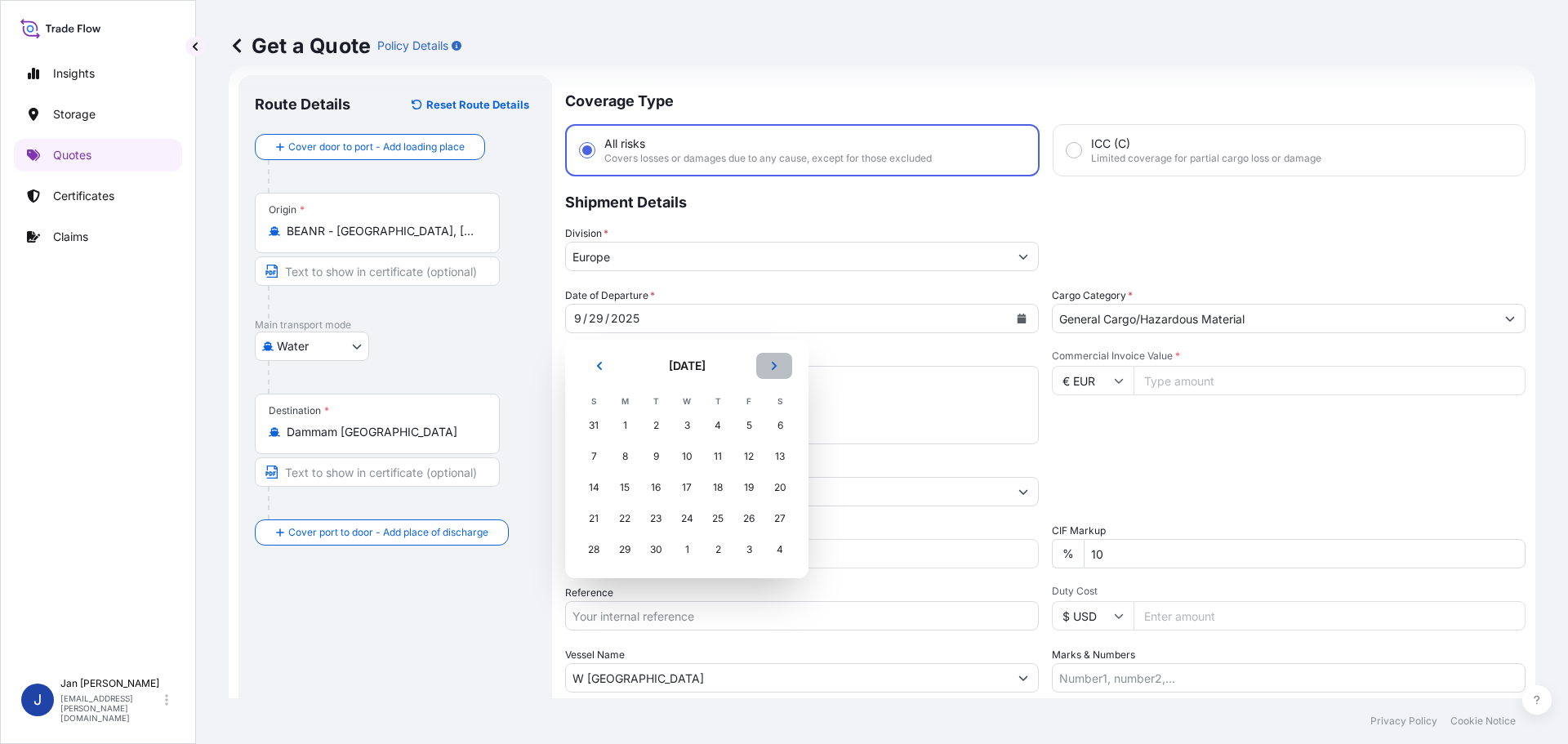
click at [775, 372] on button "Next" at bounding box center [774, 366] width 36 height 27
click at [694, 427] on div "1" at bounding box center [687, 426] width 30 height 30
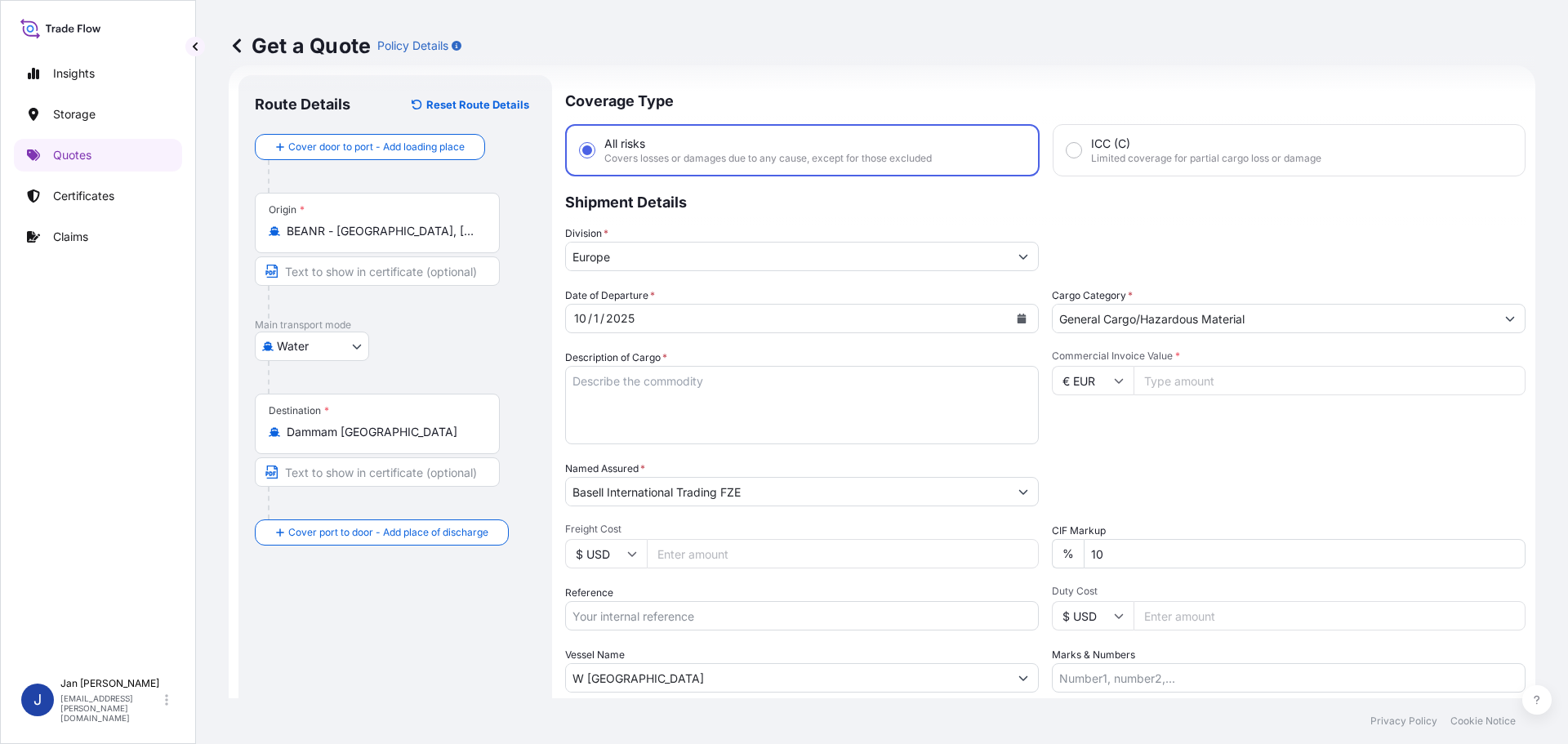
click at [858, 606] on div "Reference" at bounding box center [801, 607] width 473 height 45
click at [858, 606] on input "Reference" at bounding box center [801, 616] width 473 height 30
type input "b"
click at [839, 618] on input "Reference" at bounding box center [801, 616] width 473 height 30
paste input "1187443296"
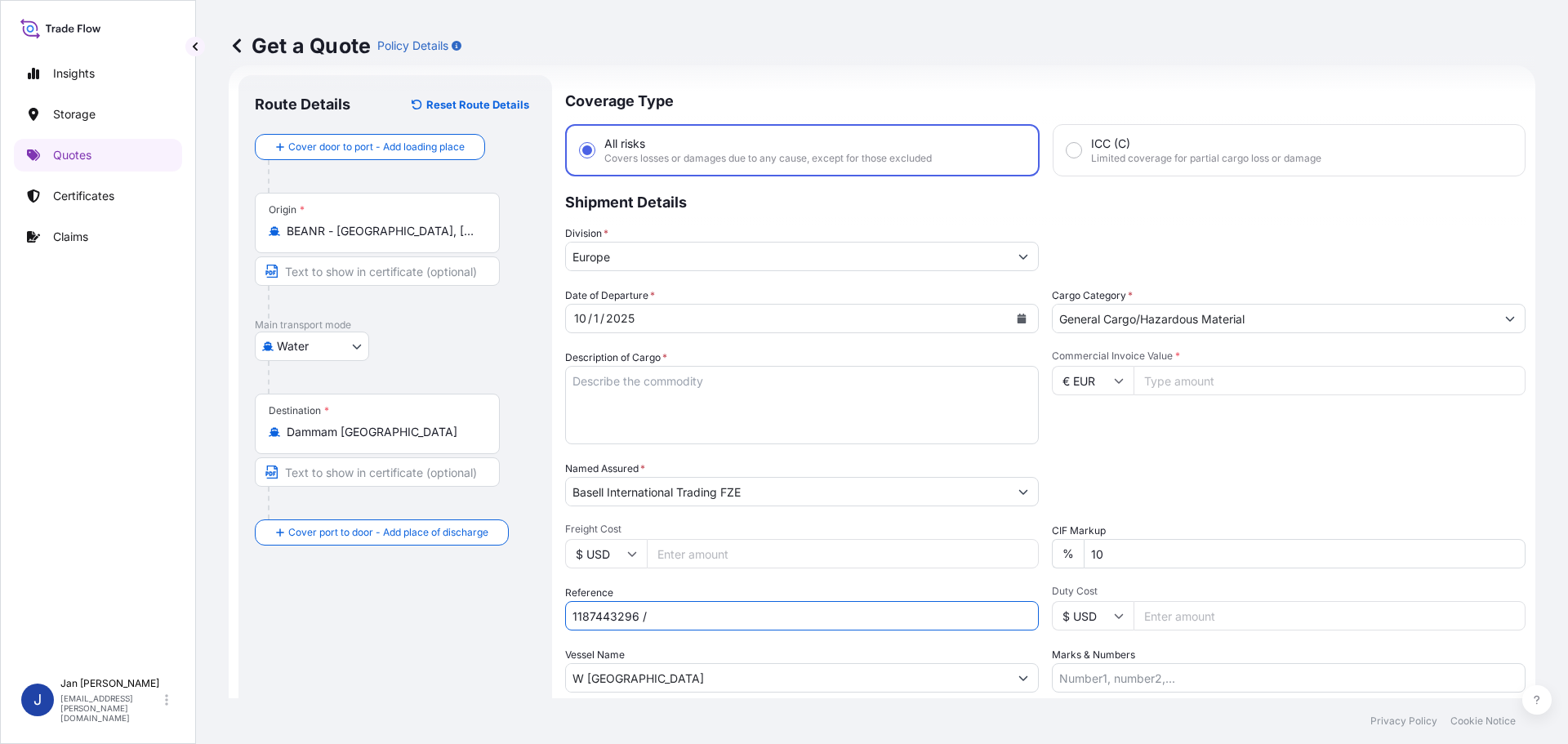
type input "1187443296 /"
click at [834, 705] on footer "Privacy Policy Cookie Notice" at bounding box center [881, 721] width 1372 height 45
click at [838, 685] on input "W [GEOGRAPHIC_DATA]" at bounding box center [787, 678] width 443 height 30
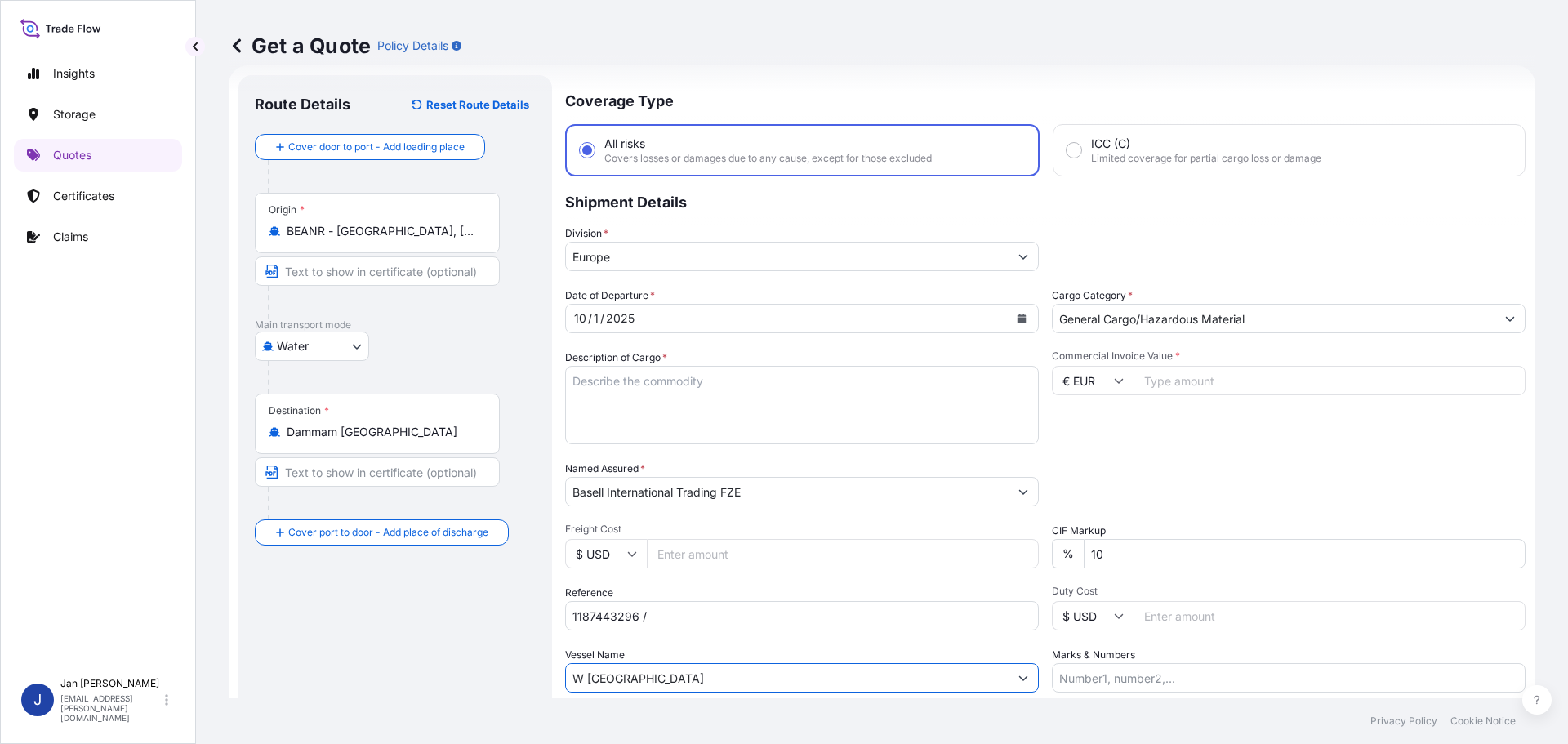
paste input "MSC ILENIA"
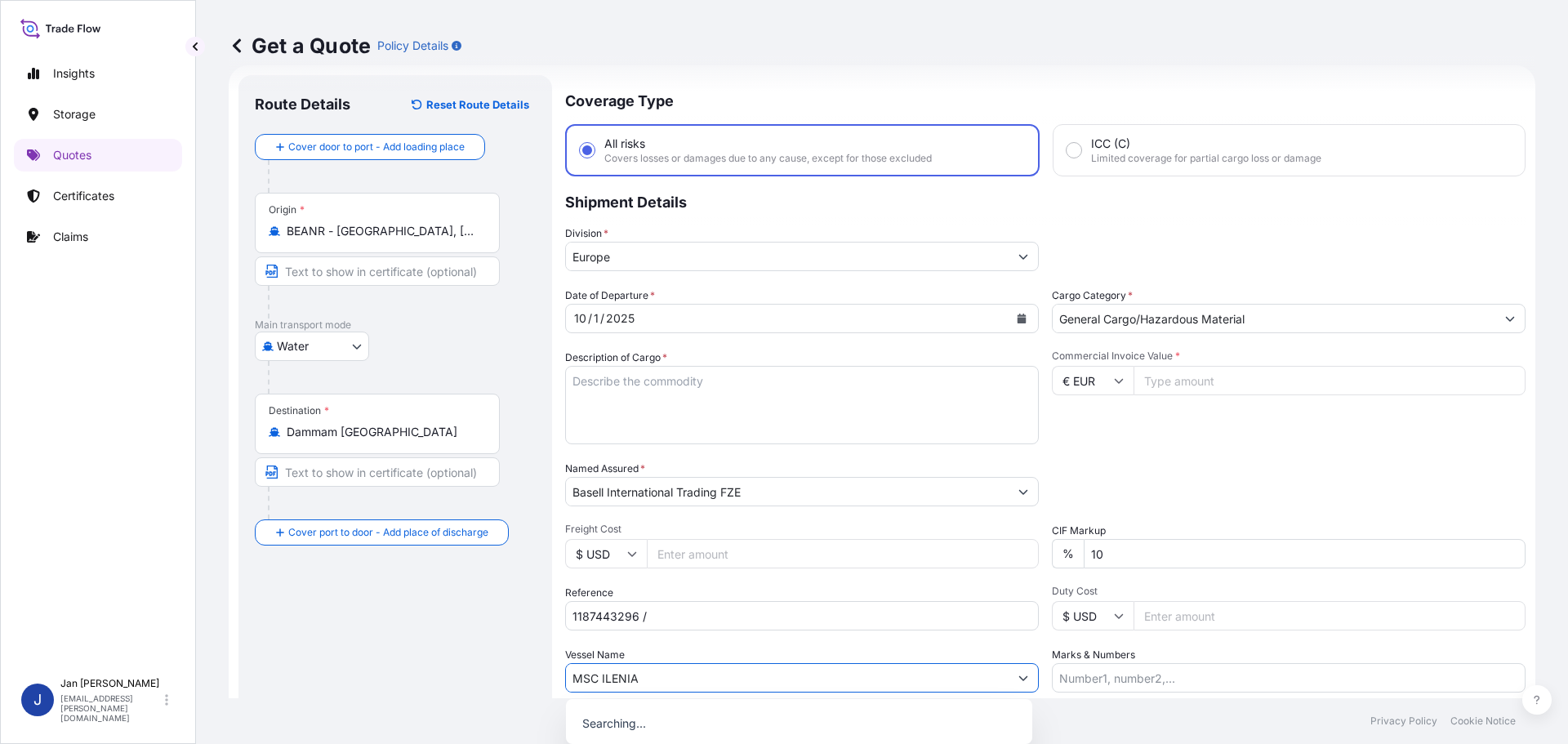
type input "MSC ILENIA"
click at [828, 647] on div "Date of Departure * [DATE] Cargo Category * General Cargo/Hazardous Material De…" at bounding box center [1045, 490] width 960 height 405
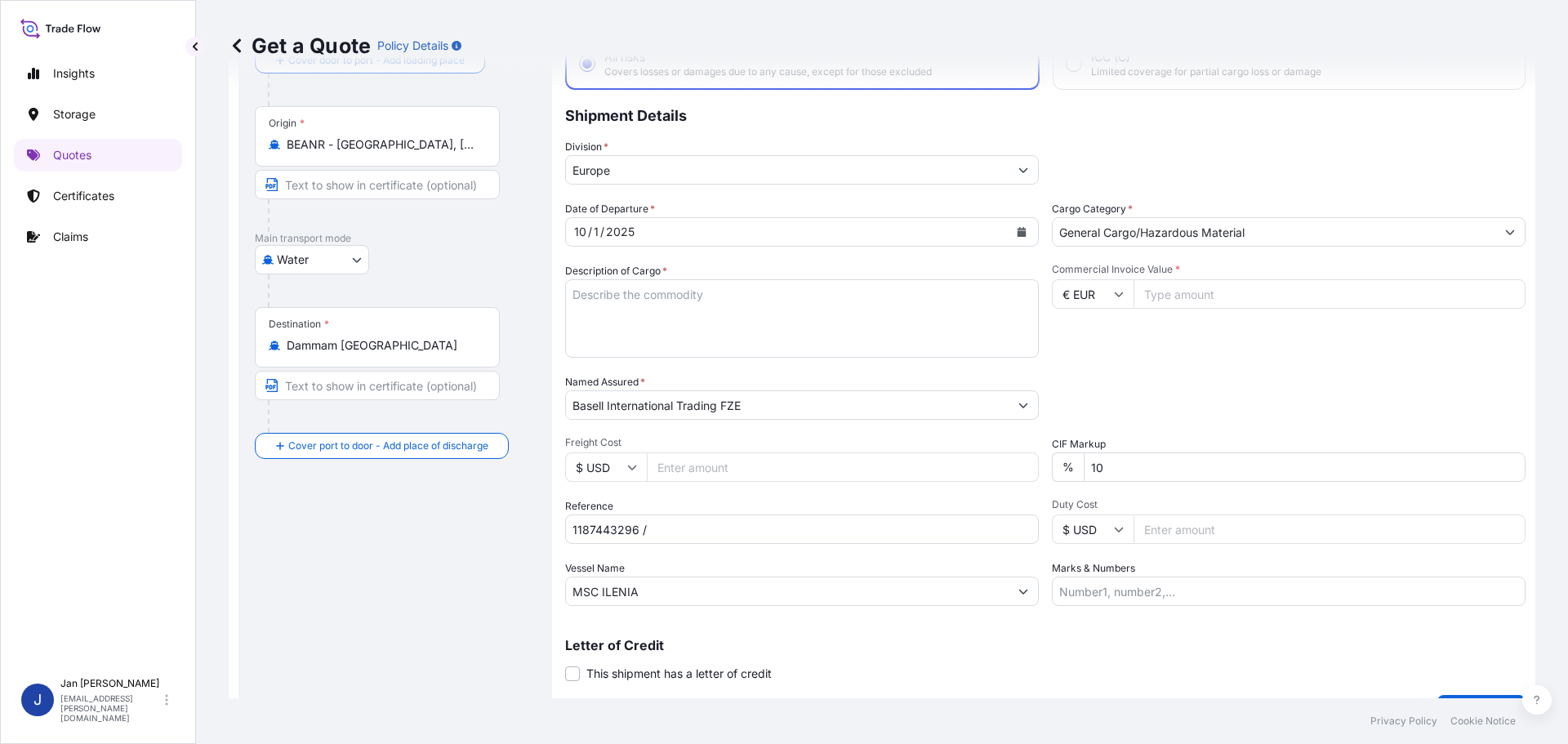
scroll to position [152, 0]
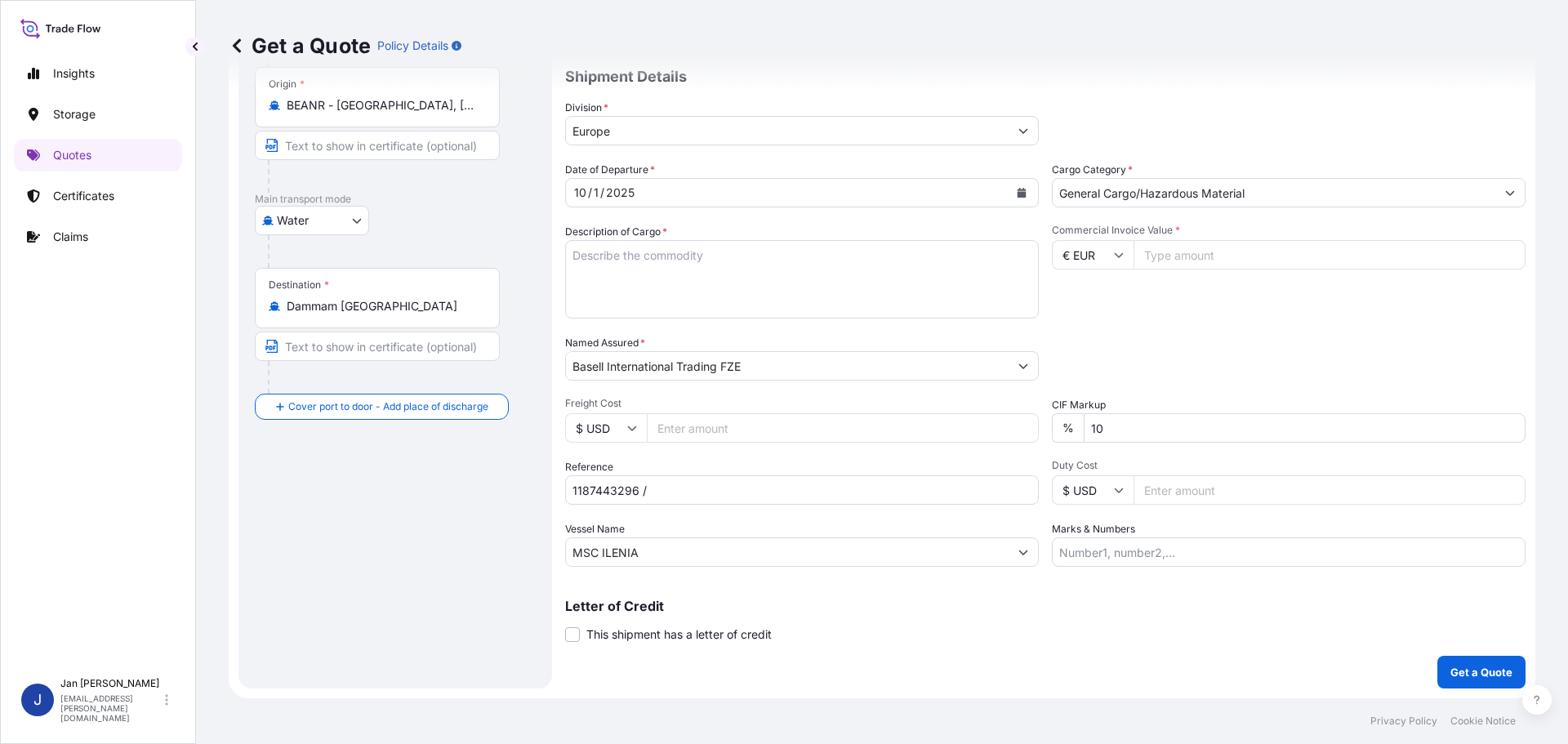
click at [1196, 261] on input "Commercial Invoice Value *" at bounding box center [1329, 255] width 392 height 30
click at [1084, 259] on input "€ EUR" at bounding box center [1092, 255] width 82 height 30
click at [1088, 370] on div "$ USD" at bounding box center [1087, 369] width 69 height 31
type input "$ USD"
click at [1192, 254] on input "Commercial Invoice Value *" at bounding box center [1329, 255] width 392 height 30
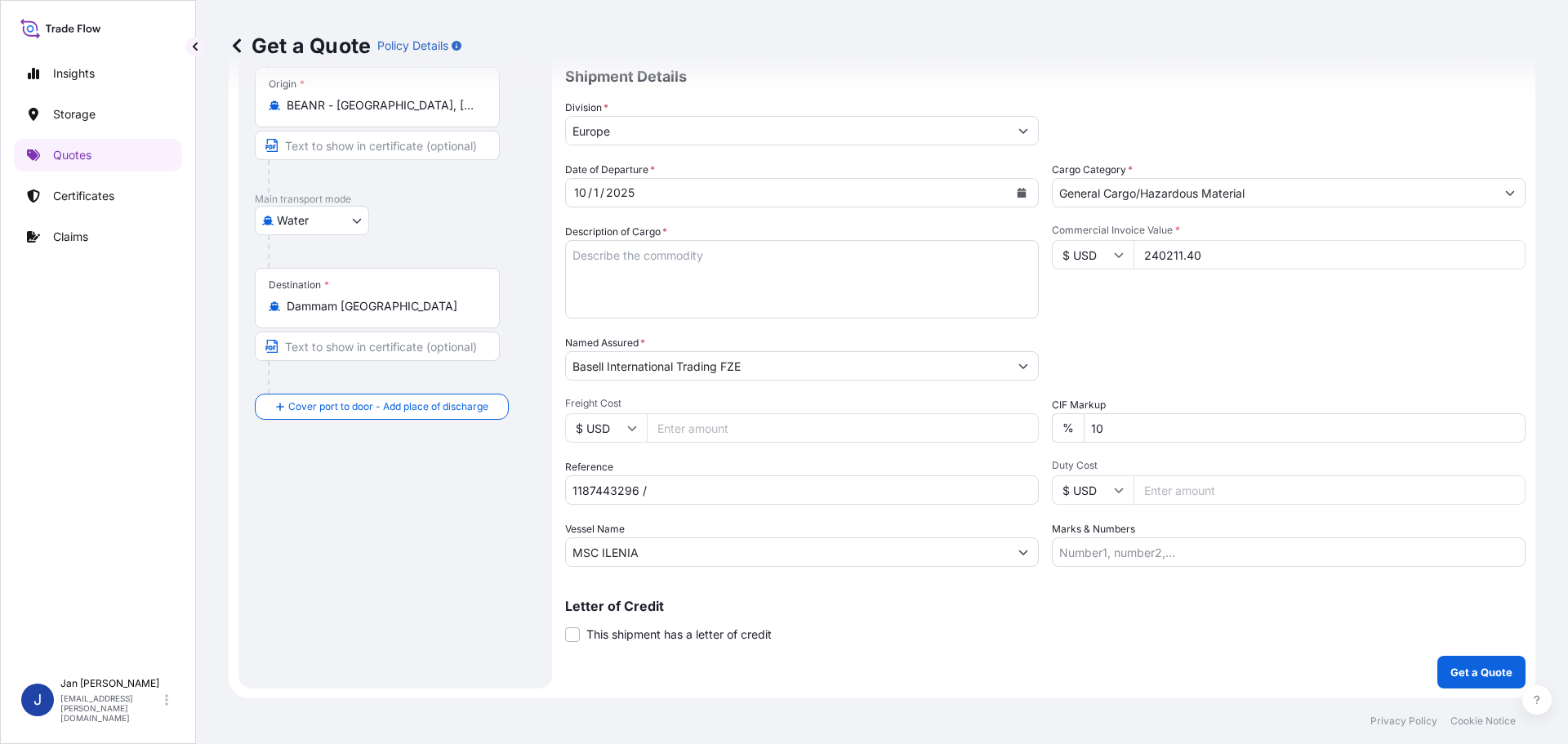
type input "240211.40"
click at [1211, 348] on div "Packing Category Type to search a container mode Please select a primary mode o…" at bounding box center [1288, 357] width 473 height 45
click at [678, 302] on textarea "POLYPROPYLENE 990 BAGS LOADED ONTO 18 PALLETS LOADED INTO 1 40' HIGH CUBE CONTA…" at bounding box center [801, 279] width 473 height 79
paste textarea "POLYETHYLENE 5940 BAGS LOADED ONTO 108 PALLETS LOADED INTO 6 40' HIGH CUBE CONT…"
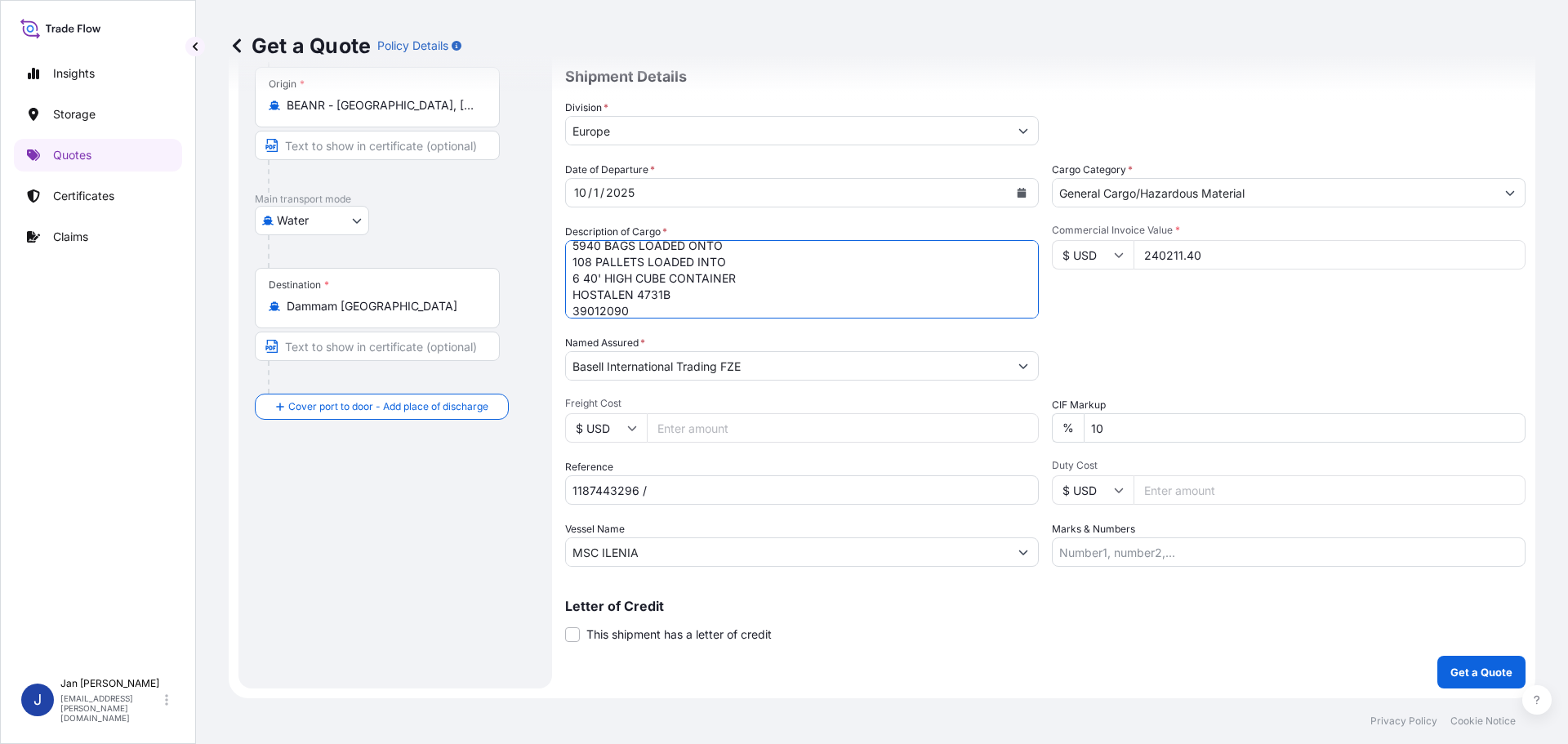
type textarea "POLYETHYLENE 5940 BAGS LOADED ONTO 108 PALLETS LOADED INTO 6 40' HIGH CUBE CONT…"
click at [690, 501] on input "1187443296 /" at bounding box center [801, 490] width 473 height 30
paste input "5013257297 / 5013257868 / 304274445"
type input "1187443296 / 5013257297 / 5013257868 / 304274445"
click at [1486, 673] on p "Get a Quote" at bounding box center [1480, 672] width 62 height 17
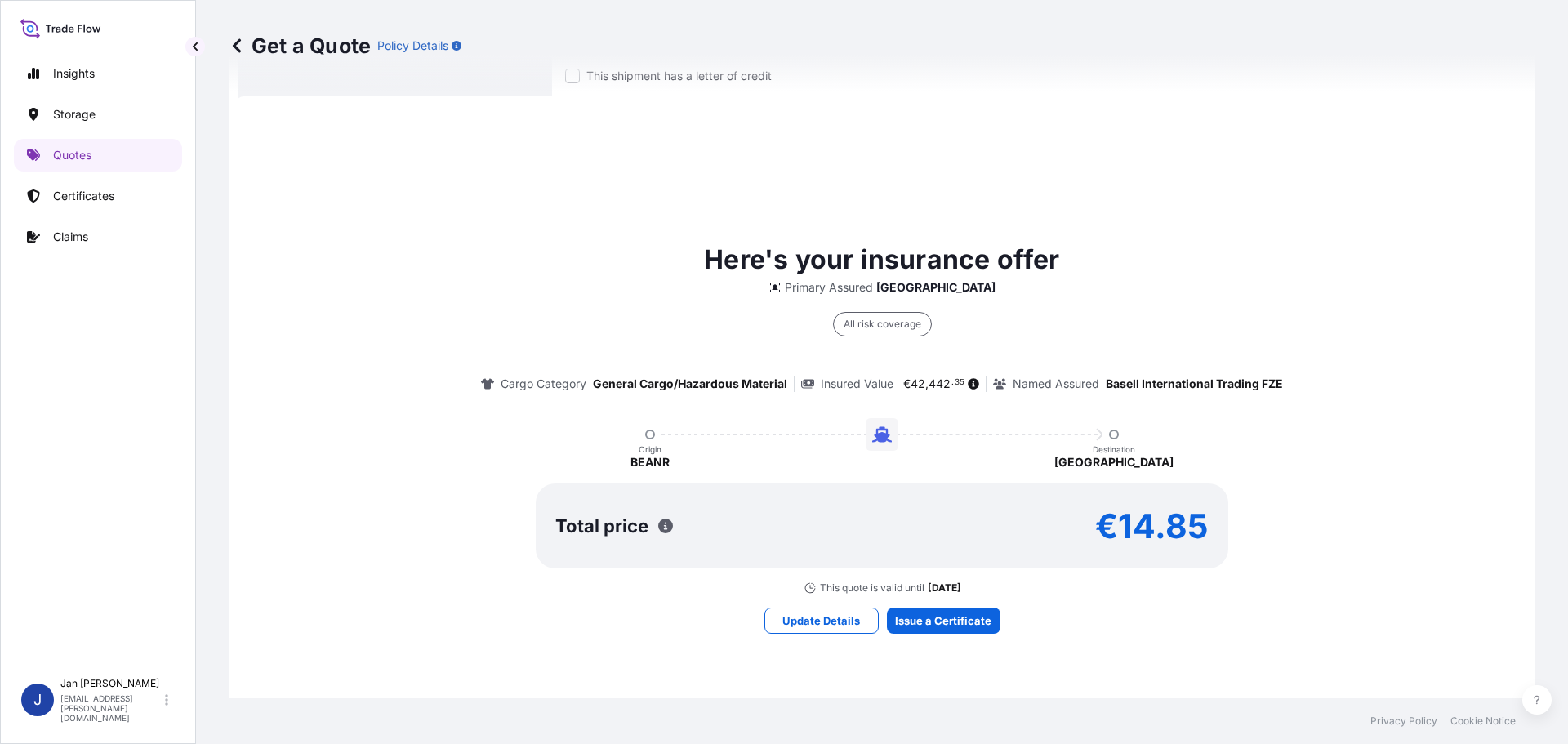
scroll to position [724, 0]
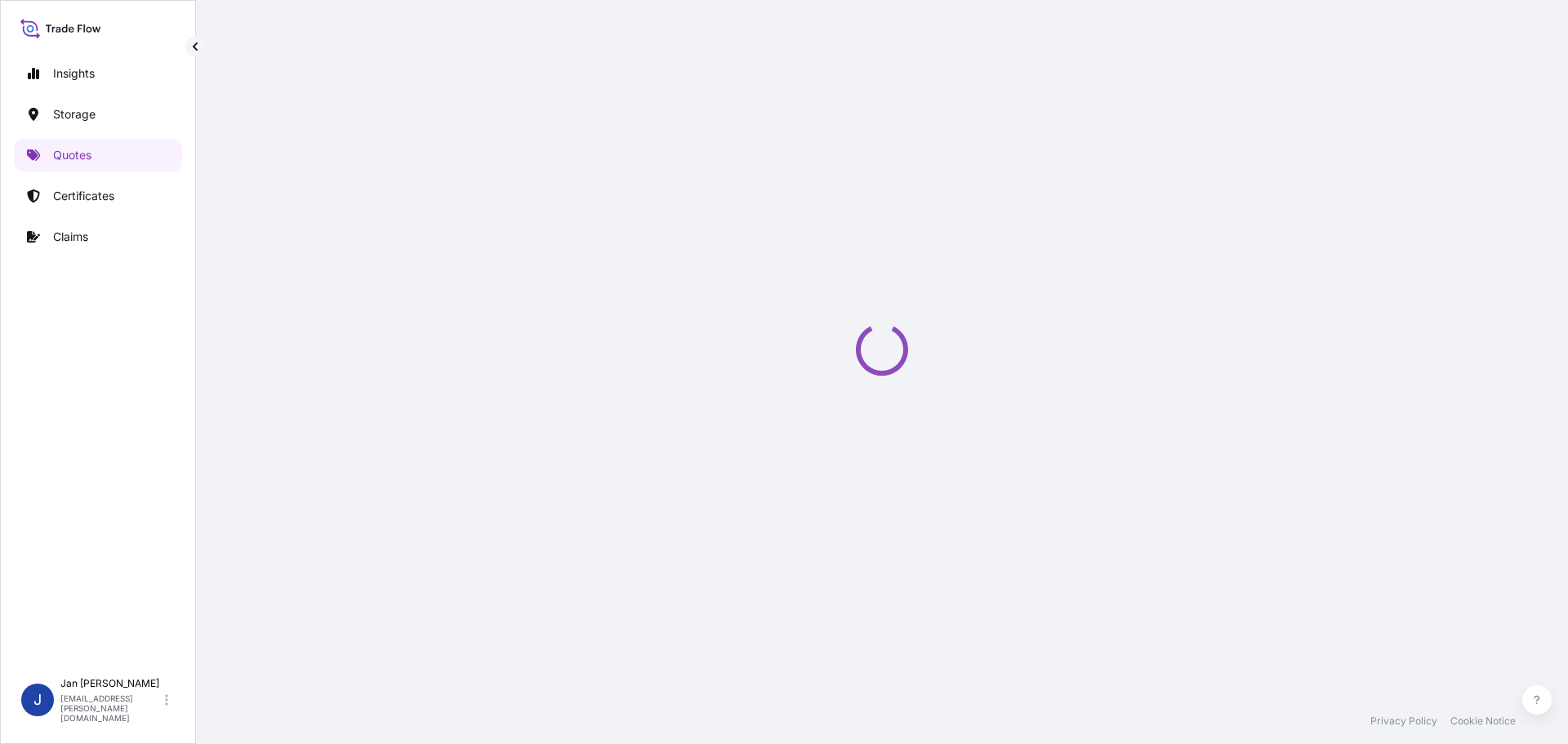
select select "Water"
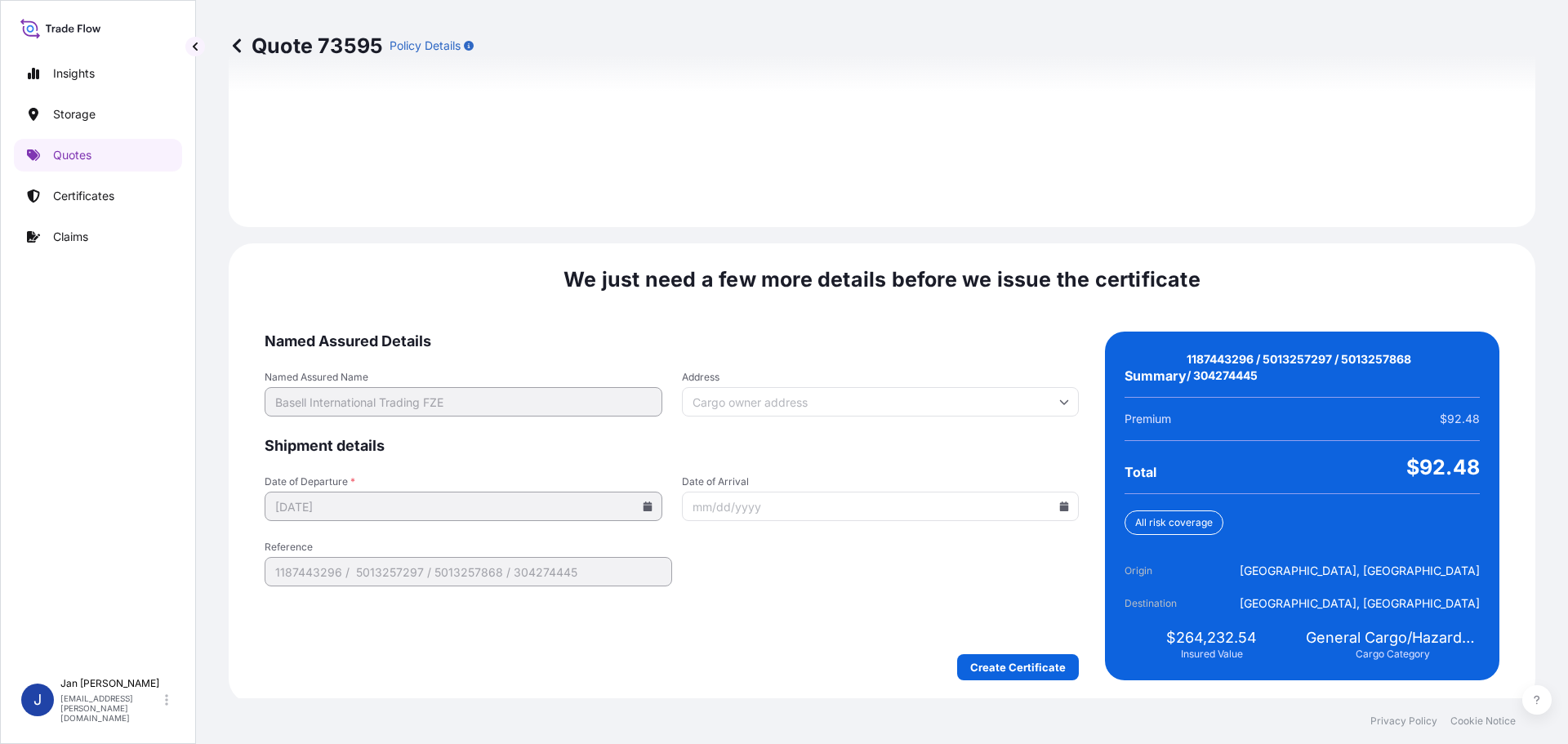
scroll to position [2320, 0]
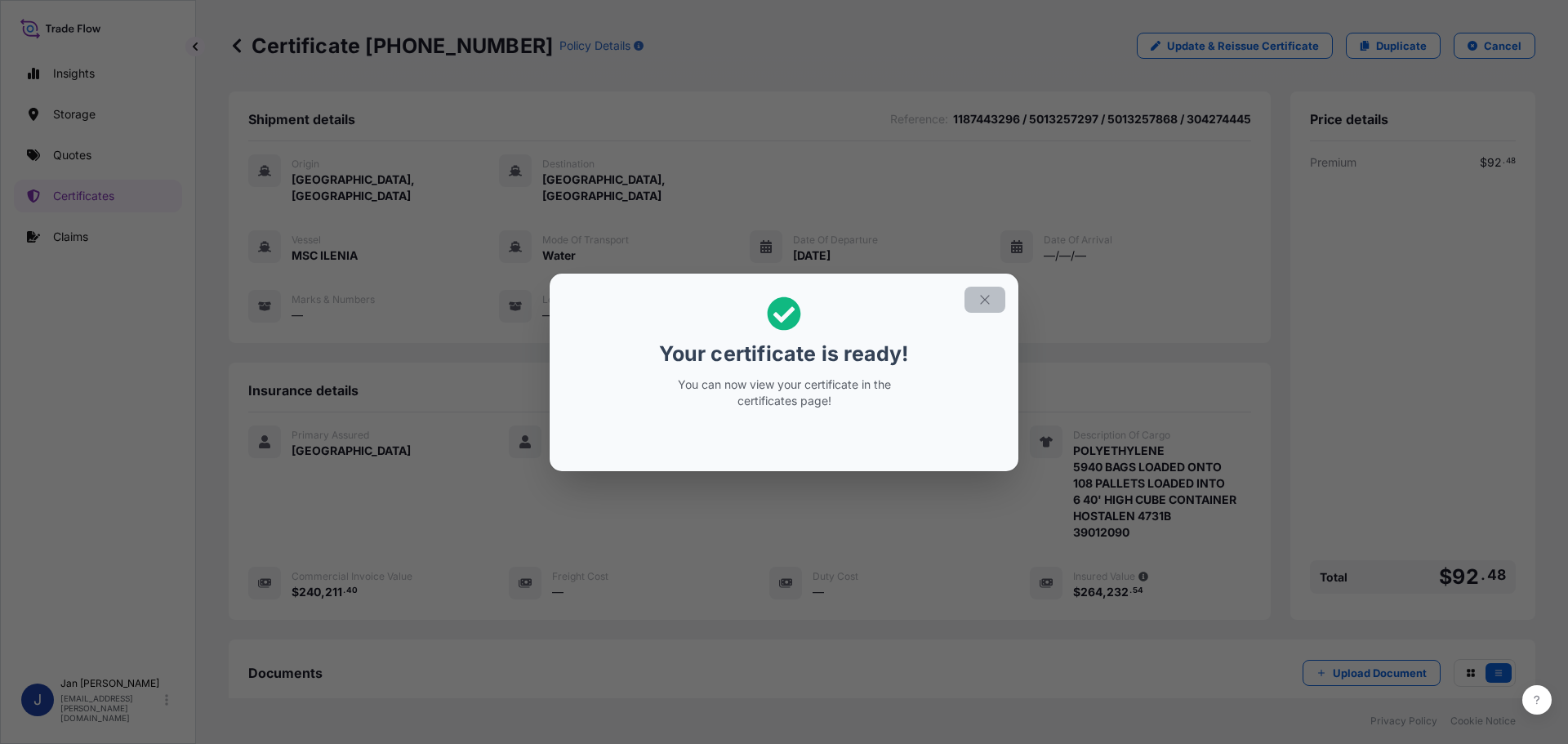
click at [974, 297] on button "button" at bounding box center [985, 299] width 41 height 27
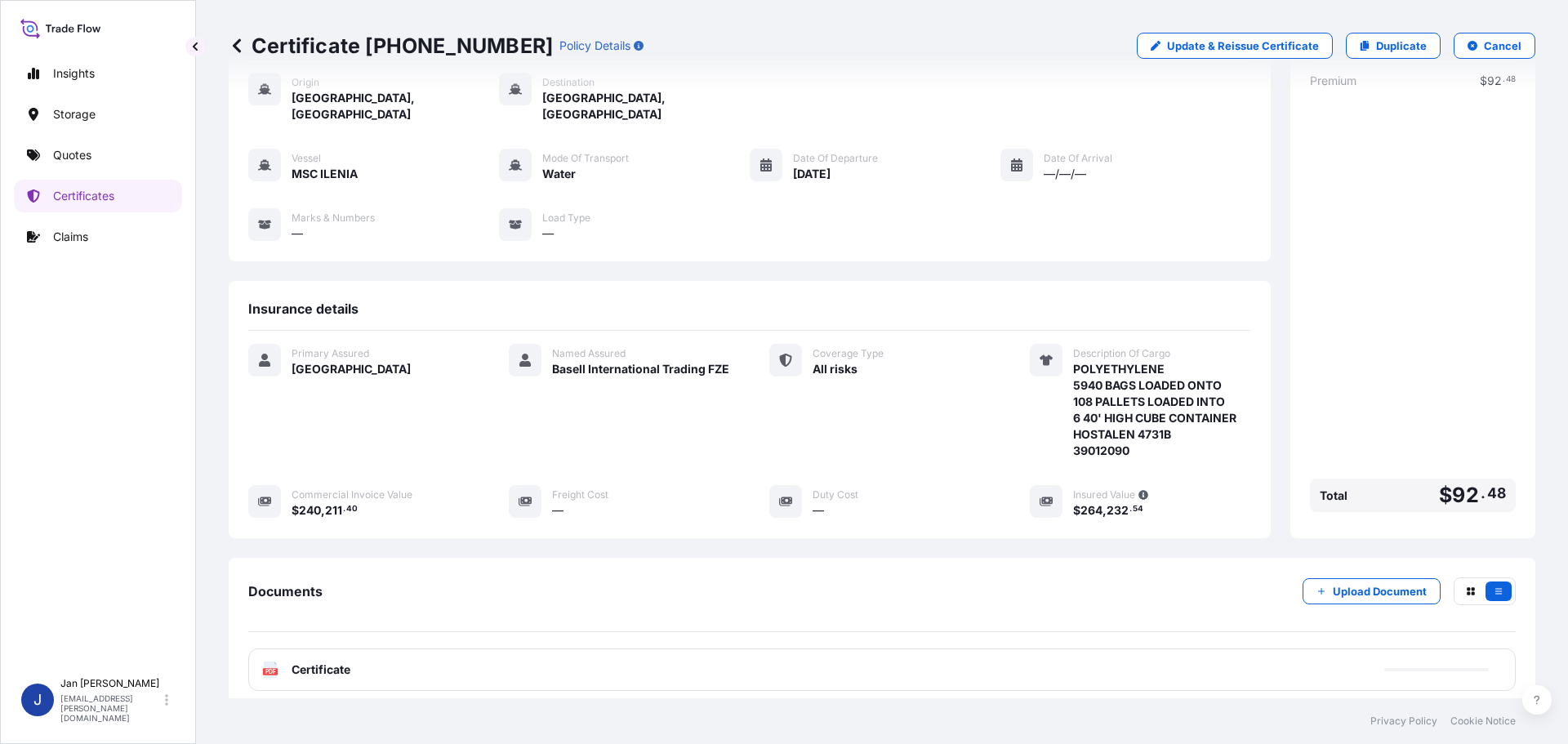
scroll to position [180, 0]
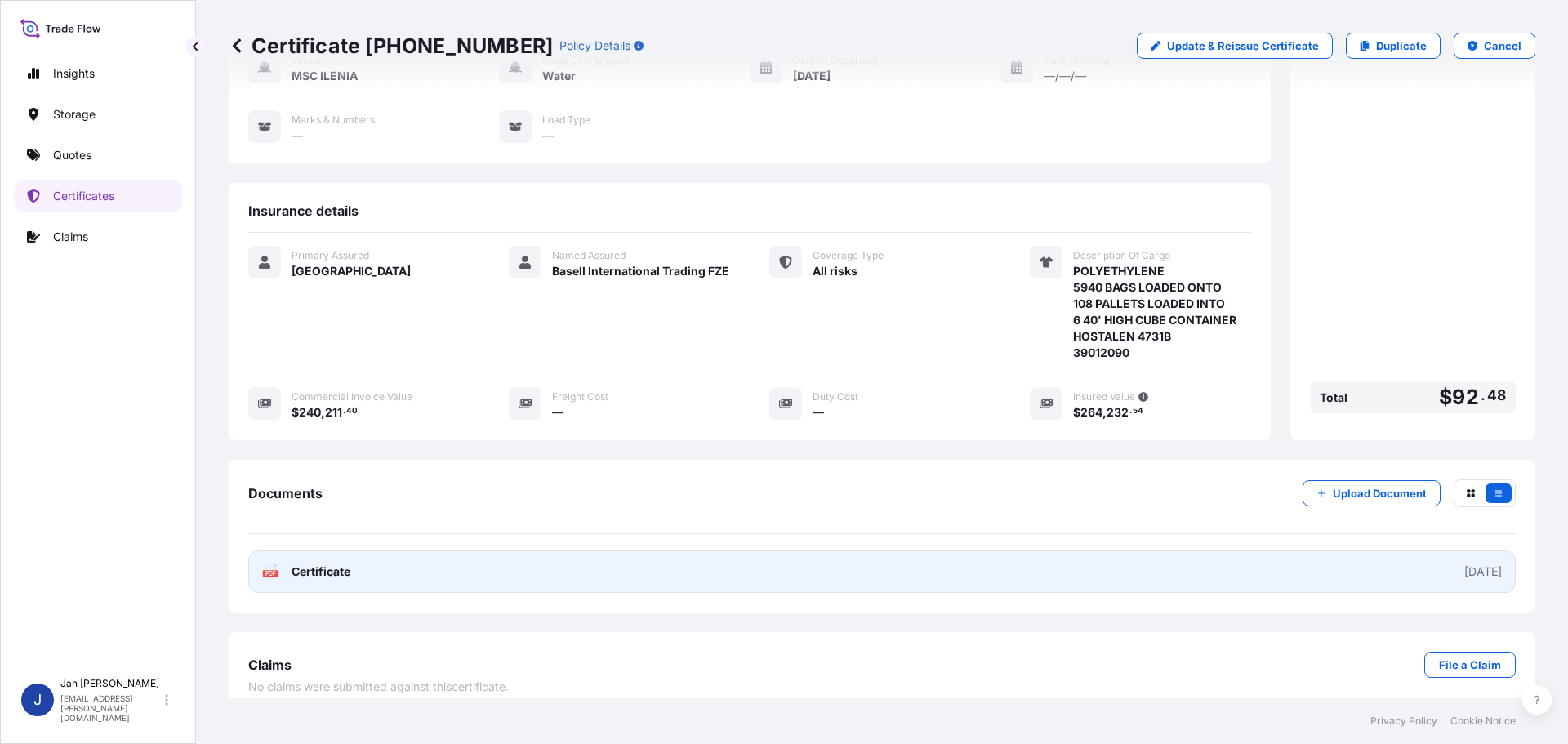
click at [292, 564] on span "Certificate" at bounding box center [321, 572] width 59 height 17
